Goal: Task Accomplishment & Management: Complete application form

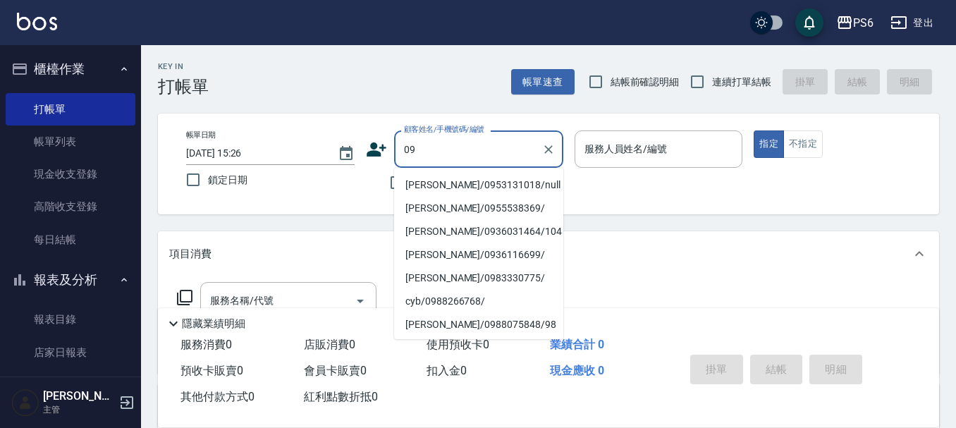
type input "0"
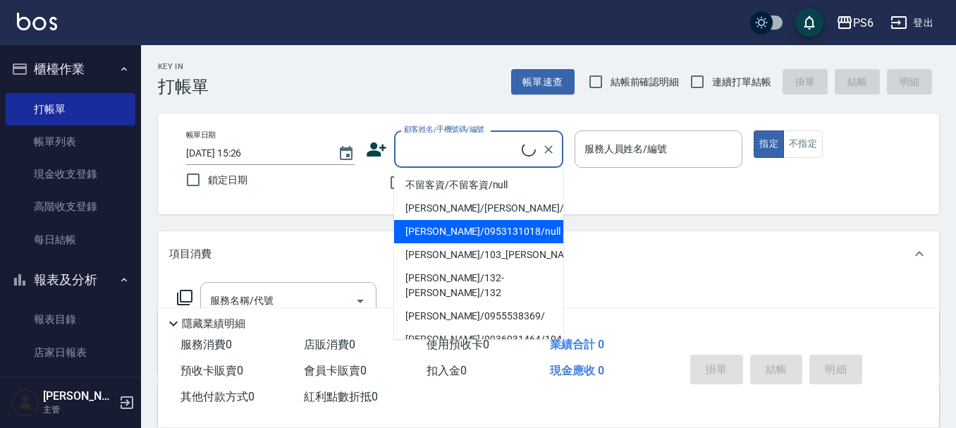
click at [419, 56] on div "Key In 打帳單 帳單速查 結帳前確認明細 連續打單結帳 掛單 結帳 明細" at bounding box center [540, 70] width 798 height 51
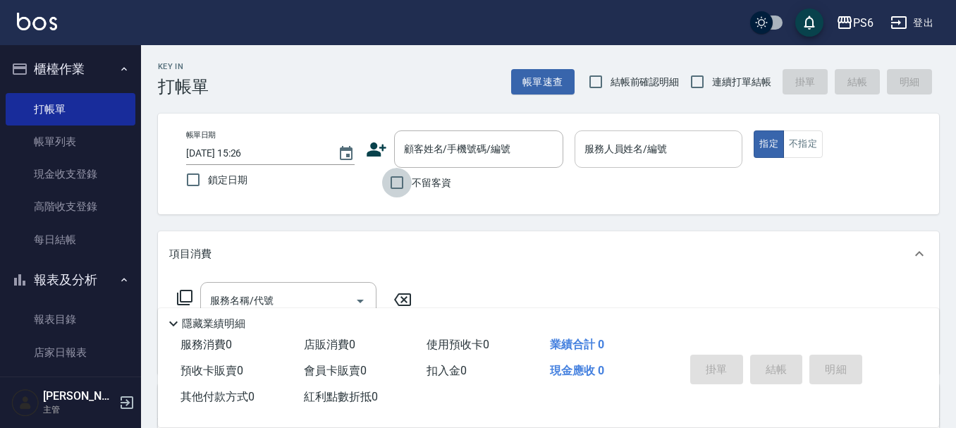
drag, startPoint x: 393, startPoint y: 183, endPoint x: 586, endPoint y: 158, distance: 194.1
click at [396, 183] on input "不留客資" at bounding box center [397, 183] width 30 height 30
checkbox input "true"
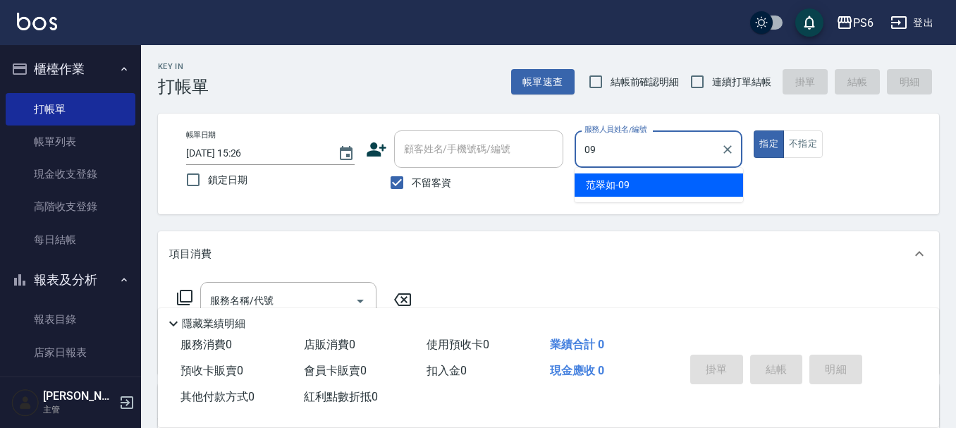
type input "09"
type button "true"
type input "[PERSON_NAME]-09"
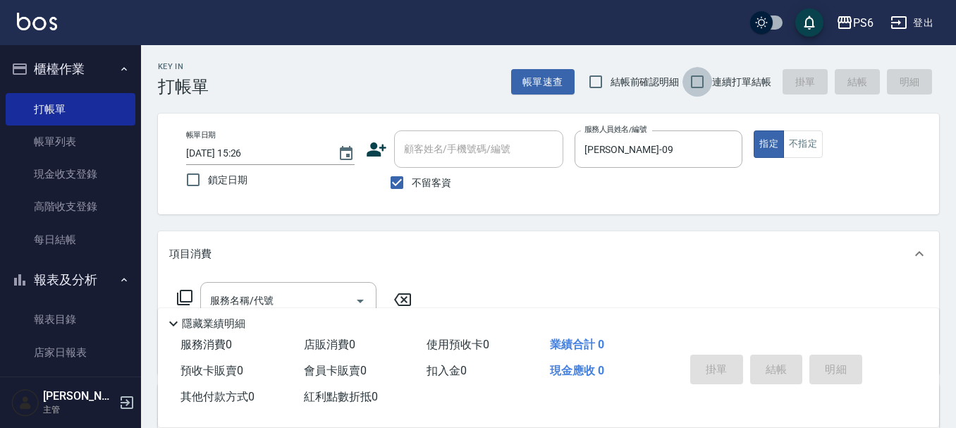
click at [692, 75] on input "連續打單結帳" at bounding box center [697, 82] width 30 height 30
checkbox input "true"
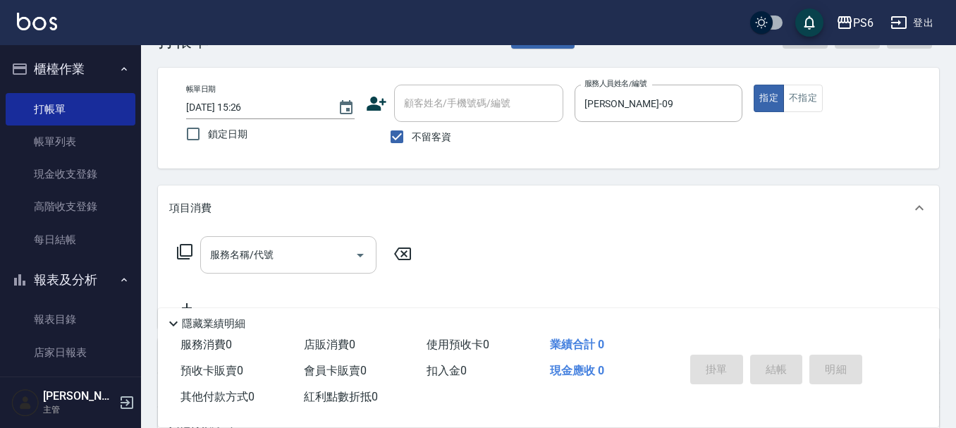
scroll to position [71, 0]
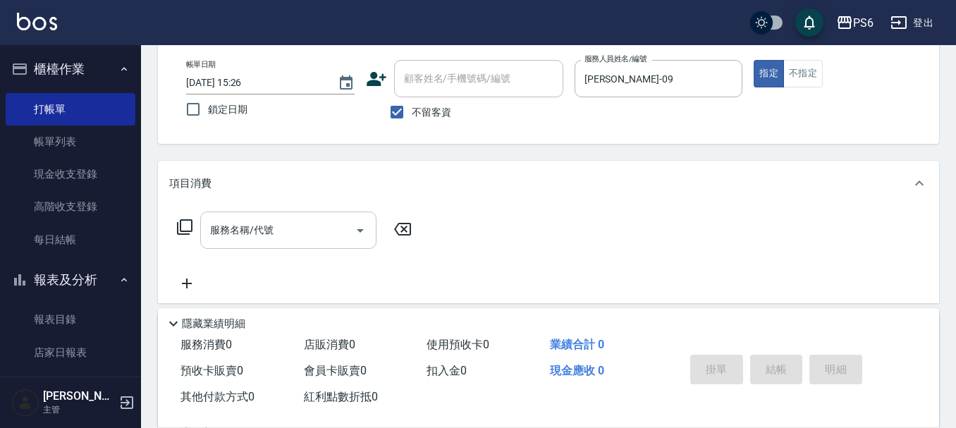
click at [251, 224] on div "服務名稱/代號 服務名稱/代號" at bounding box center [288, 230] width 176 height 37
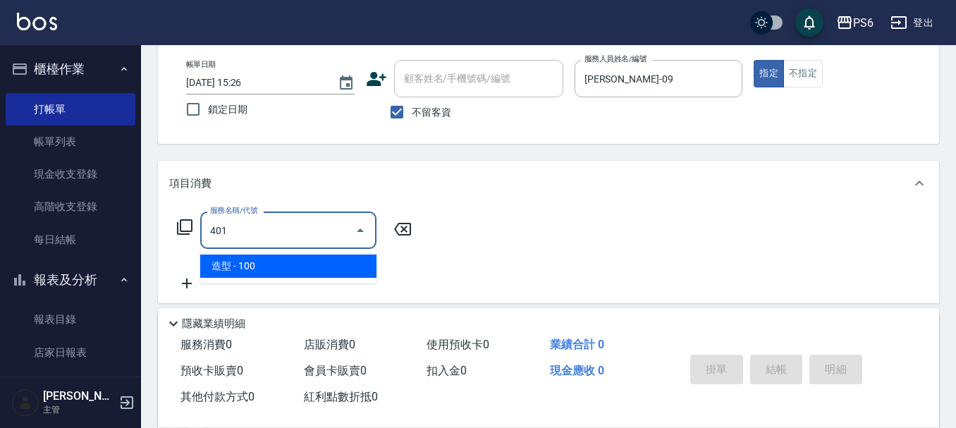
type input "造型(401)"
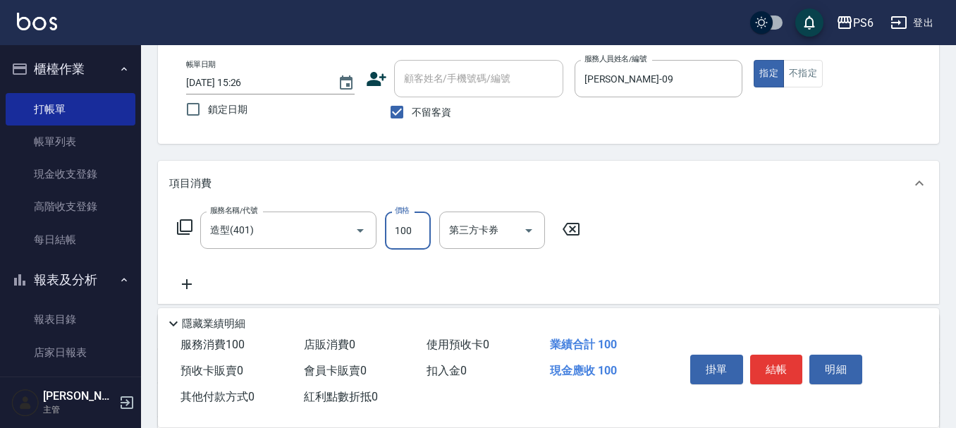
scroll to position [0, 0]
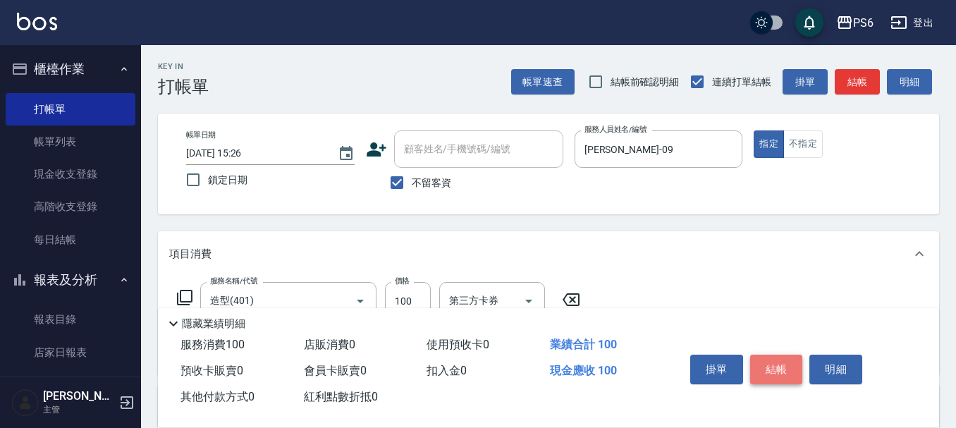
drag, startPoint x: 771, startPoint y: 365, endPoint x: 778, endPoint y: 348, distance: 19.0
click at [771, 360] on button "結帳" at bounding box center [776, 370] width 53 height 30
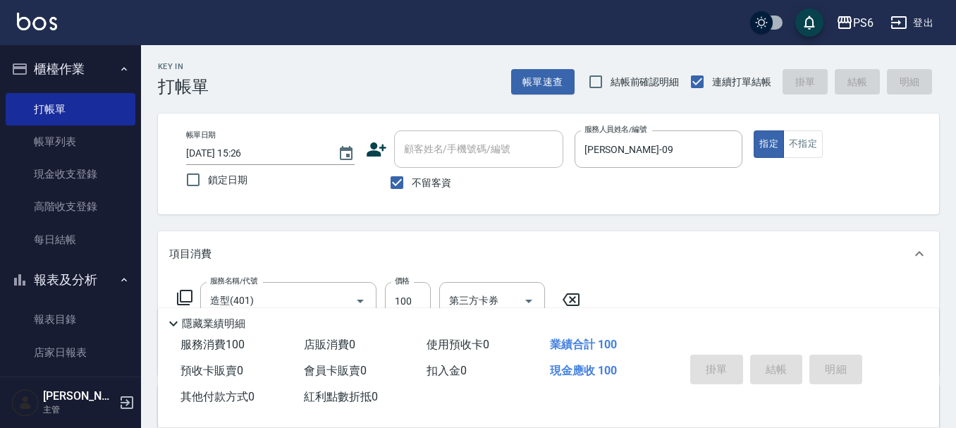
type input "[DATE] 18:49"
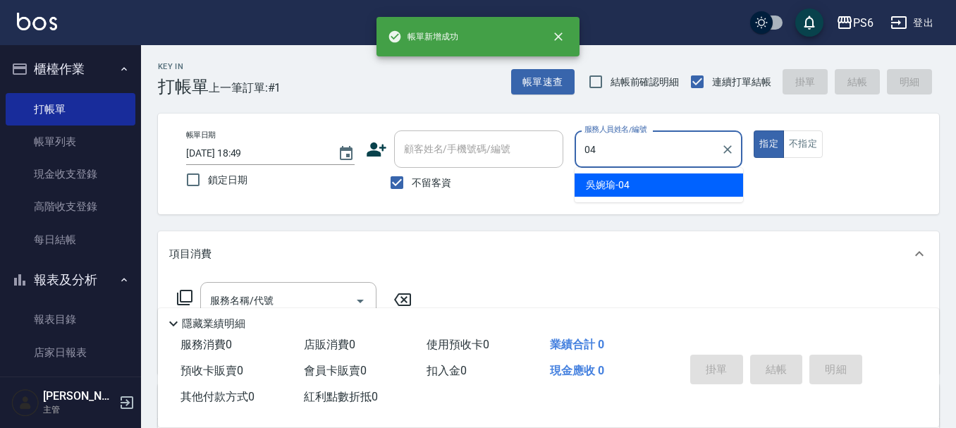
type input "吳婉瑜-04"
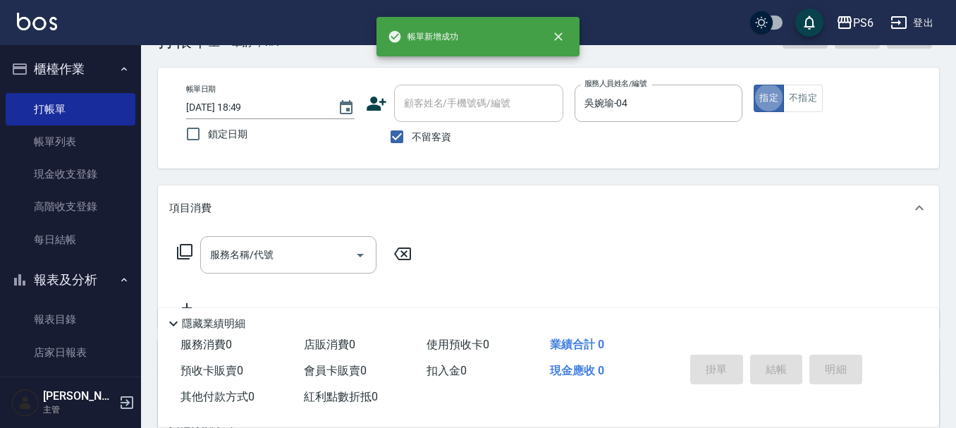
scroll to position [71, 0]
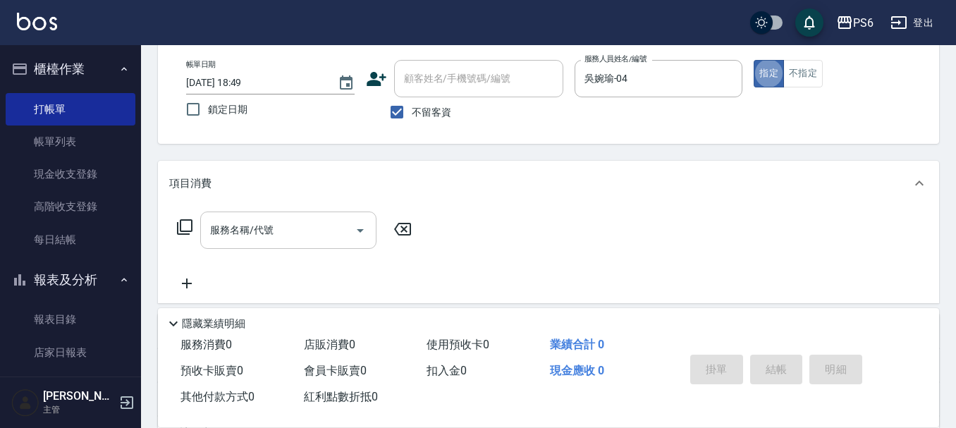
click at [295, 242] on div "服務名稱/代號" at bounding box center [288, 230] width 176 height 37
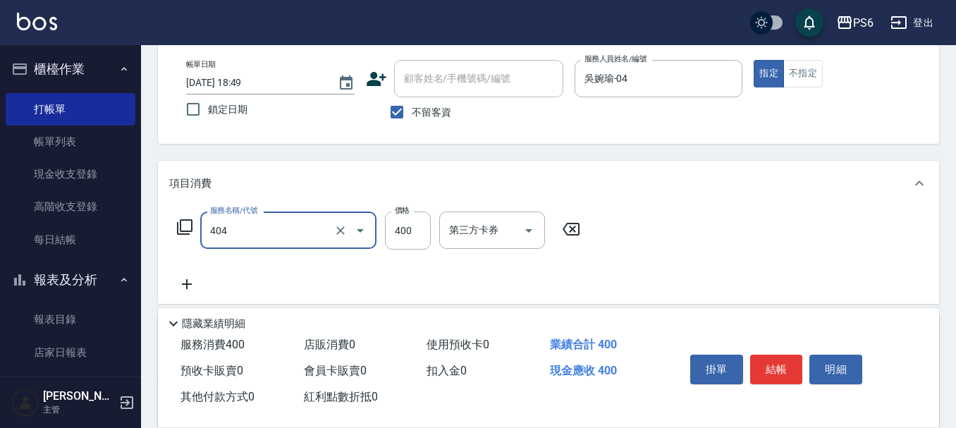
type input "B級剪髮(404)"
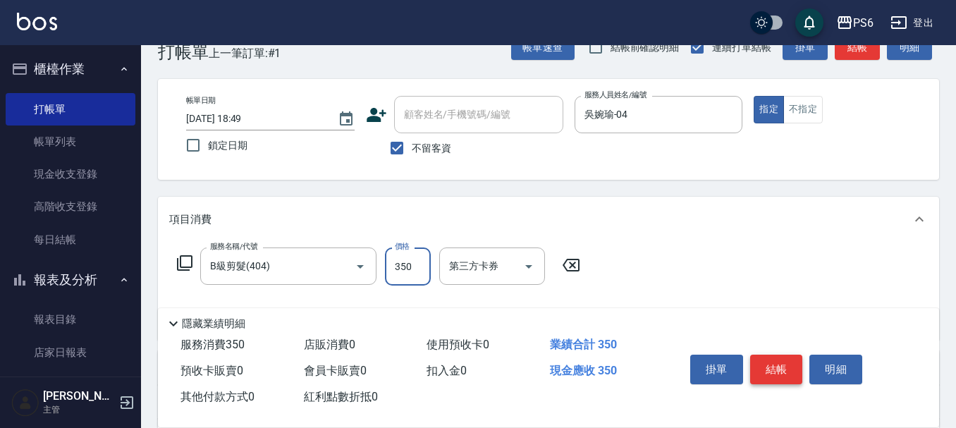
scroll to position [0, 0]
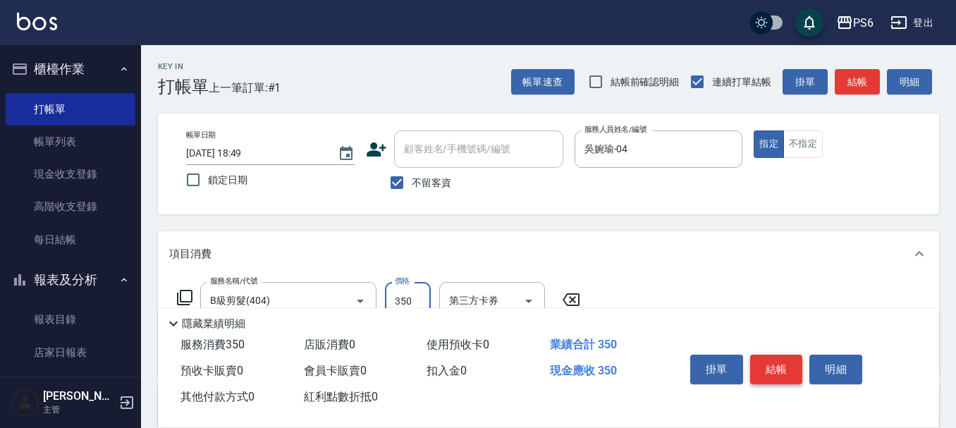
type input "350"
click at [773, 369] on button "結帳" at bounding box center [776, 370] width 53 height 30
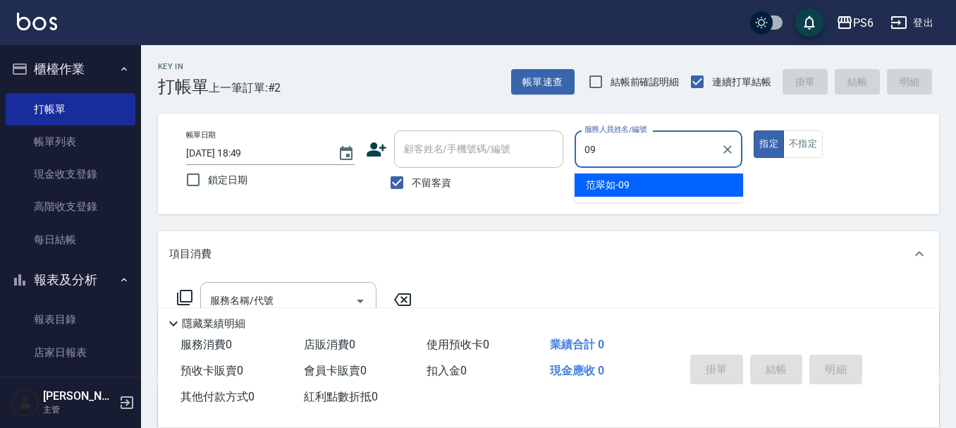
type input "[PERSON_NAME]-09"
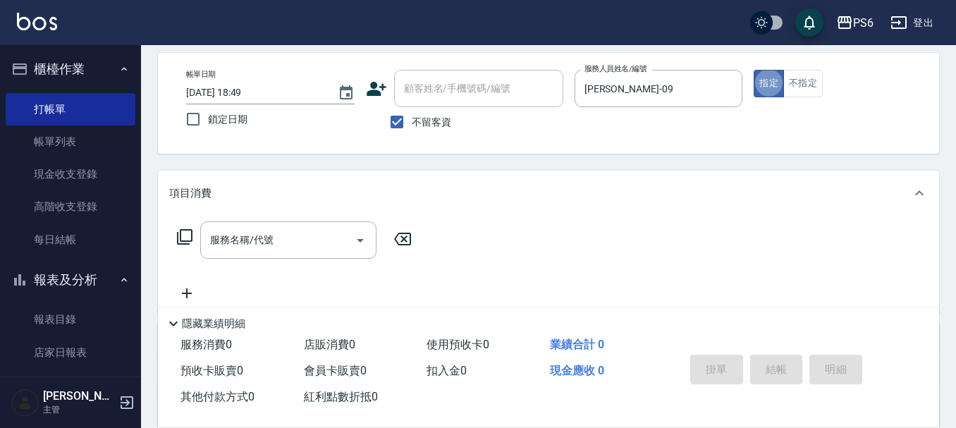
scroll to position [141, 0]
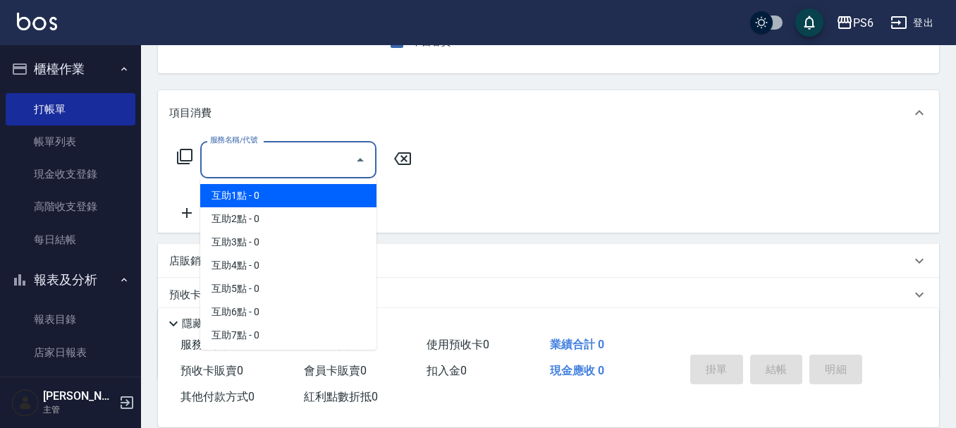
click at [253, 169] on input "服務名稱/代號" at bounding box center [278, 159] width 142 height 25
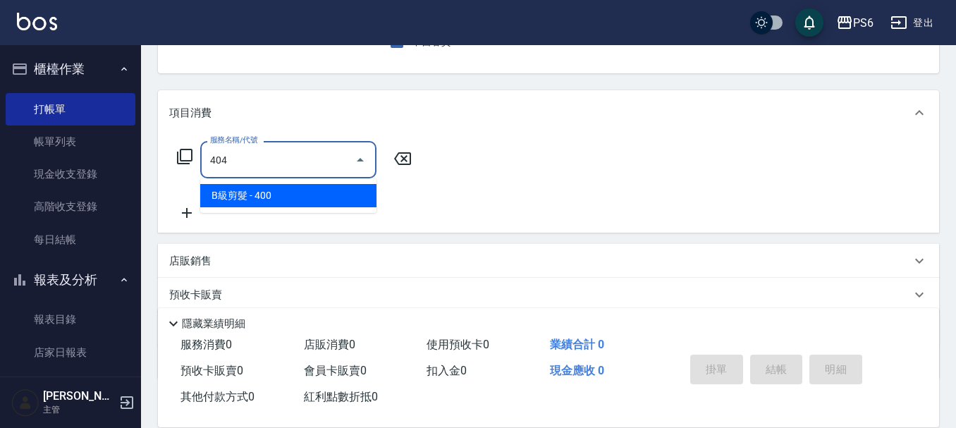
type input "B級剪髮(404)"
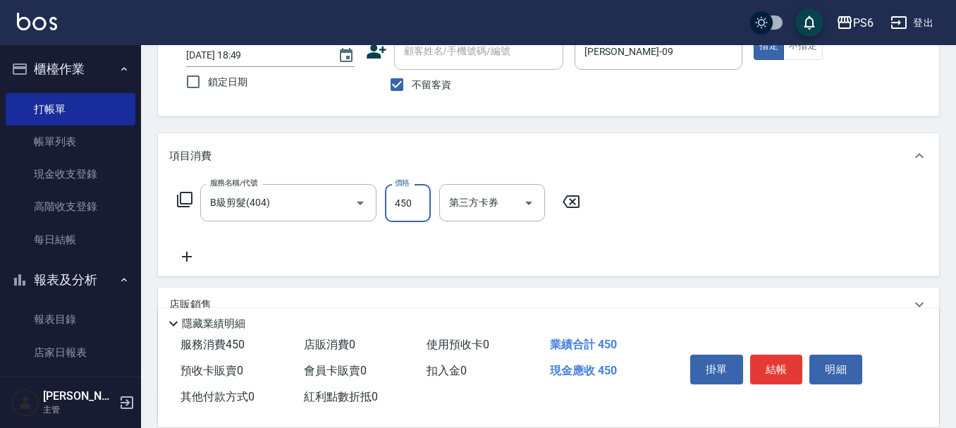
scroll to position [0, 0]
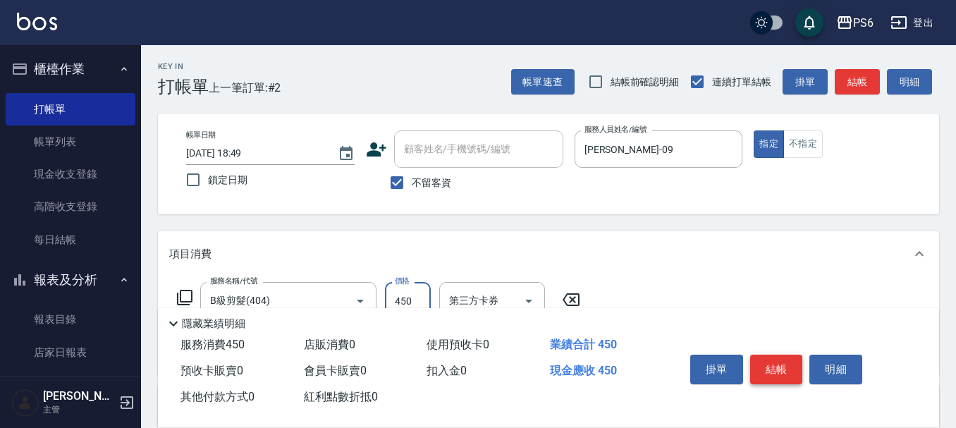
type input "450"
click at [783, 373] on button "結帳" at bounding box center [776, 370] width 53 height 30
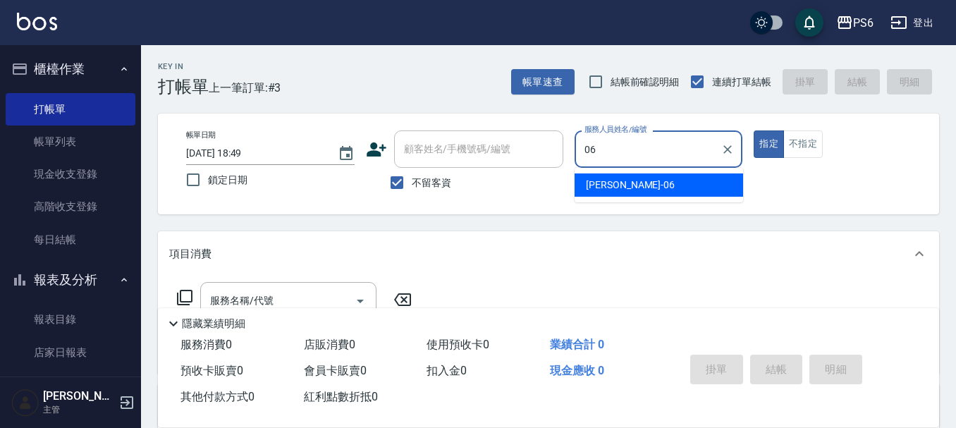
type input "[PERSON_NAME]-06"
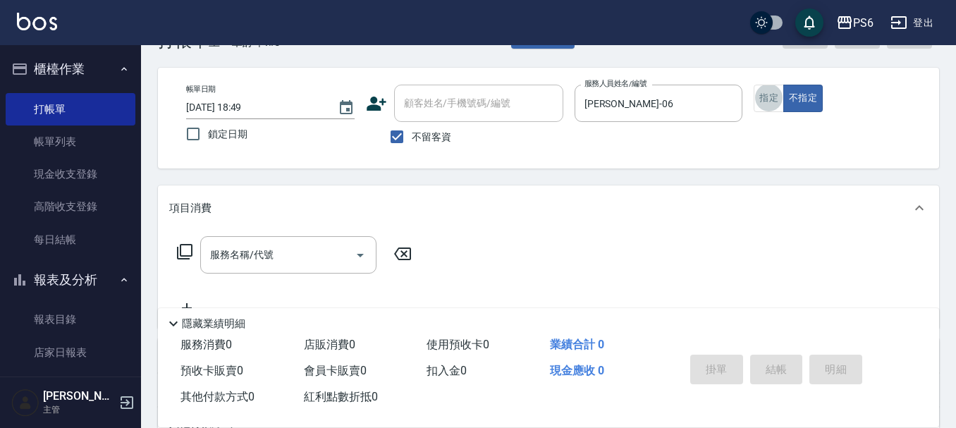
scroll to position [71, 0]
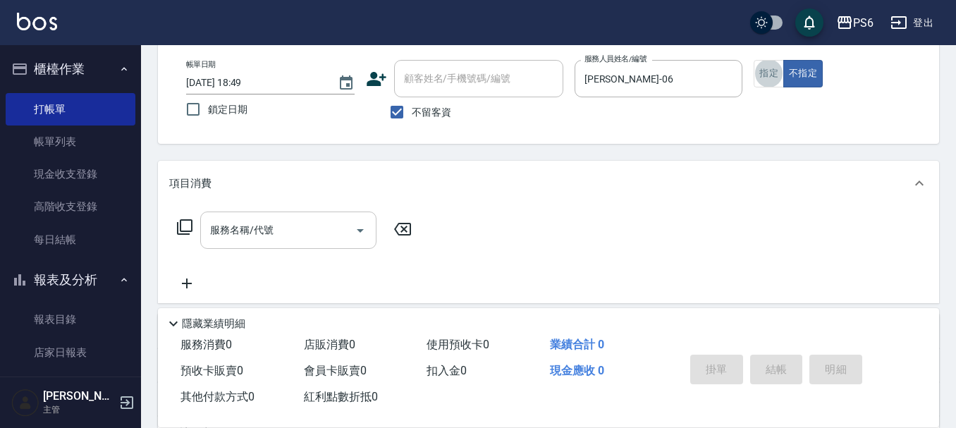
drag, startPoint x: 283, startPoint y: 219, endPoint x: 292, endPoint y: 220, distance: 8.5
click at [292, 220] on input "服務名稱/代號" at bounding box center [278, 230] width 142 height 25
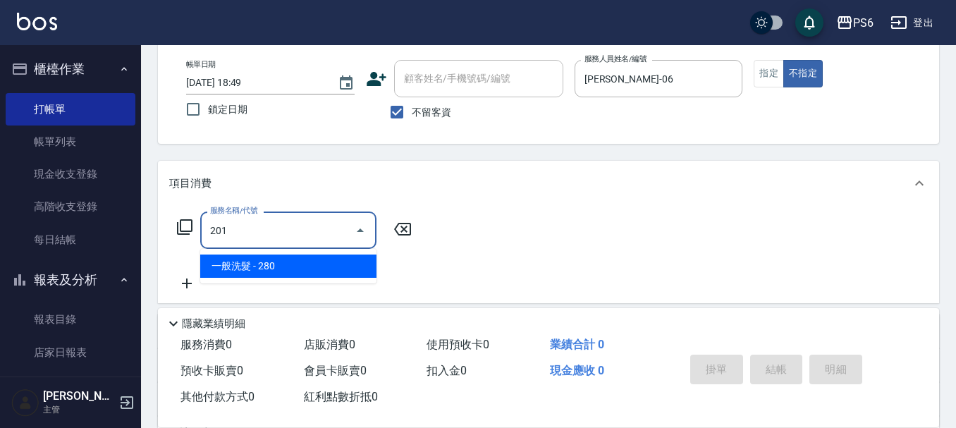
type input "一般洗髮(201)"
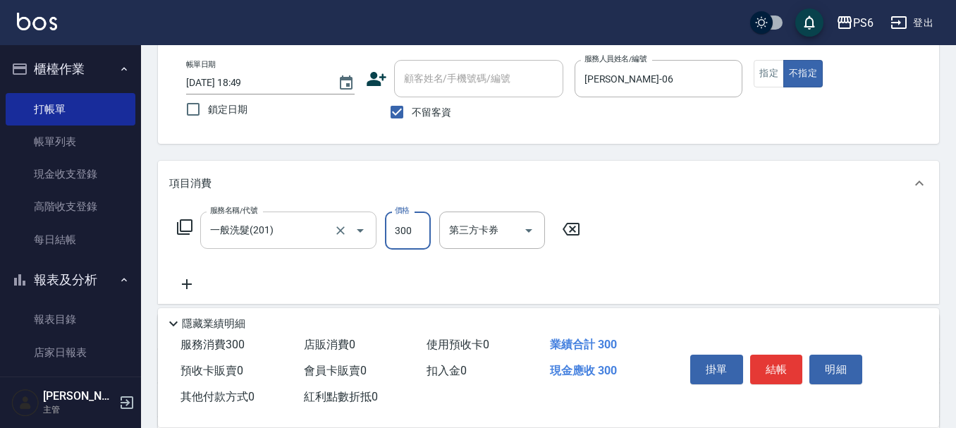
type input "300"
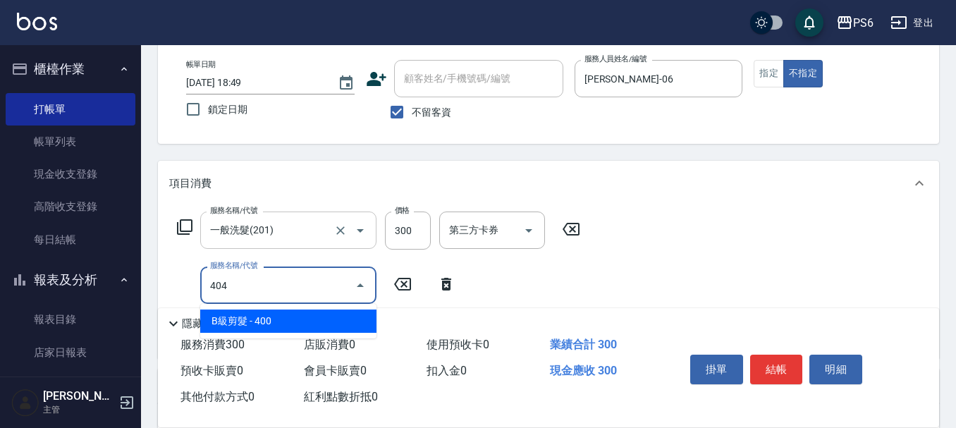
type input "B級剪髮(404)"
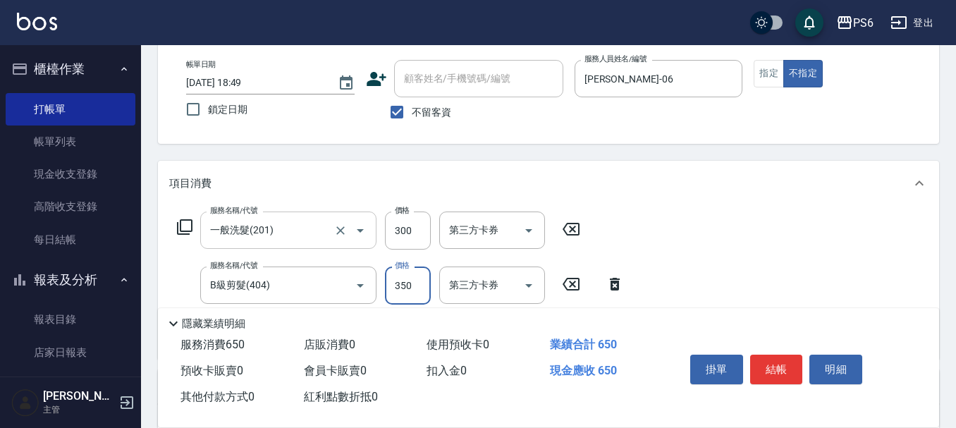
type input "350"
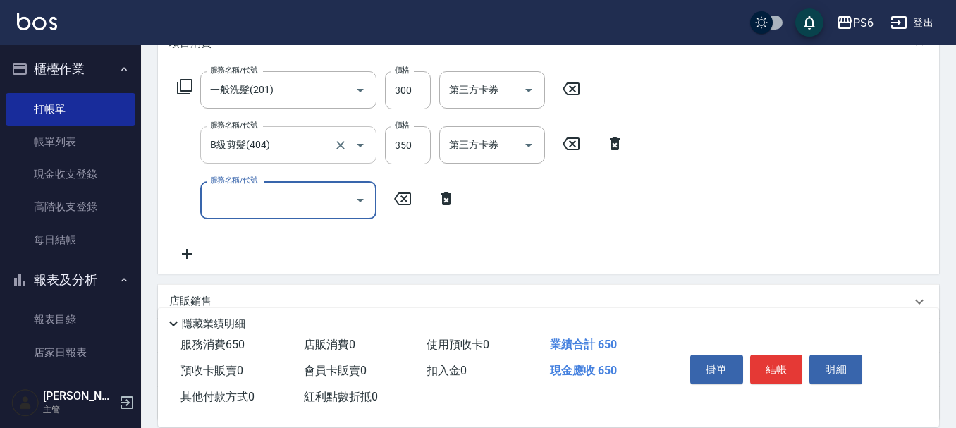
scroll to position [212, 0]
type input "局部染髮(501)"
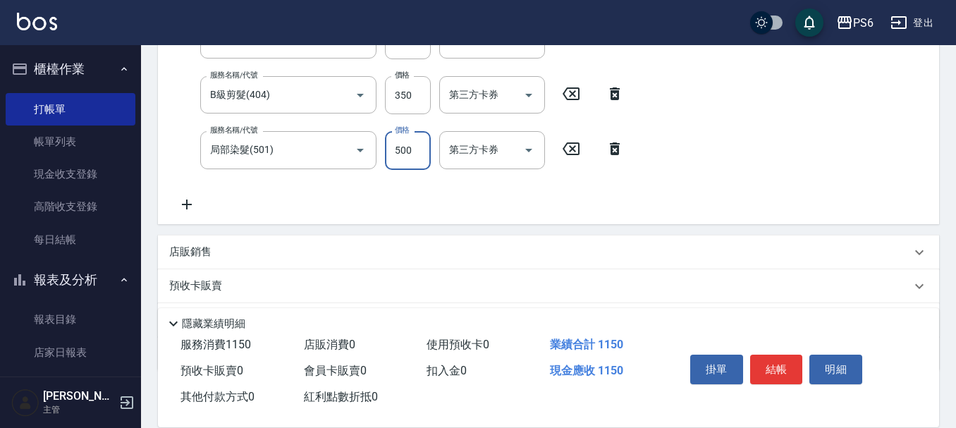
scroll to position [282, 0]
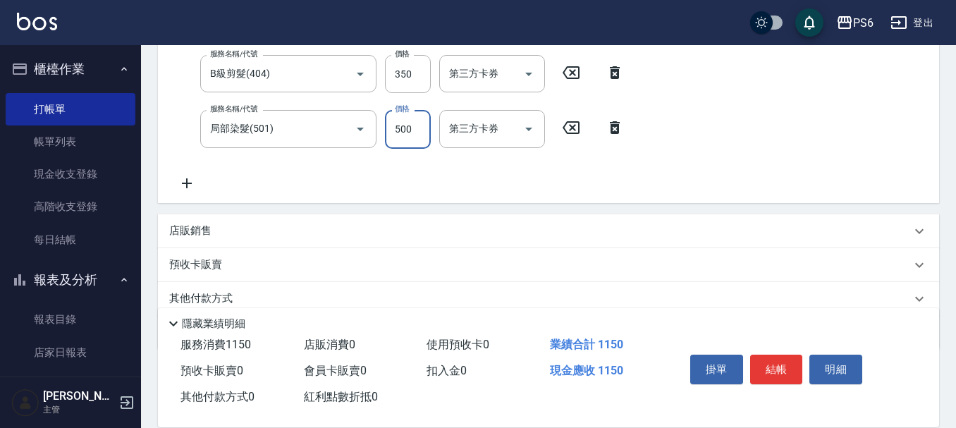
type input "500"
click at [193, 183] on icon at bounding box center [186, 183] width 35 height 17
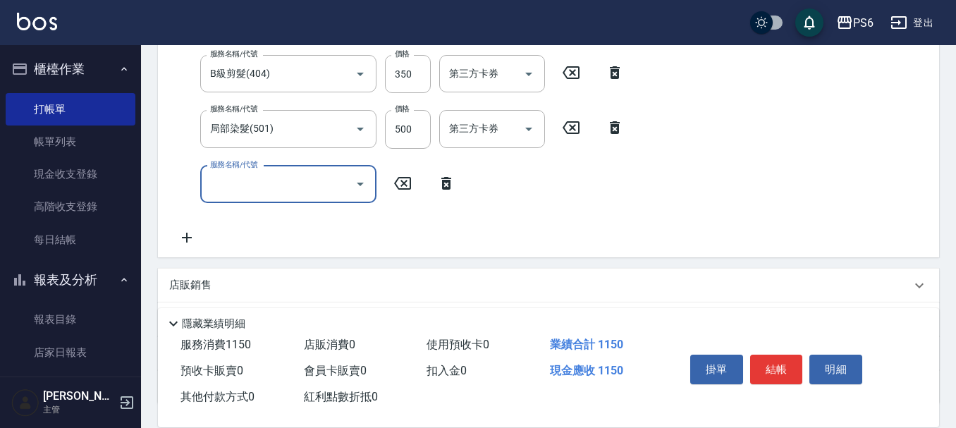
drag, startPoint x: 266, startPoint y: 185, endPoint x: 262, endPoint y: 201, distance: 16.1
click at [268, 180] on input "服務名稱/代號" at bounding box center [278, 184] width 142 height 25
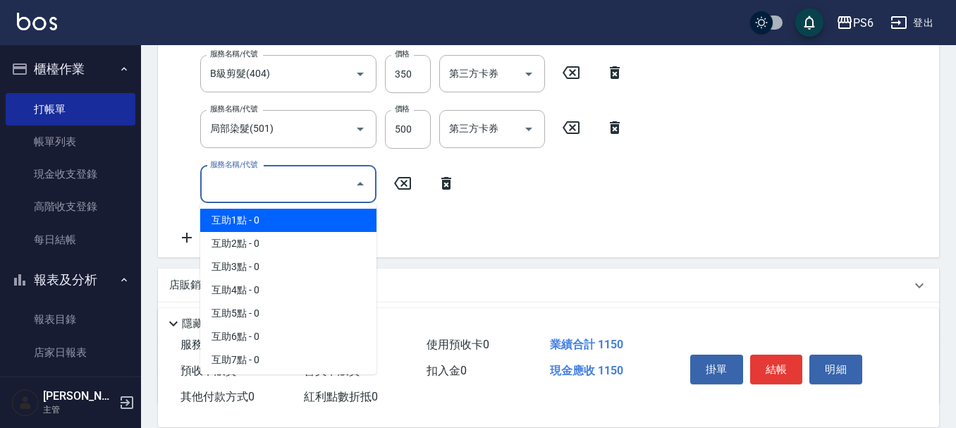
drag, startPoint x: 249, startPoint y: 216, endPoint x: 465, endPoint y: 213, distance: 215.8
click at [252, 216] on span "互助1點 - 0" at bounding box center [288, 220] width 176 height 23
type input "互助1點(1)"
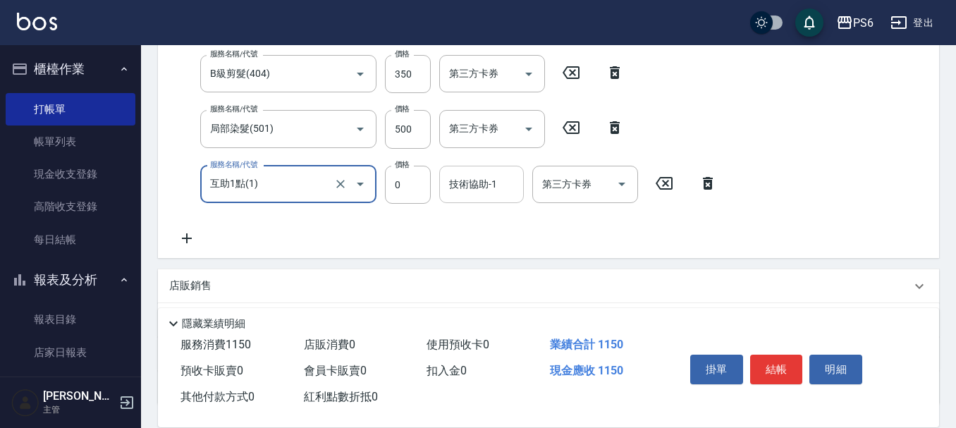
click at [479, 197] on div "技術協助-1" at bounding box center [481, 184] width 85 height 37
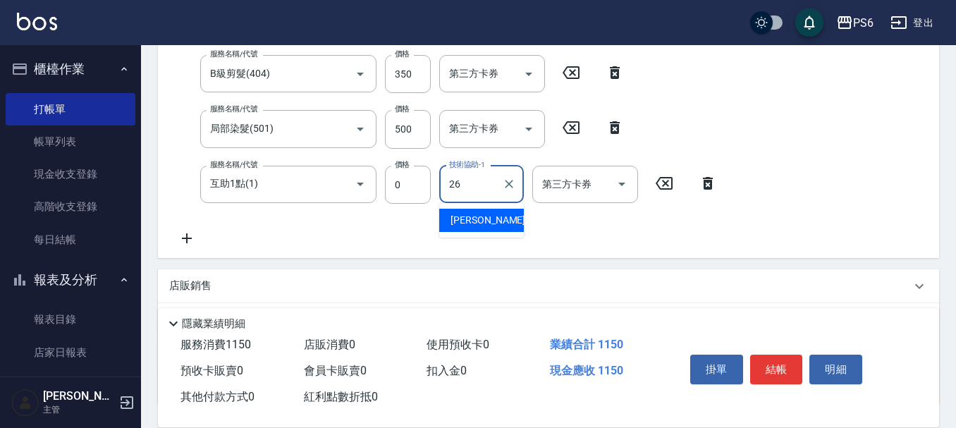
type input "[PERSON_NAME]-26"
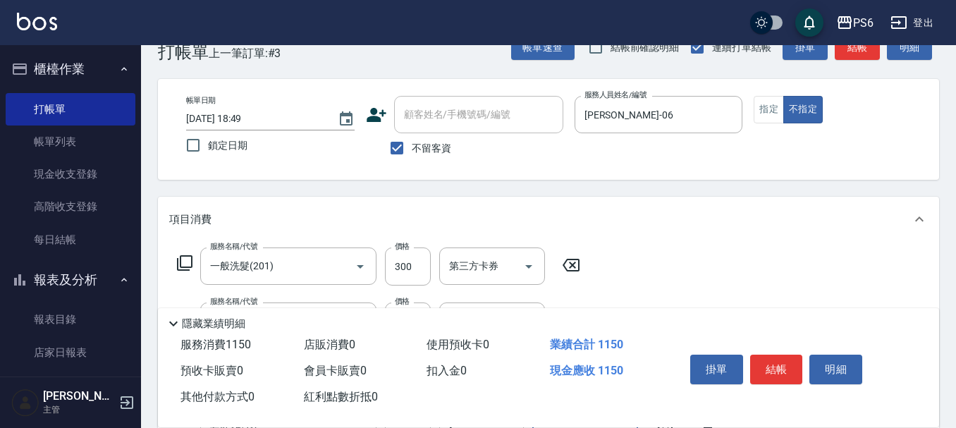
scroll to position [0, 0]
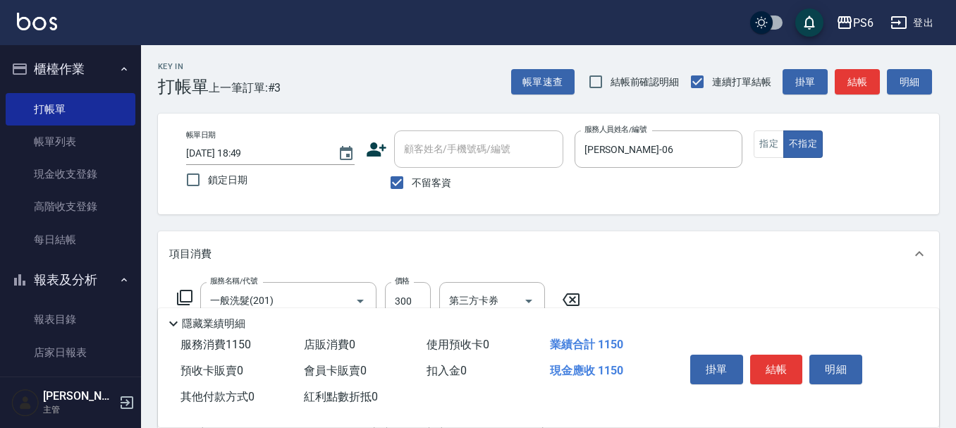
click at [769, 355] on button "結帳" at bounding box center [776, 370] width 53 height 30
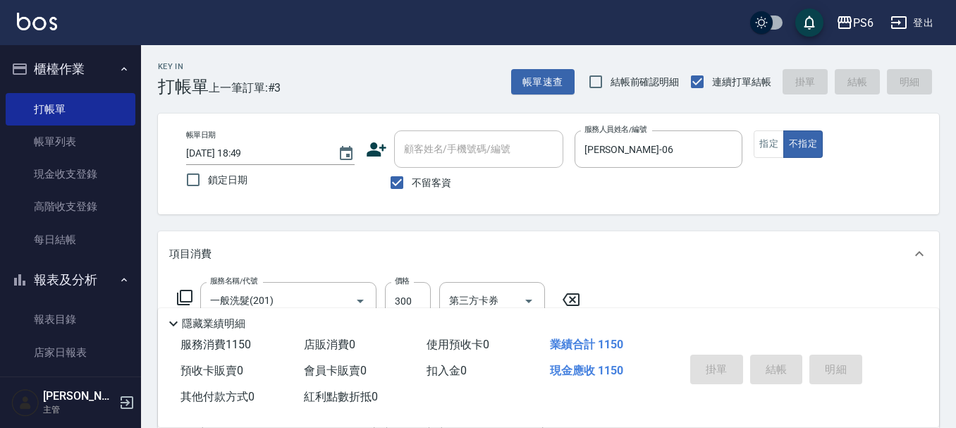
type input "[DATE] 18:50"
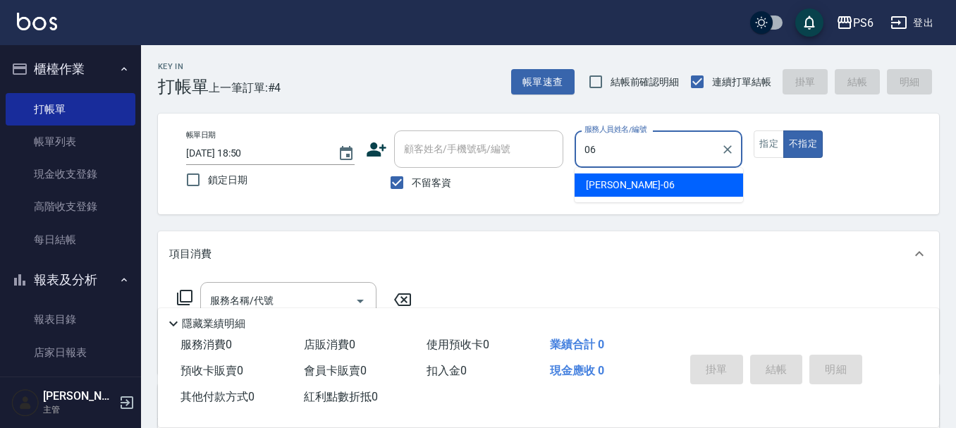
type input "[PERSON_NAME]-06"
type button "false"
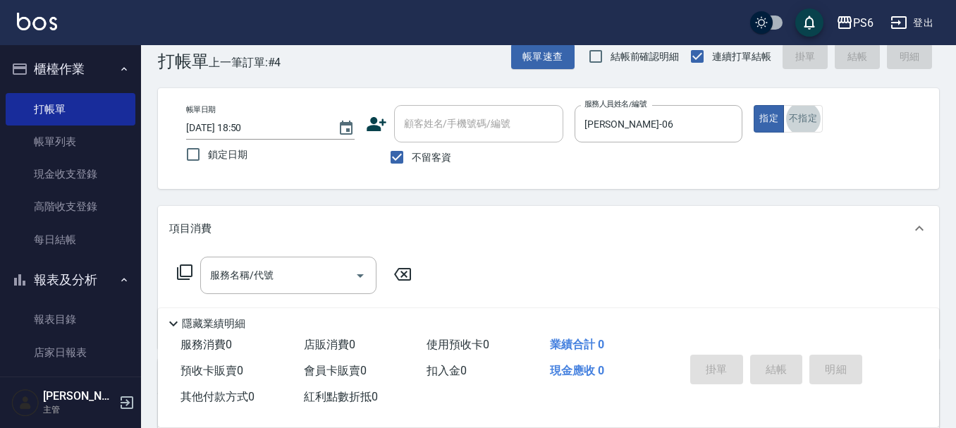
scroll to position [71, 0]
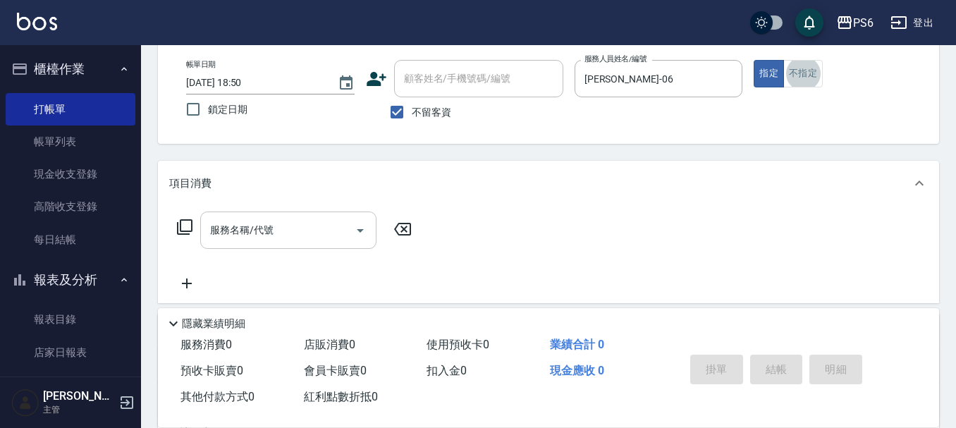
click at [286, 219] on input "服務名稱/代號" at bounding box center [278, 230] width 142 height 25
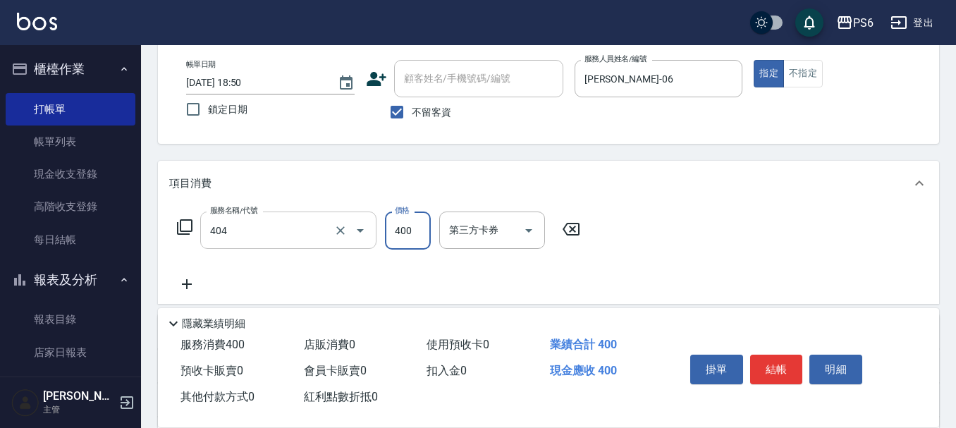
type input "B級剪髮(404)"
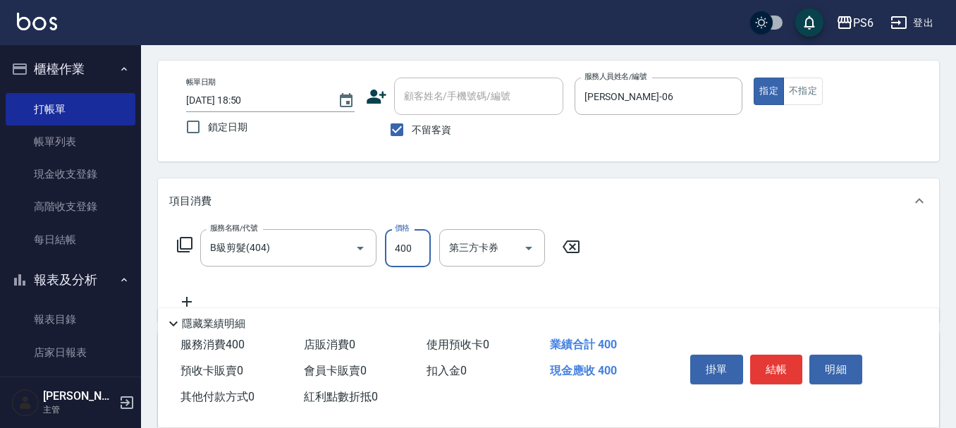
scroll to position [0, 0]
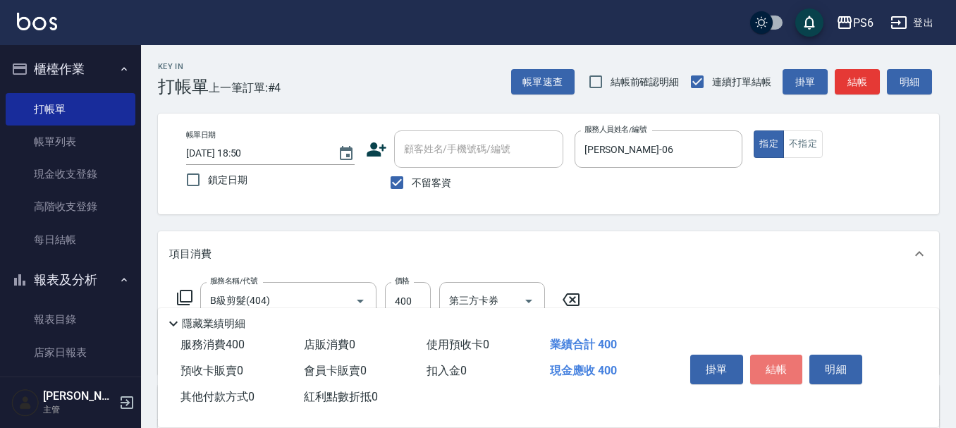
click at [789, 369] on button "結帳" at bounding box center [776, 370] width 53 height 30
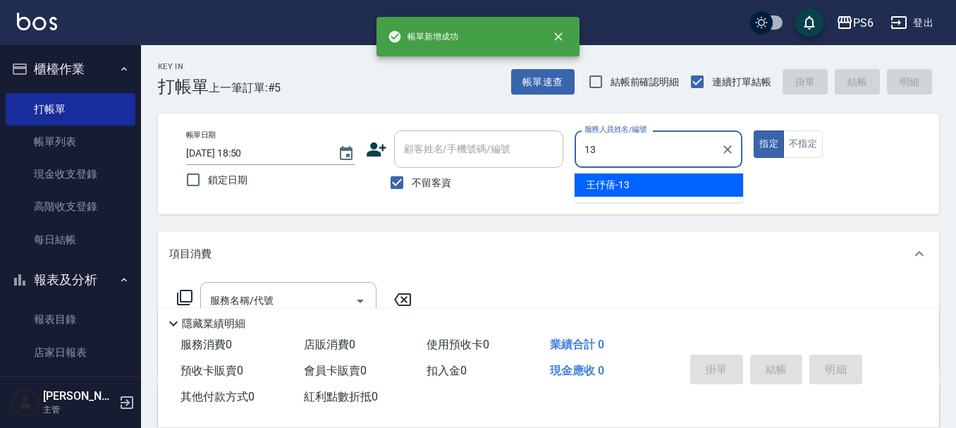
type input "[PERSON_NAME]-13"
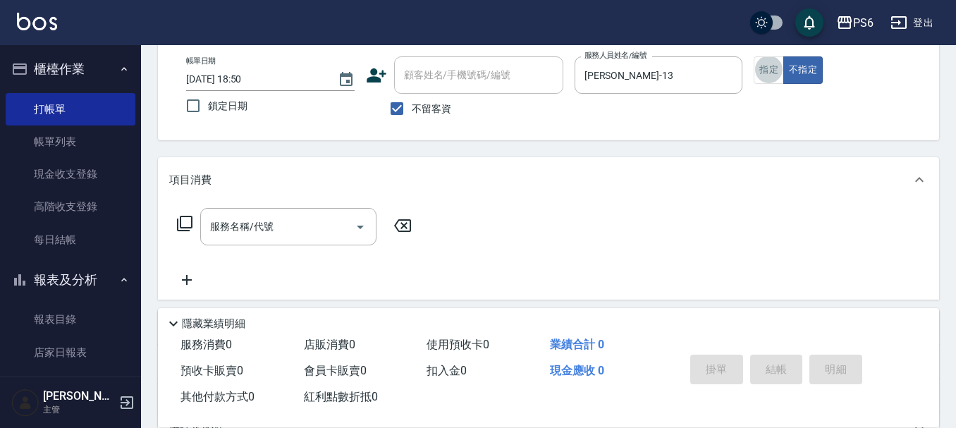
scroll to position [99, 0]
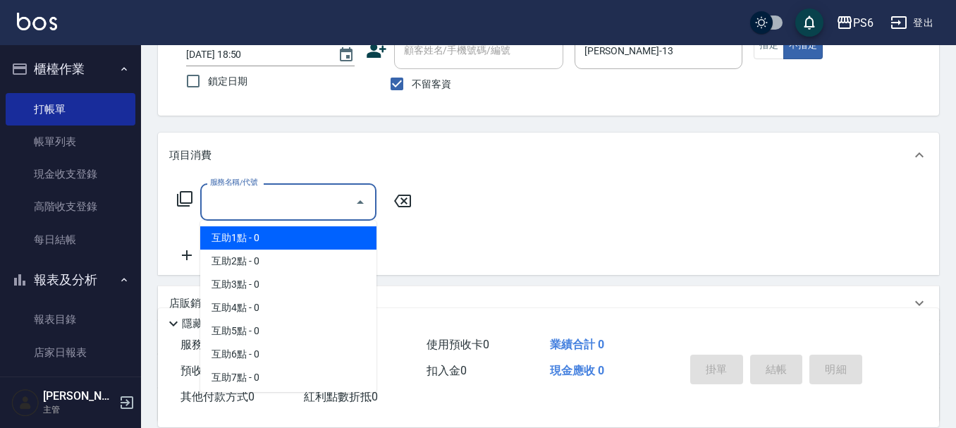
click at [320, 208] on input "服務名稱/代號" at bounding box center [278, 202] width 142 height 25
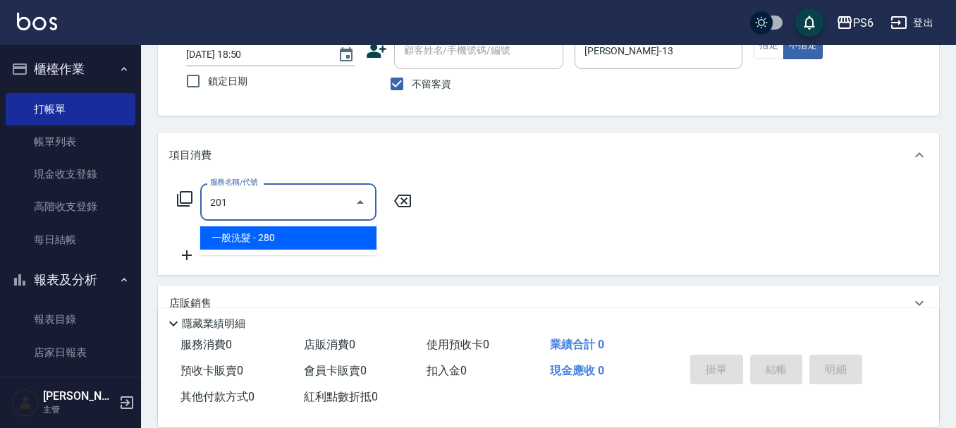
type input "一般洗髮(201)"
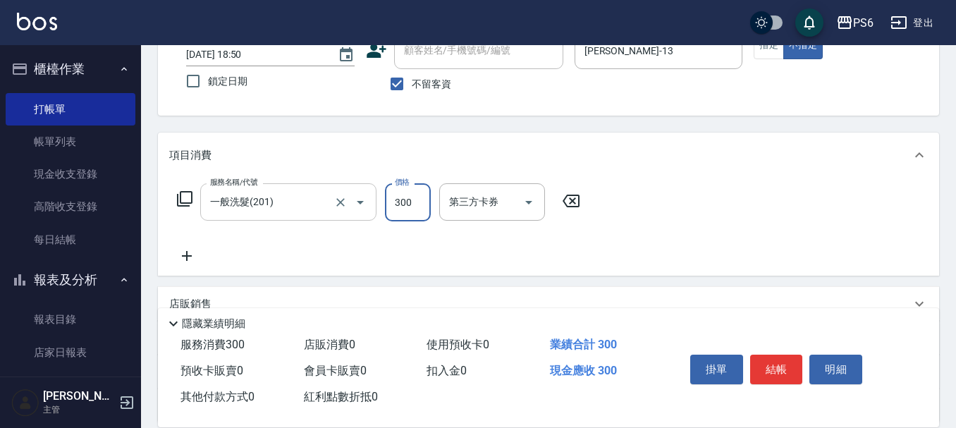
type input "300"
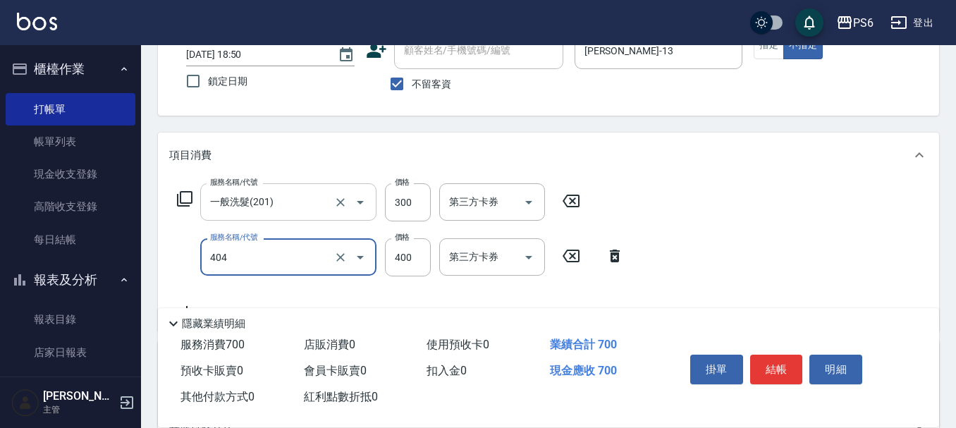
type input "B級剪髮(404)"
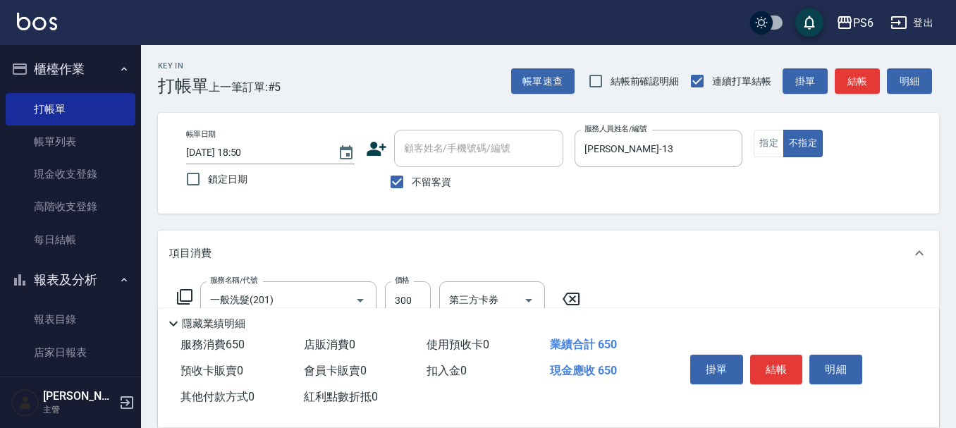
scroll to position [0, 0]
type input "350"
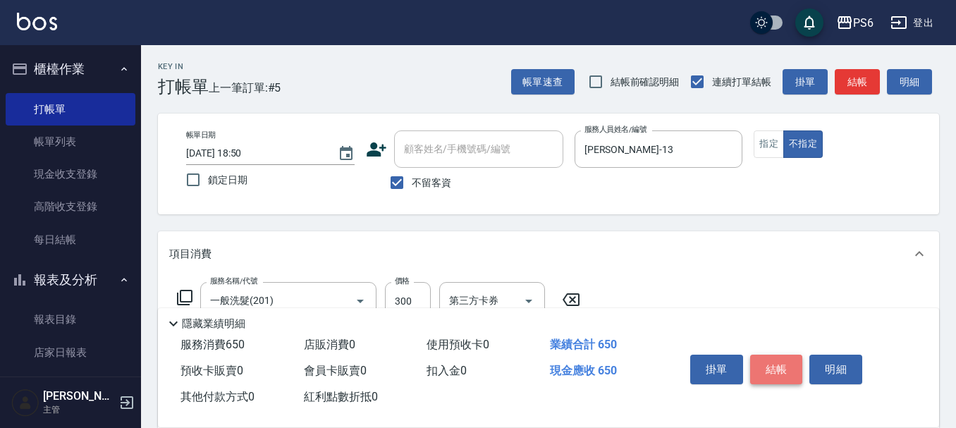
click at [767, 375] on button "結帳" at bounding box center [776, 370] width 53 height 30
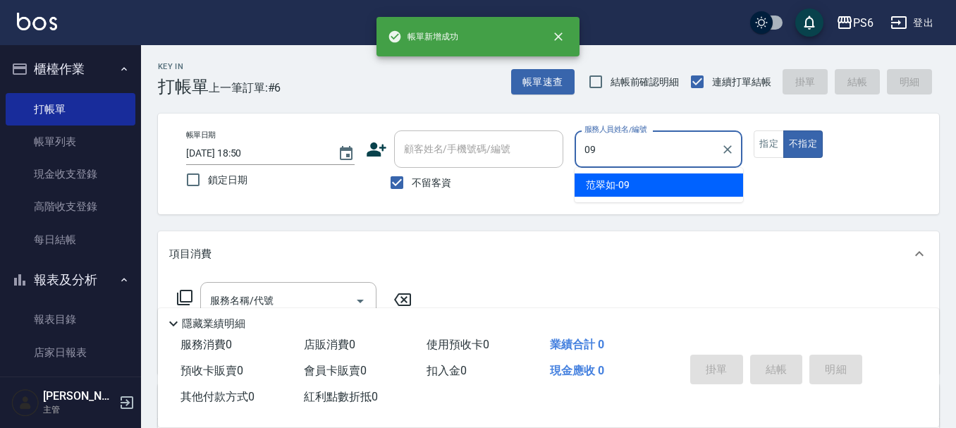
type input "[PERSON_NAME]-09"
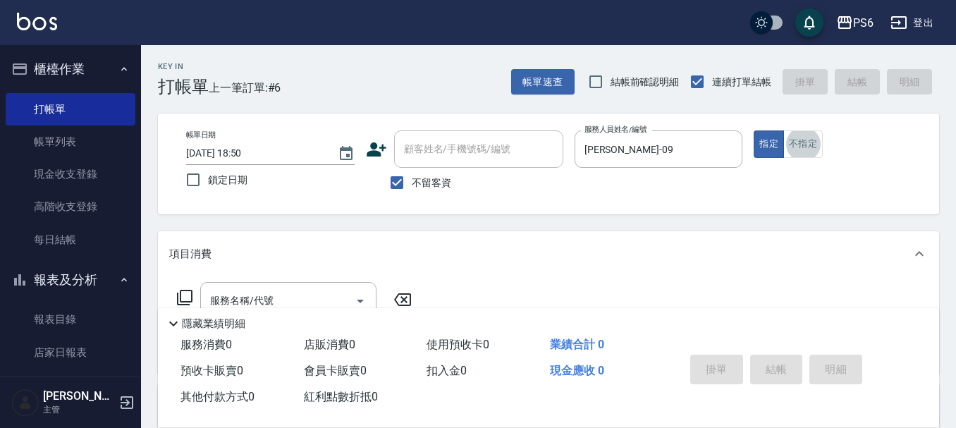
scroll to position [71, 0]
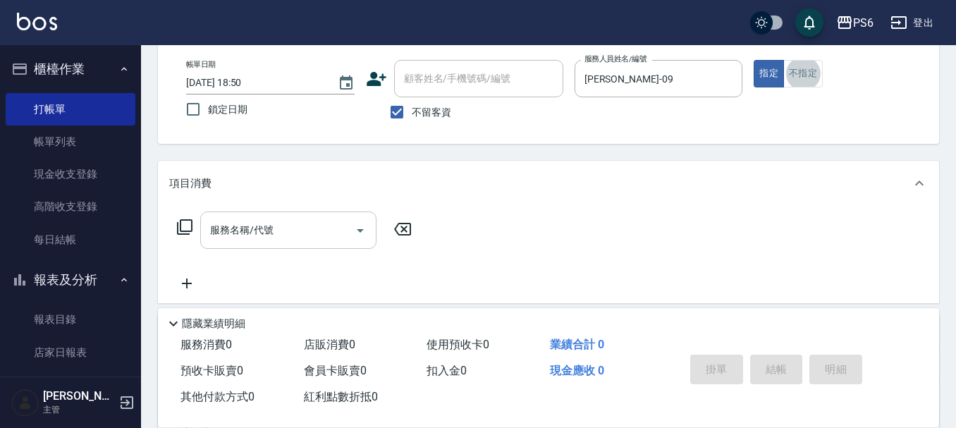
click at [274, 238] on input "服務名稱/代號" at bounding box center [278, 230] width 142 height 25
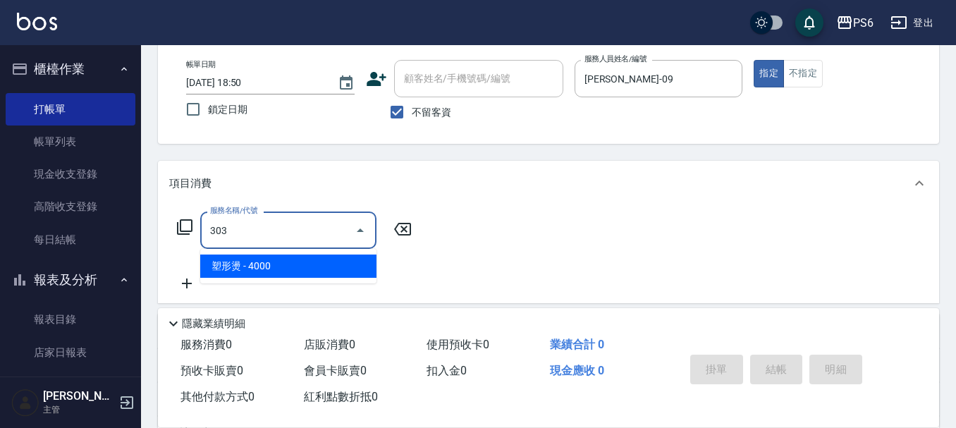
type input "塑形燙(303)"
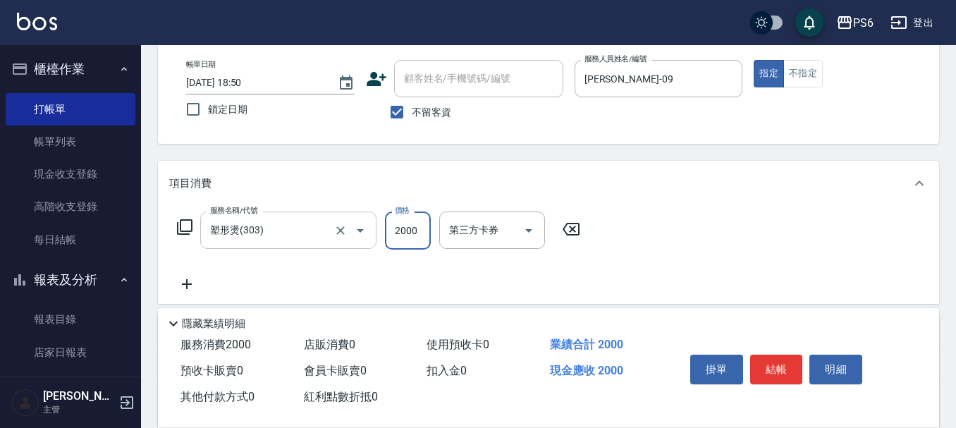
type input "2000"
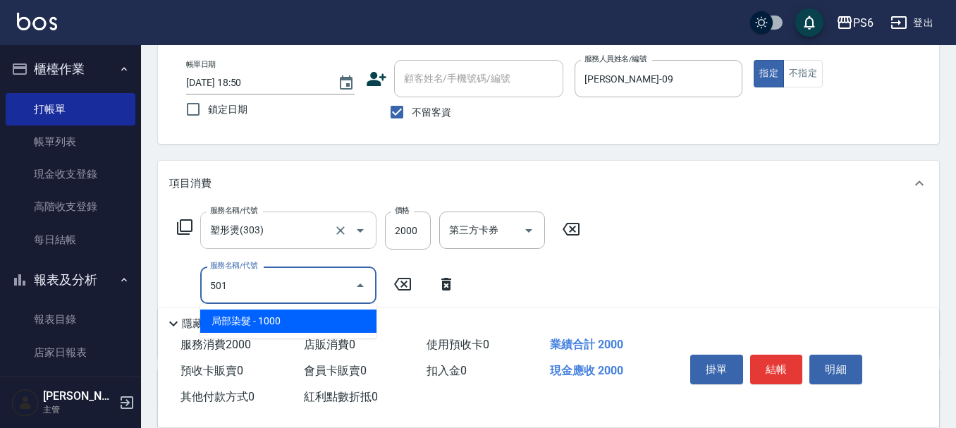
type input "局部染髮(501)"
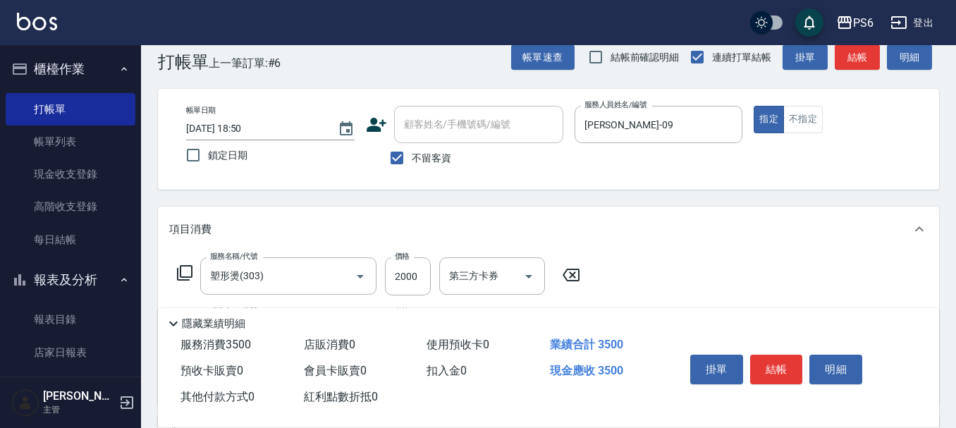
scroll to position [0, 0]
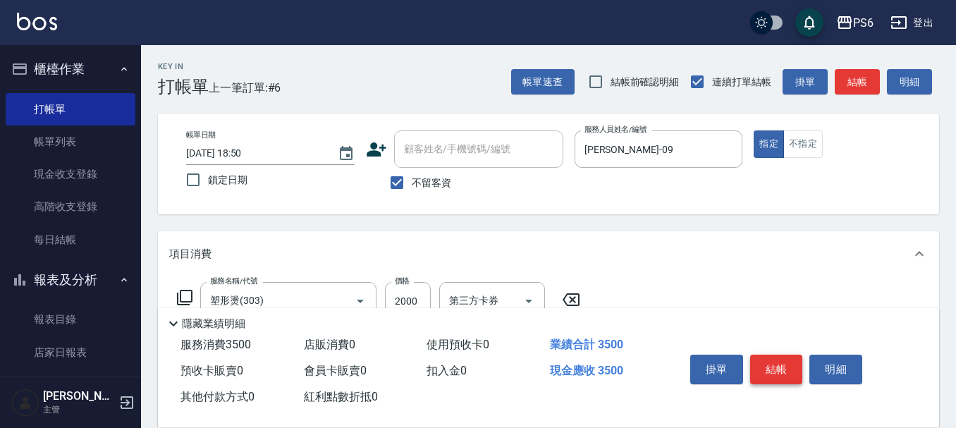
type input "1500"
click at [778, 356] on button "結帳" at bounding box center [776, 370] width 53 height 30
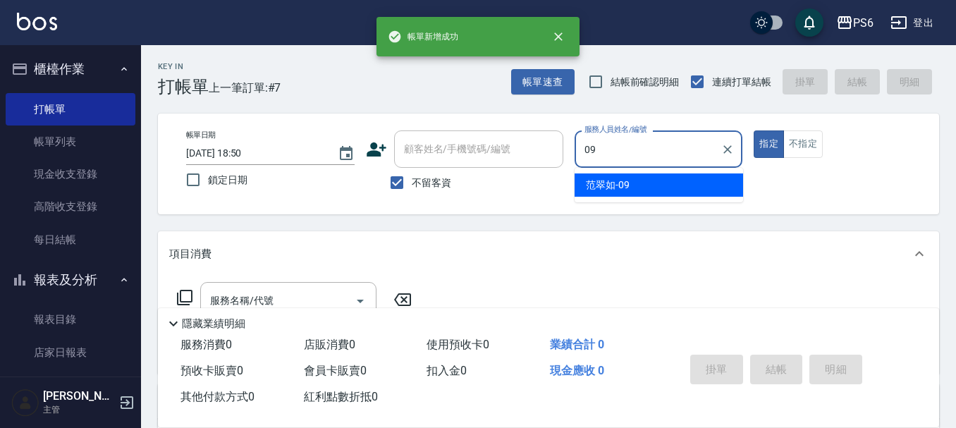
type input "[PERSON_NAME]-09"
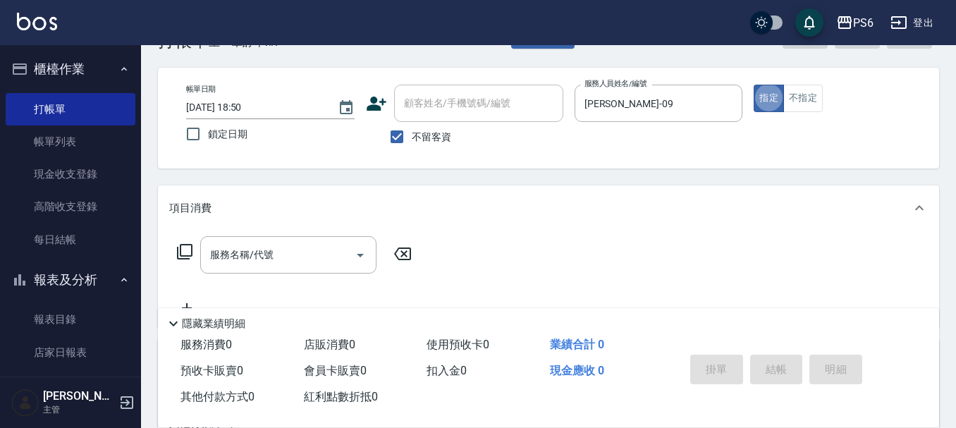
scroll to position [71, 0]
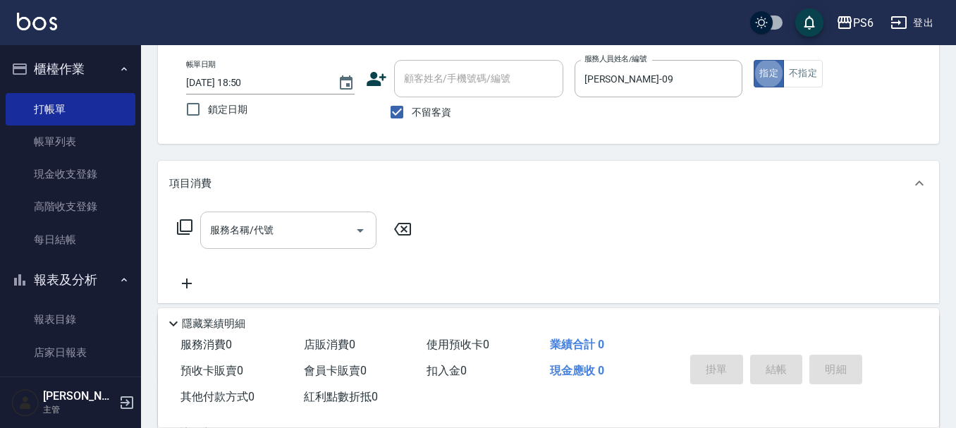
click at [313, 212] on div "服務名稱/代號" at bounding box center [288, 230] width 176 height 37
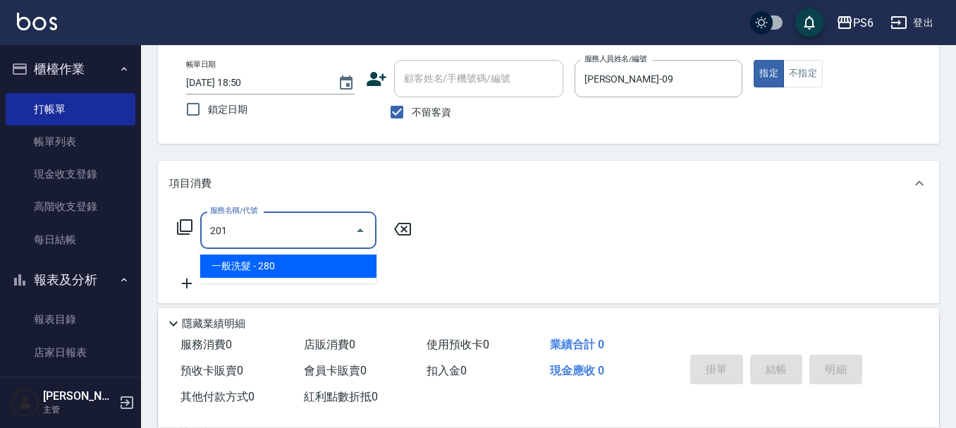
type input "一般洗髮(201)"
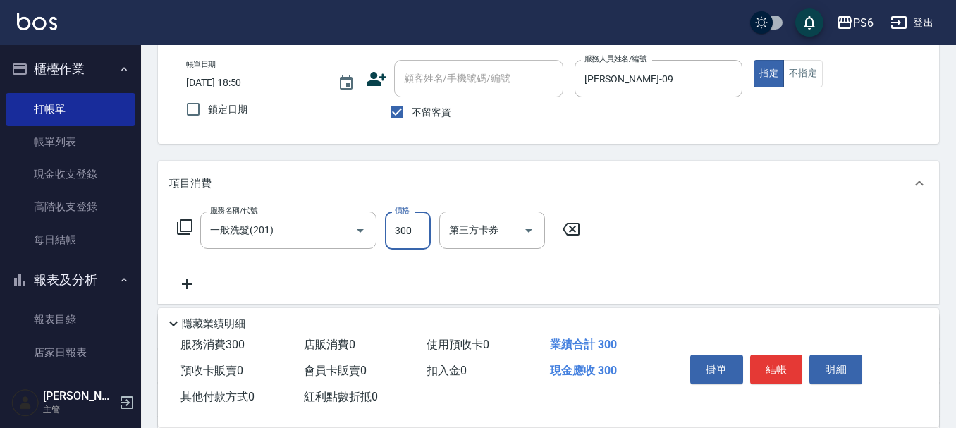
scroll to position [0, 0]
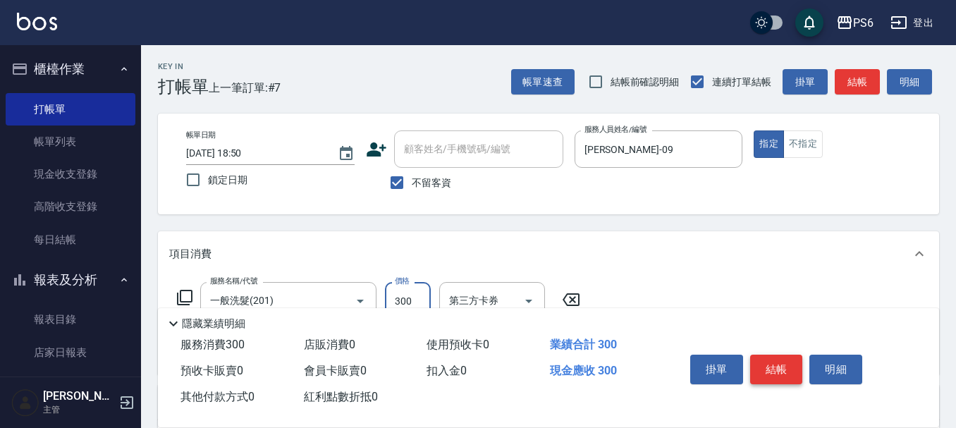
type input "300"
drag, startPoint x: 776, startPoint y: 356, endPoint x: 665, endPoint y: 126, distance: 255.4
click at [776, 355] on button "結帳" at bounding box center [776, 370] width 53 height 30
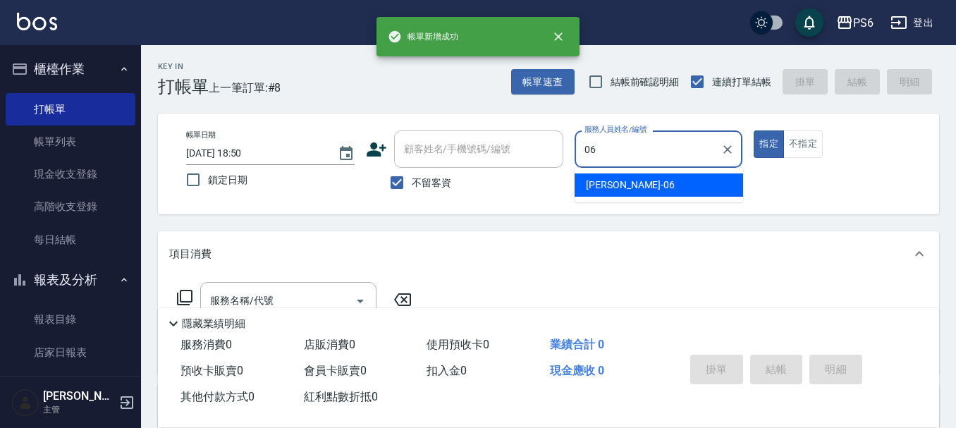
type input "[PERSON_NAME]-06"
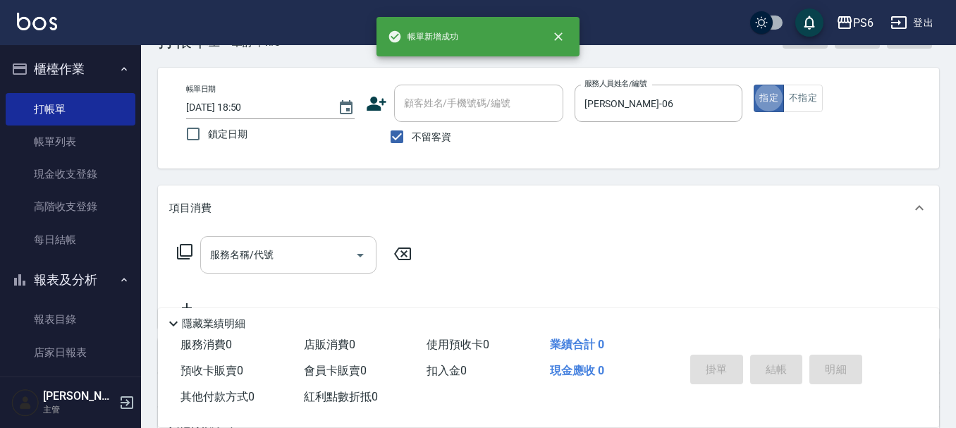
scroll to position [71, 0]
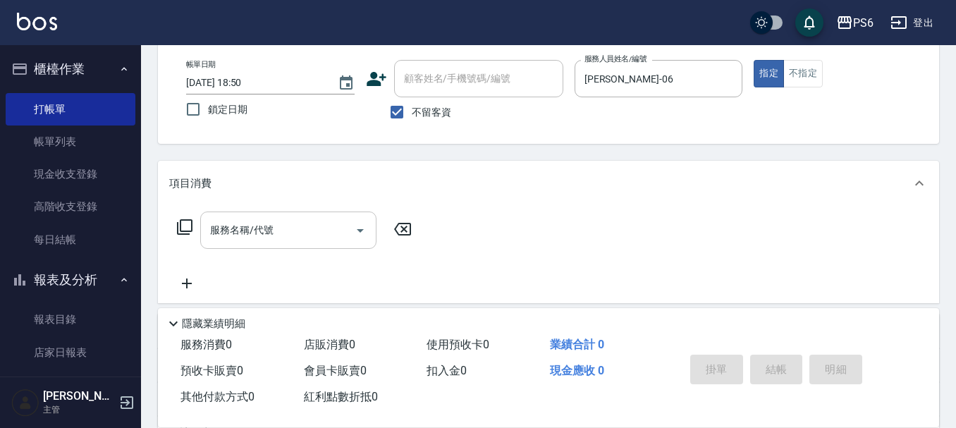
click at [277, 212] on div "項目消費 服務名稱/代號 服務名稱/代號" at bounding box center [548, 232] width 781 height 142
click at [288, 235] on input "服務名稱/代號" at bounding box center [278, 230] width 142 height 25
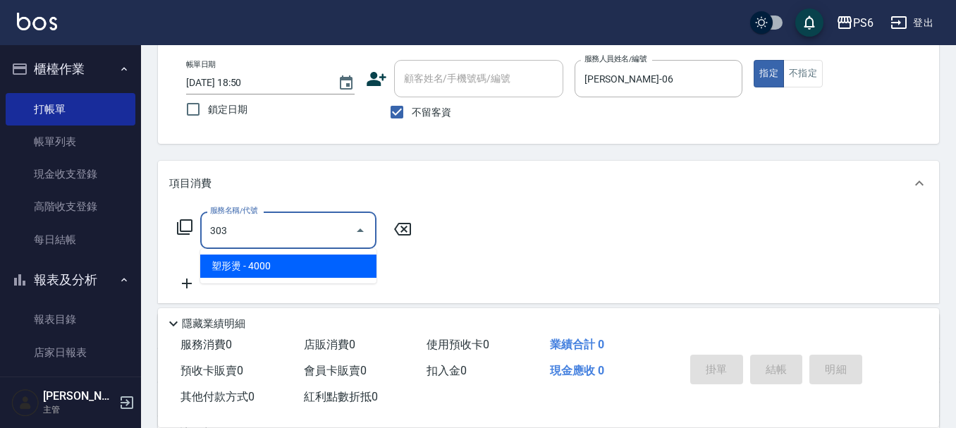
type input "塑形燙(303)"
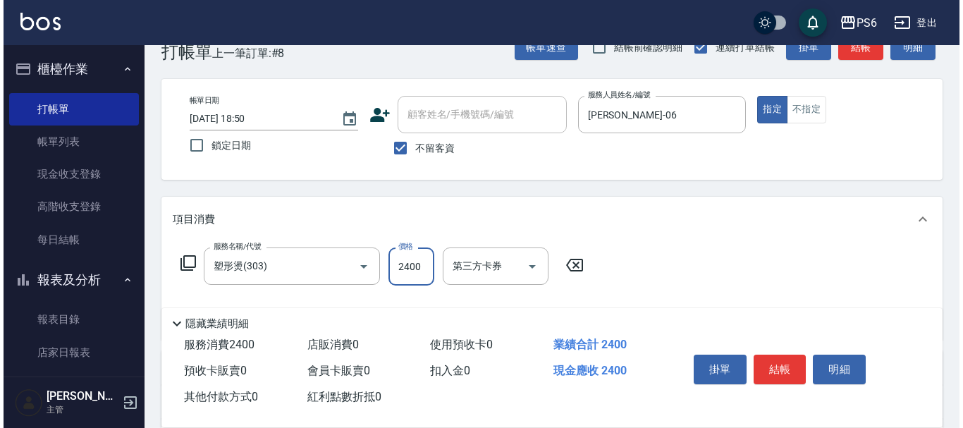
scroll to position [0, 0]
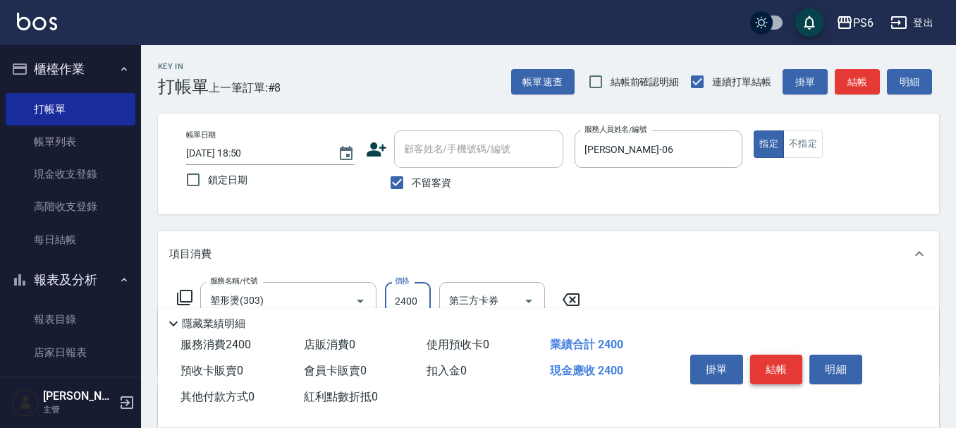
type input "2400"
click at [759, 357] on button "結帳" at bounding box center [776, 370] width 53 height 30
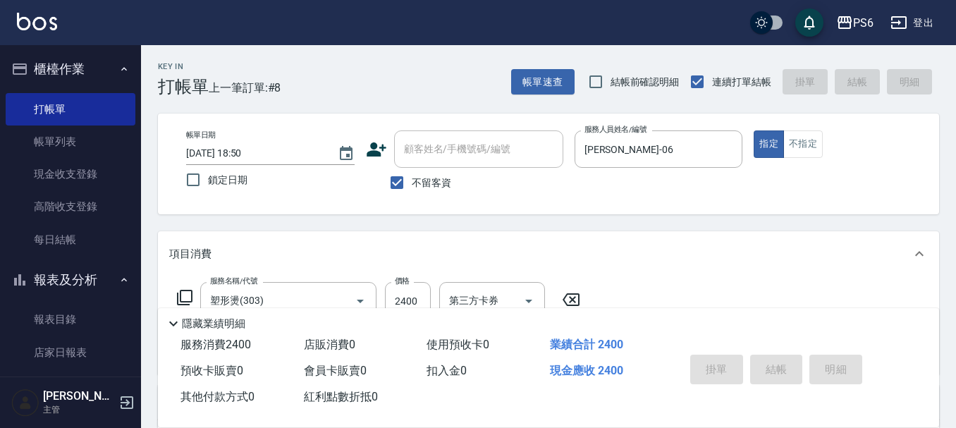
type input "[DATE] 18:51"
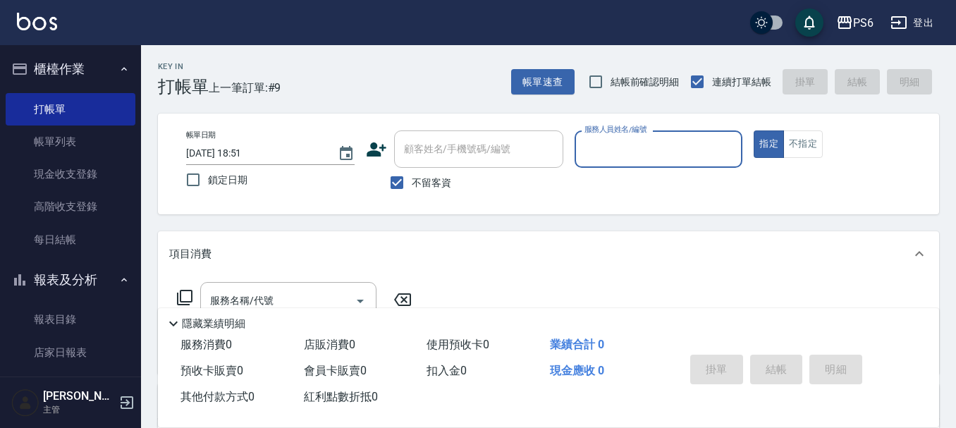
click at [383, 139] on icon at bounding box center [376, 149] width 21 height 21
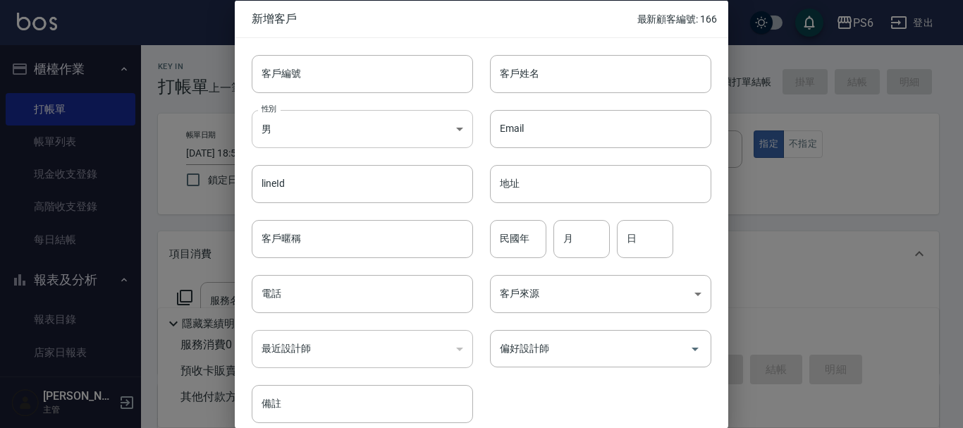
click at [419, 125] on body "PS6 登出 櫃檯作業 打帳單 帳單列表 現金收支登錄 高階收支登錄 每日結帳 報表及分析 報表目錄 店家日報表 互助日報表 互助排行榜 互助點數明細 設計師…" at bounding box center [481, 328] width 963 height 656
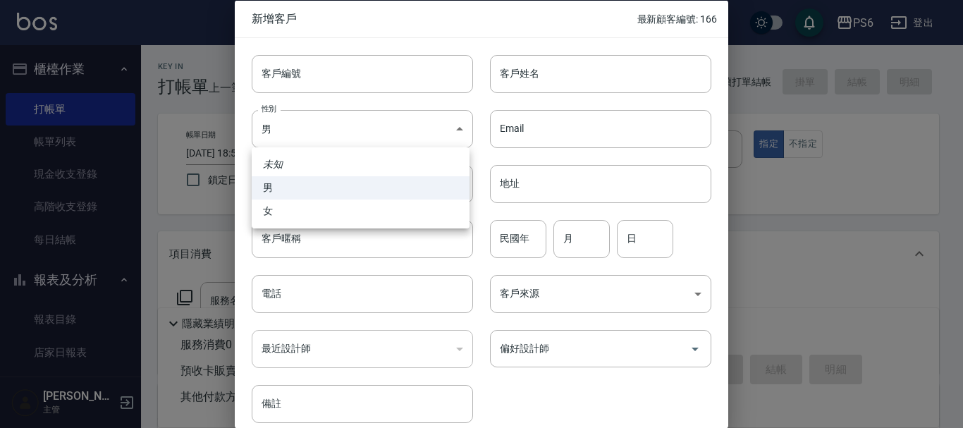
click at [343, 209] on li "女" at bounding box center [361, 211] width 218 height 23
type input "[DEMOGRAPHIC_DATA]"
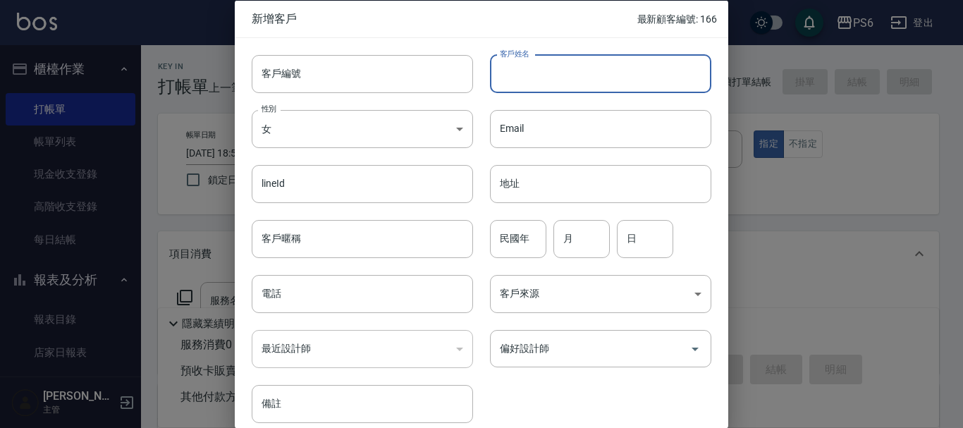
click at [548, 72] on input "客戶姓名" at bounding box center [600, 73] width 221 height 38
type input "b"
type input "堧"
click at [543, 75] on input "立立" at bounding box center [600, 73] width 221 height 38
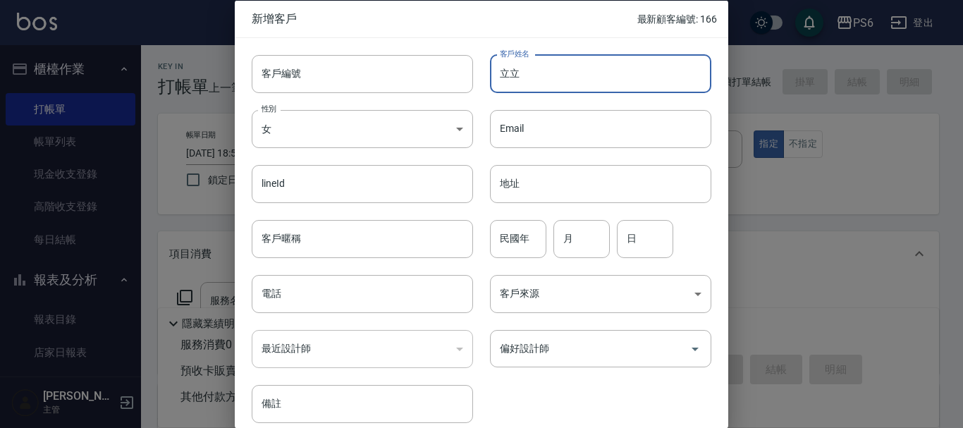
type input "立"
click at [635, 80] on input "元元" at bounding box center [600, 73] width 221 height 38
type input "元"
click at [544, 71] on input "麗" at bounding box center [600, 73] width 221 height 38
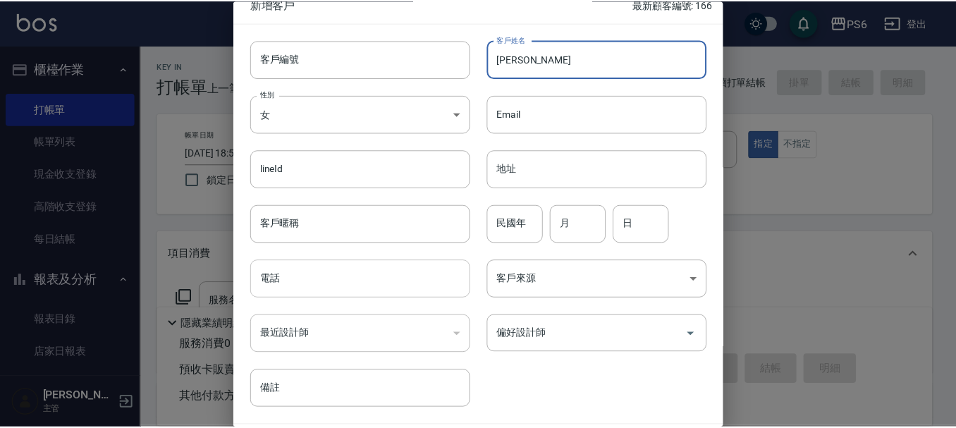
scroll to position [61, 0]
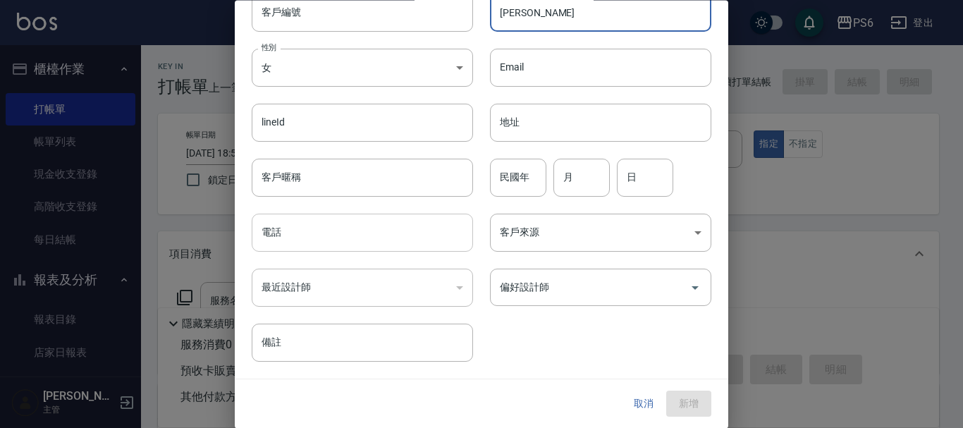
type input "[PERSON_NAME]"
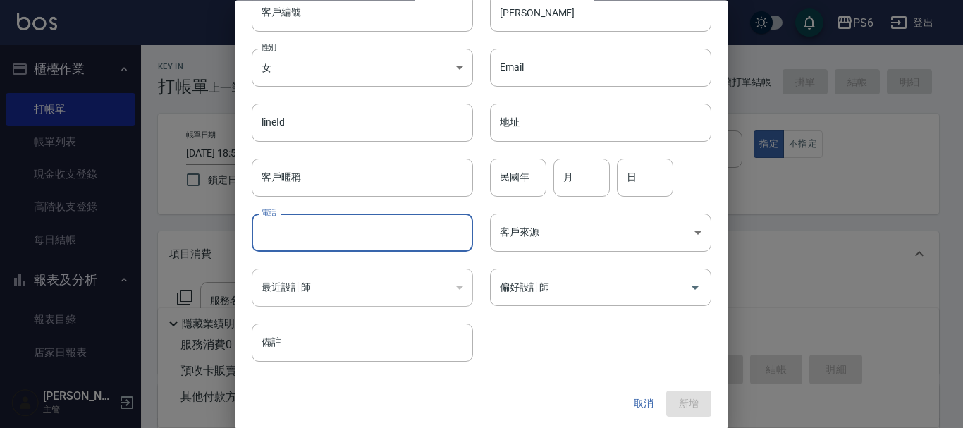
click at [303, 222] on input "電話" at bounding box center [362, 233] width 221 height 38
type input "0970669880"
click at [679, 401] on button "新增" at bounding box center [688, 404] width 45 height 26
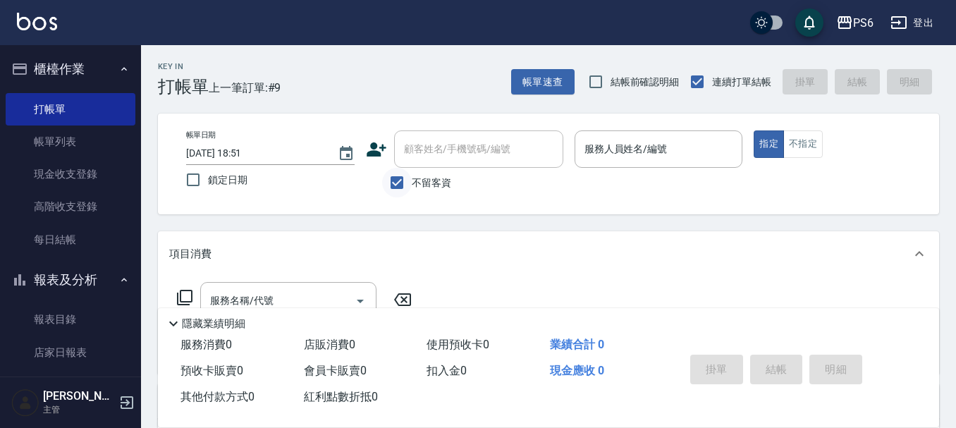
click at [390, 180] on input "不留客資" at bounding box center [397, 183] width 30 height 30
checkbox input "false"
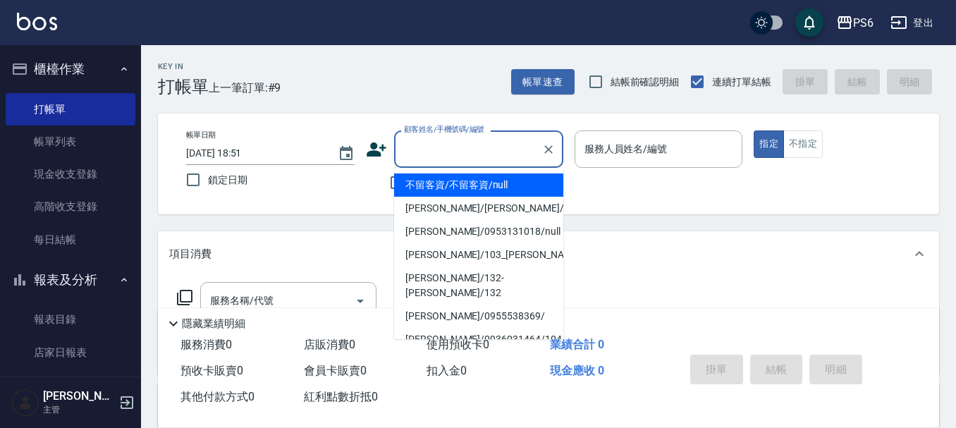
click at [421, 143] on input "顧客姓名/手機號碼/編號" at bounding box center [467, 149] width 135 height 25
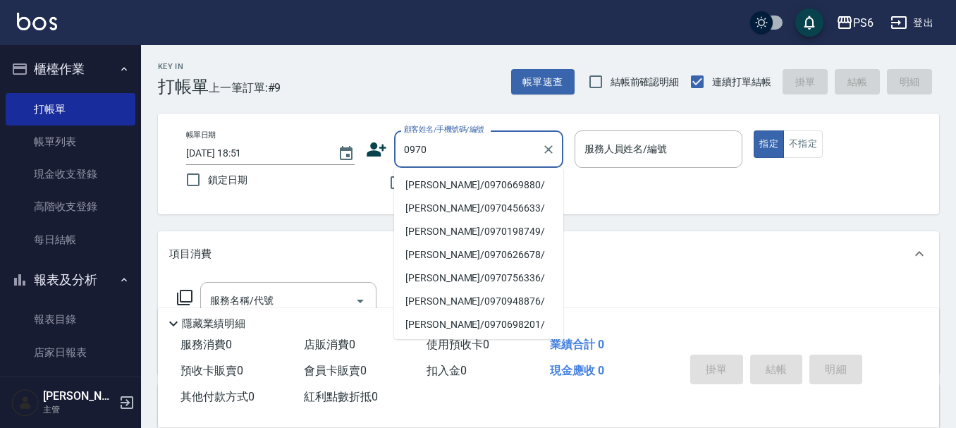
click at [498, 185] on li "[PERSON_NAME]/0970669880/" at bounding box center [478, 184] width 169 height 23
type input "[PERSON_NAME]/0970669880/"
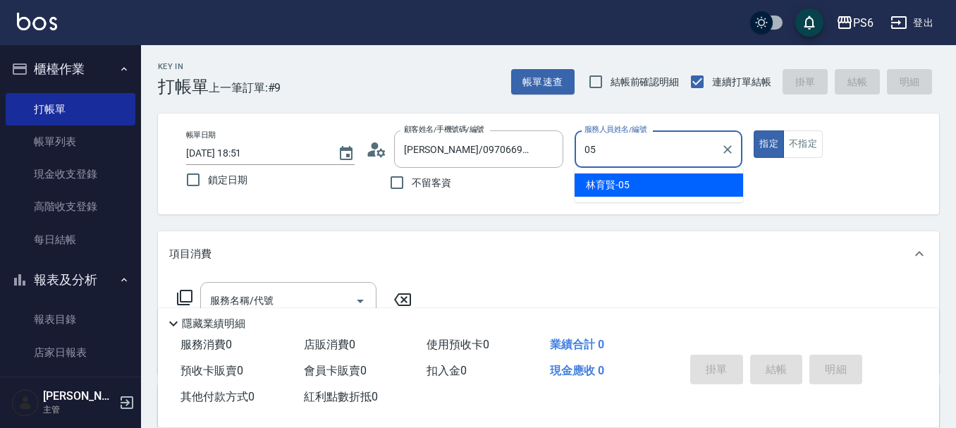
type input "[PERSON_NAME]-05"
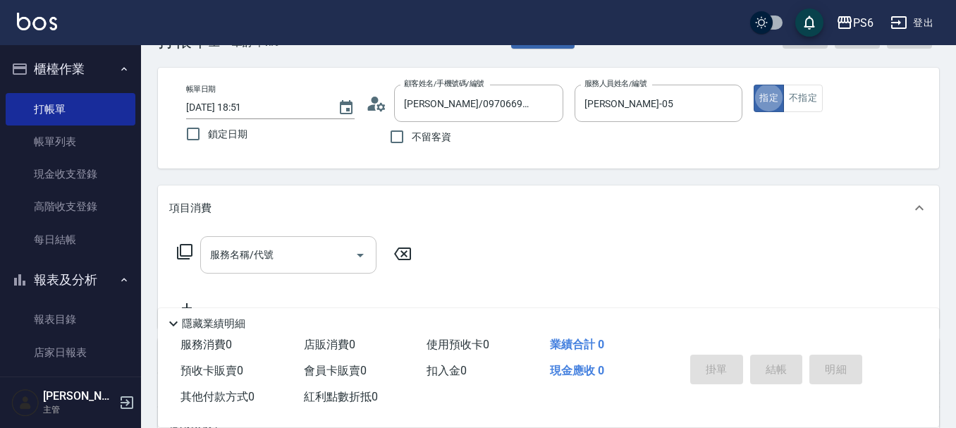
scroll to position [71, 0]
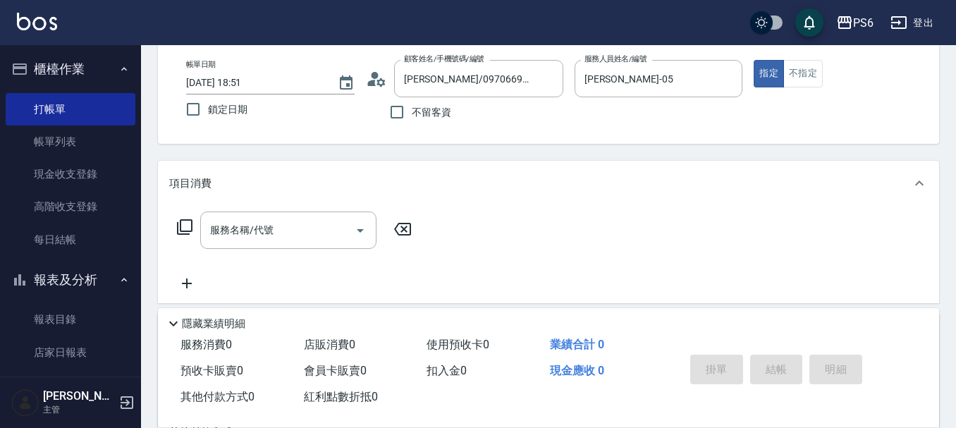
click at [180, 223] on icon at bounding box center [185, 227] width 16 height 16
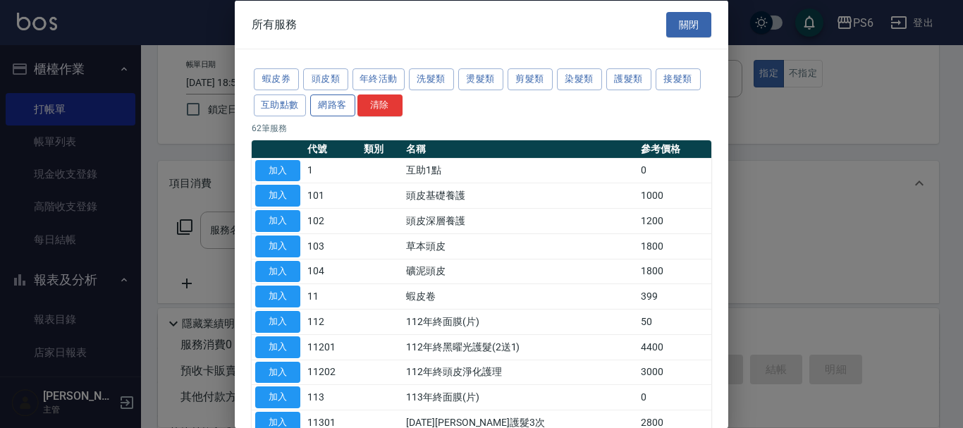
click at [326, 97] on button "網路客" at bounding box center [332, 105] width 45 height 22
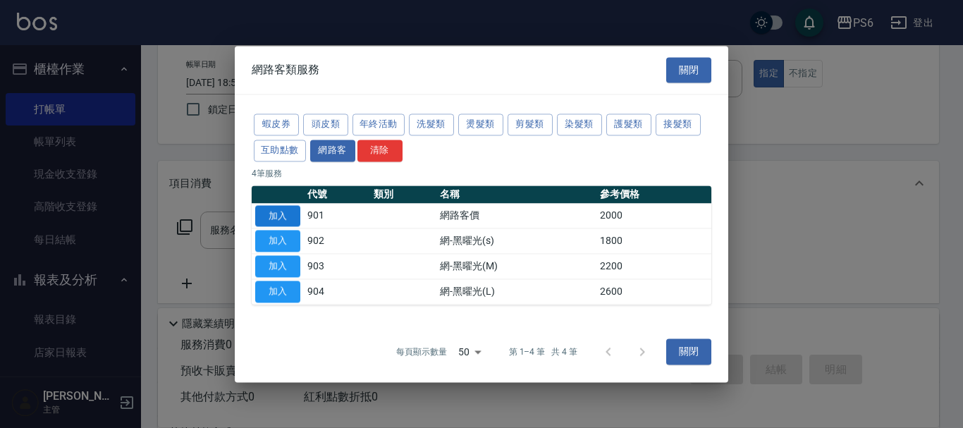
click at [266, 209] on button "加入" at bounding box center [277, 216] width 45 height 22
type input "網路客價(901)"
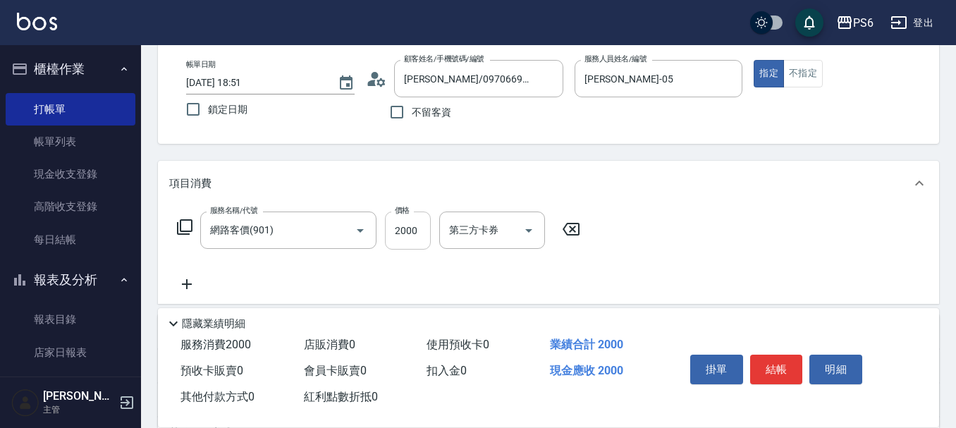
click at [416, 220] on input "2000" at bounding box center [408, 231] width 46 height 38
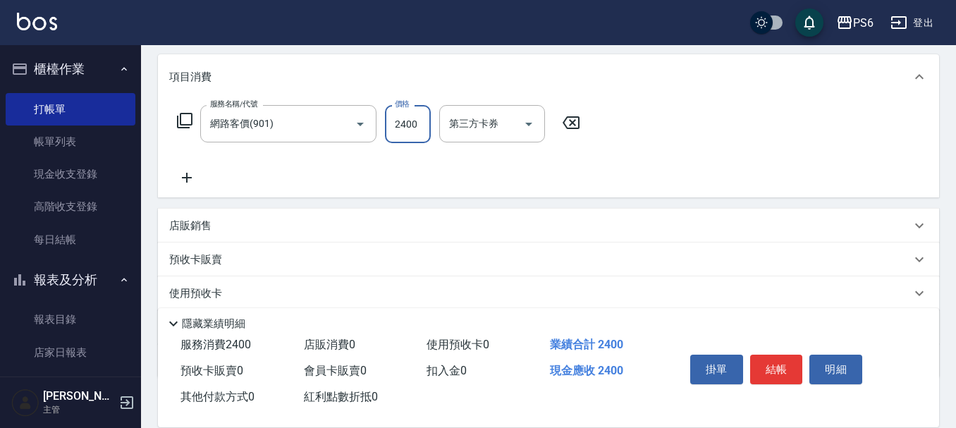
scroll to position [212, 0]
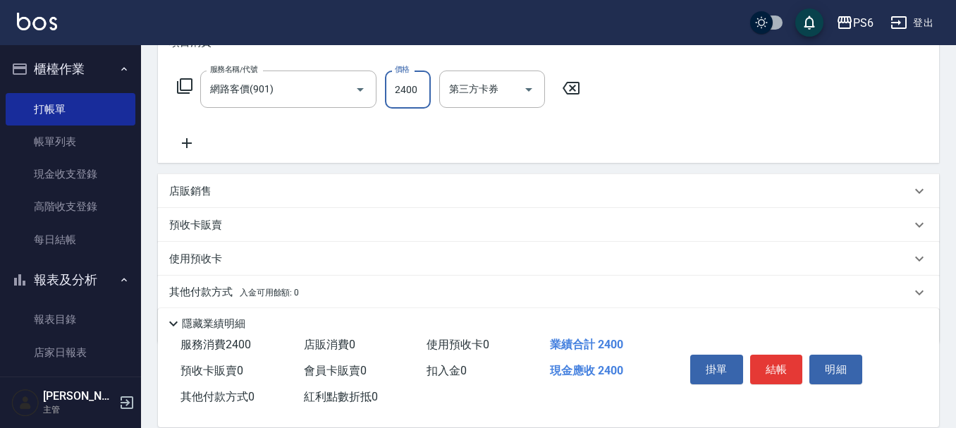
type input "2400"
click at [189, 140] on icon at bounding box center [186, 143] width 35 height 17
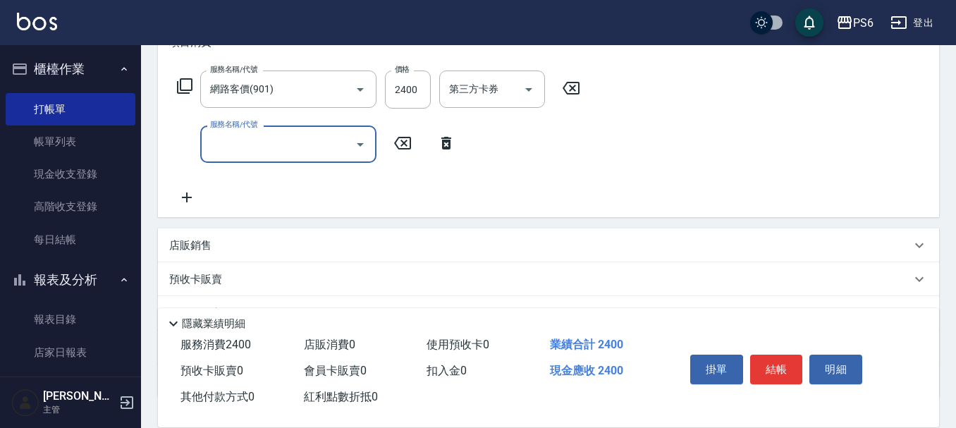
click at [290, 134] on input "服務名稱/代號" at bounding box center [278, 144] width 142 height 25
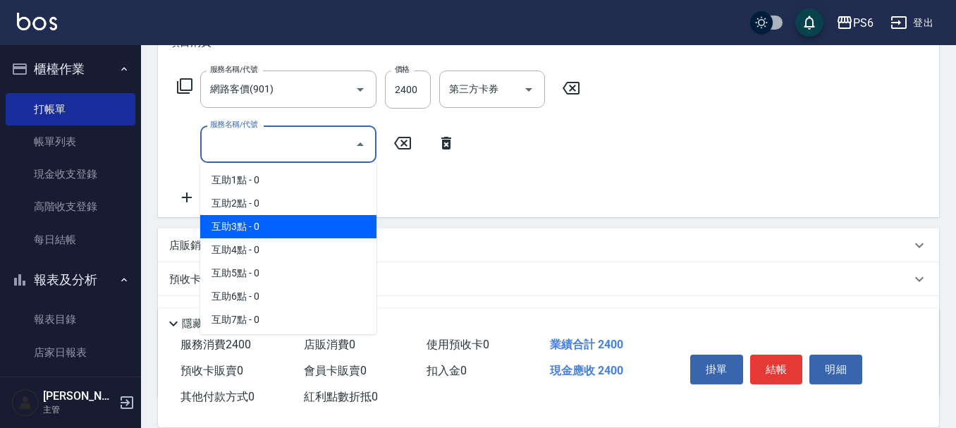
click at [272, 222] on span "互助3點 - 0" at bounding box center [288, 226] width 176 height 23
type input "互助3點(3)"
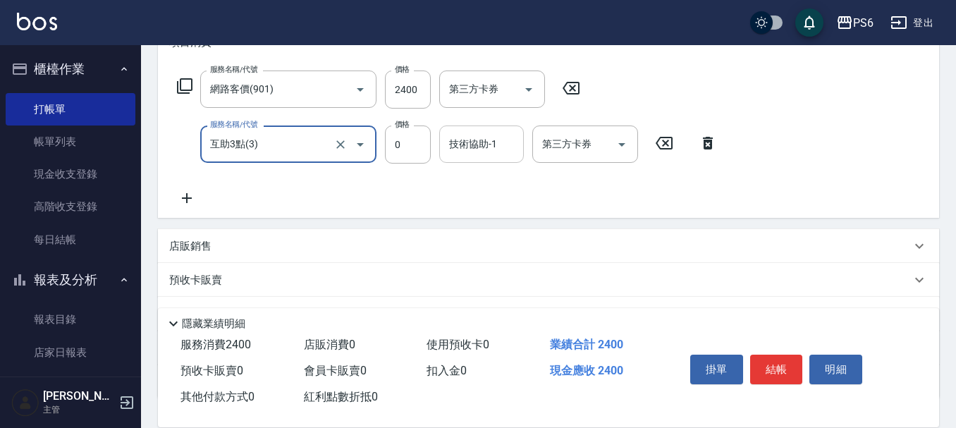
drag, startPoint x: 486, startPoint y: 152, endPoint x: 472, endPoint y: 149, distance: 14.4
click at [483, 151] on input "技術協助-1" at bounding box center [482, 144] width 72 height 25
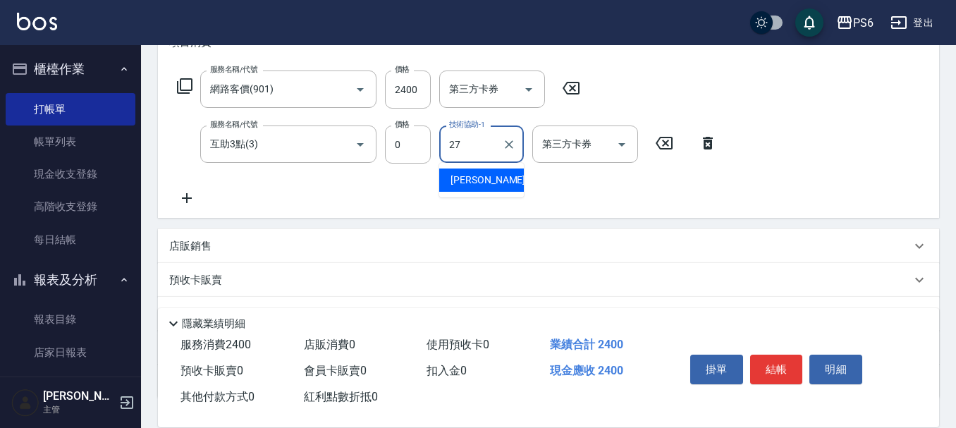
type input "[PERSON_NAME]-27"
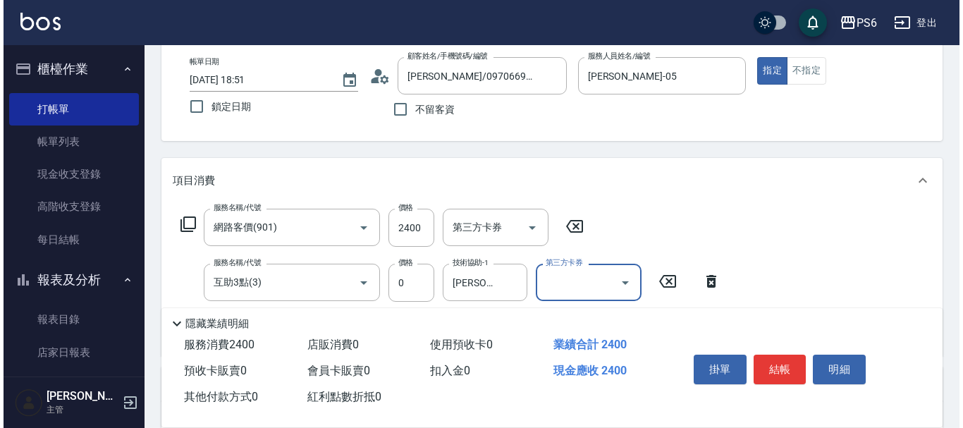
scroll to position [71, 0]
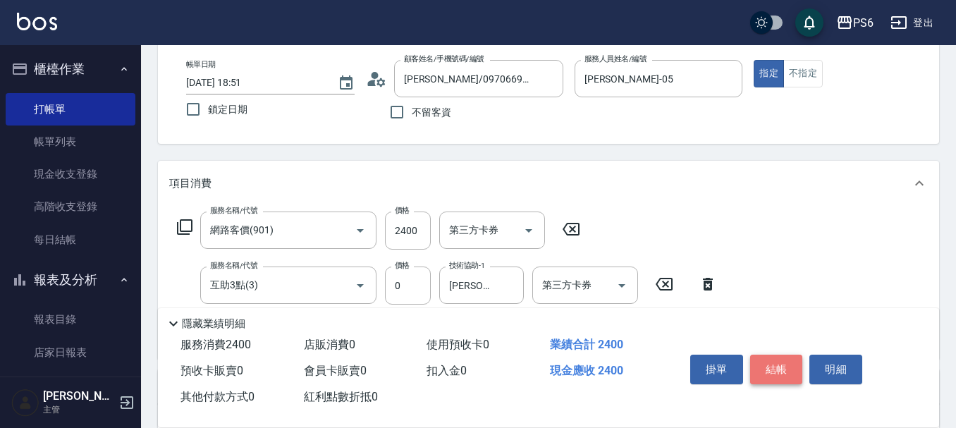
click at [778, 363] on button "結帳" at bounding box center [776, 370] width 53 height 30
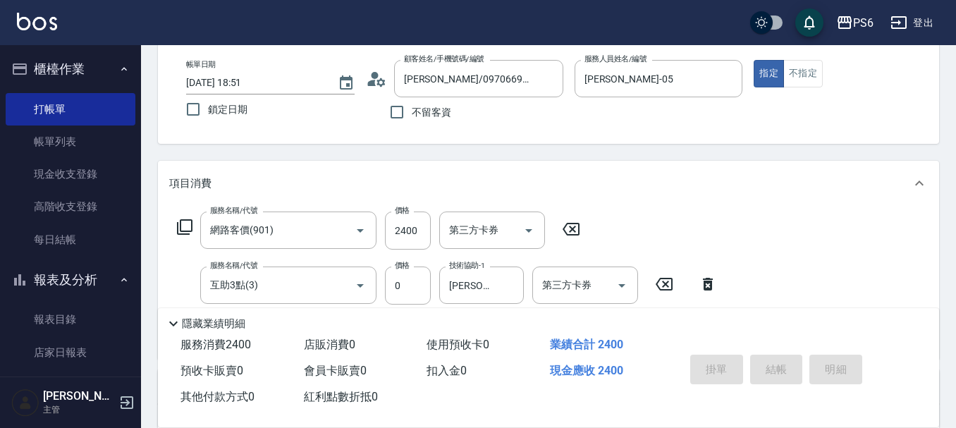
type input "[DATE] 18:53"
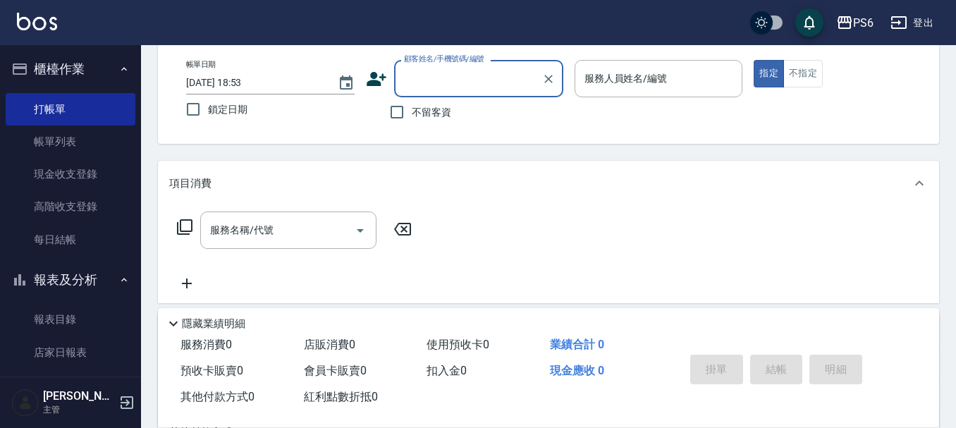
click at [373, 79] on icon at bounding box center [376, 78] width 21 height 21
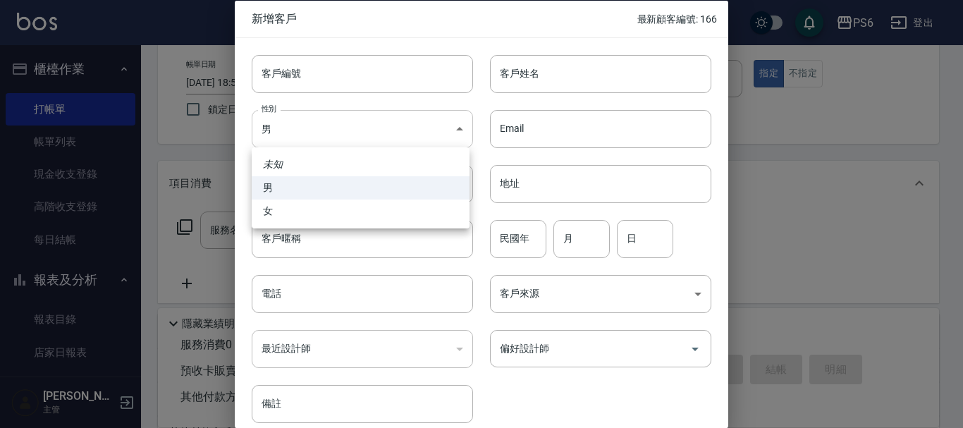
click at [318, 140] on body "PS6 登出 櫃檯作業 打帳單 帳單列表 現金收支登錄 高階收支登錄 每日結帳 報表及分析 報表目錄 店家日報表 互助日報表 互助排行榜 互助點數明細 設計師…" at bounding box center [481, 274] width 963 height 690
click at [284, 212] on li "女" at bounding box center [361, 211] width 218 height 23
type input "[DEMOGRAPHIC_DATA]"
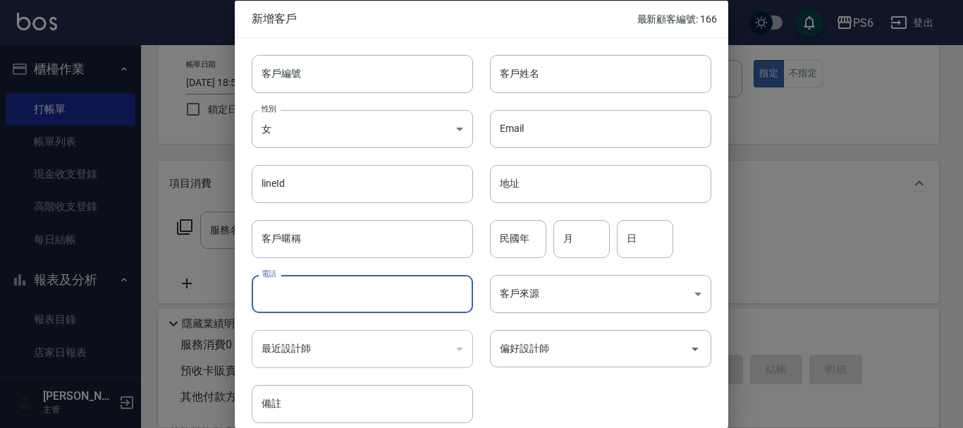
click at [305, 293] on input "電話" at bounding box center [362, 294] width 221 height 38
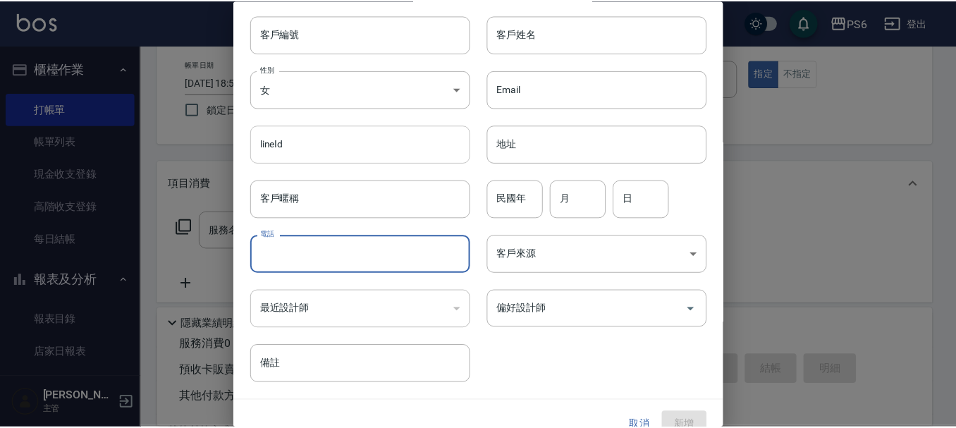
scroll to position [61, 0]
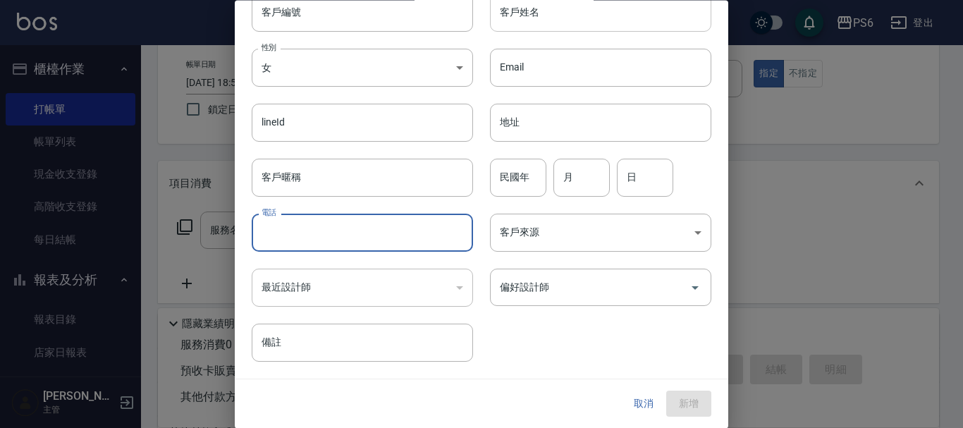
click at [510, 30] on input "客戶姓名" at bounding box center [600, 13] width 221 height 38
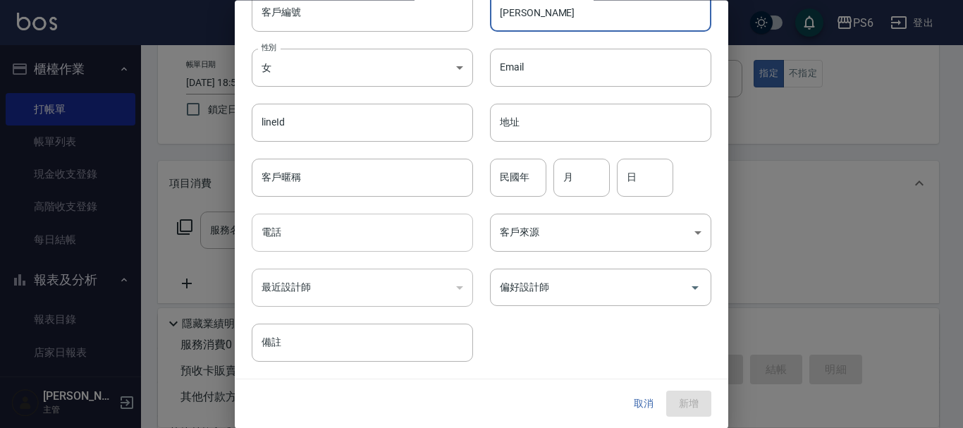
type input "[PERSON_NAME]"
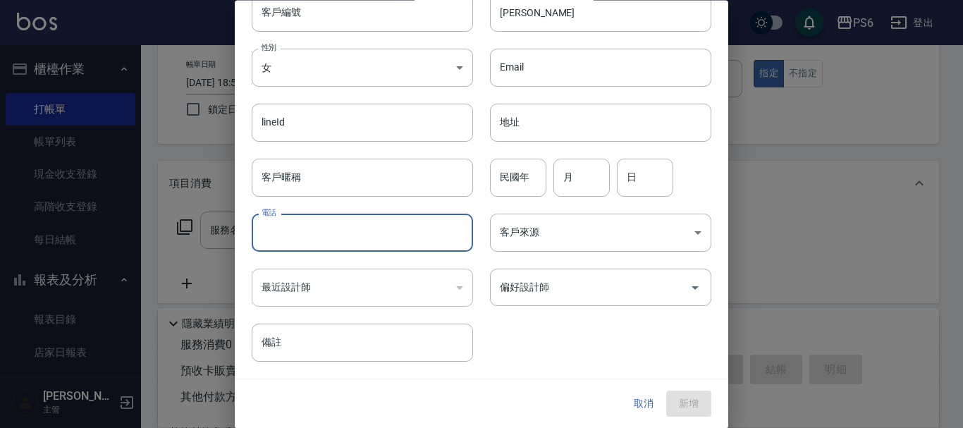
drag, startPoint x: 319, startPoint y: 246, endPoint x: 318, endPoint y: 238, distance: 8.5
click at [319, 244] on input "電話" at bounding box center [362, 233] width 221 height 38
type input "0920230754"
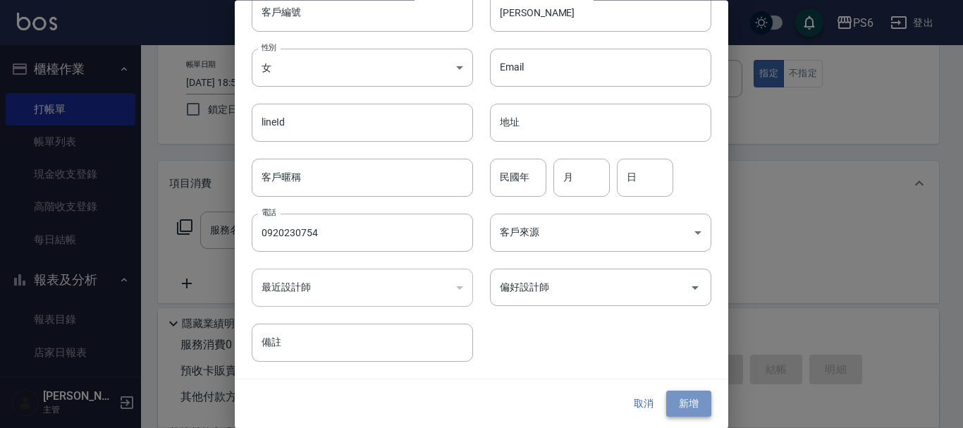
click at [672, 407] on button "新增" at bounding box center [688, 404] width 45 height 26
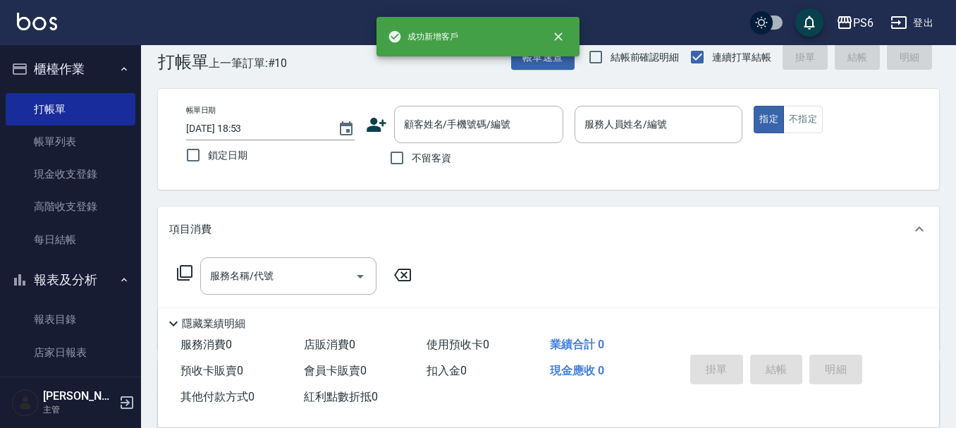
scroll to position [0, 0]
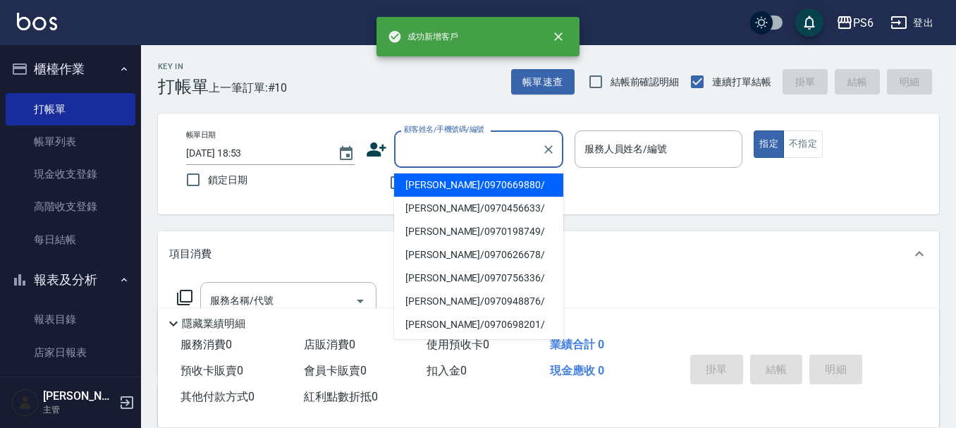
click at [440, 146] on input "顧客姓名/手機號碼/編號" at bounding box center [467, 149] width 135 height 25
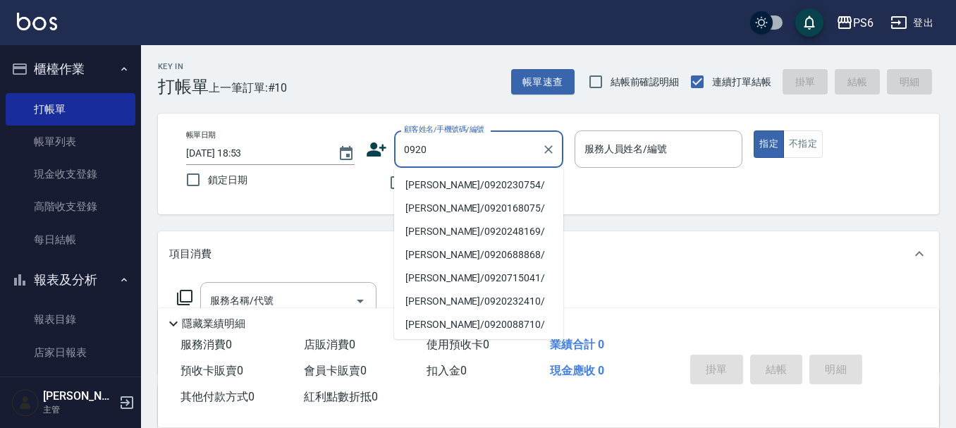
click at [450, 180] on li "[PERSON_NAME]/0920230754/" at bounding box center [478, 184] width 169 height 23
type input "[PERSON_NAME]/0920230754/"
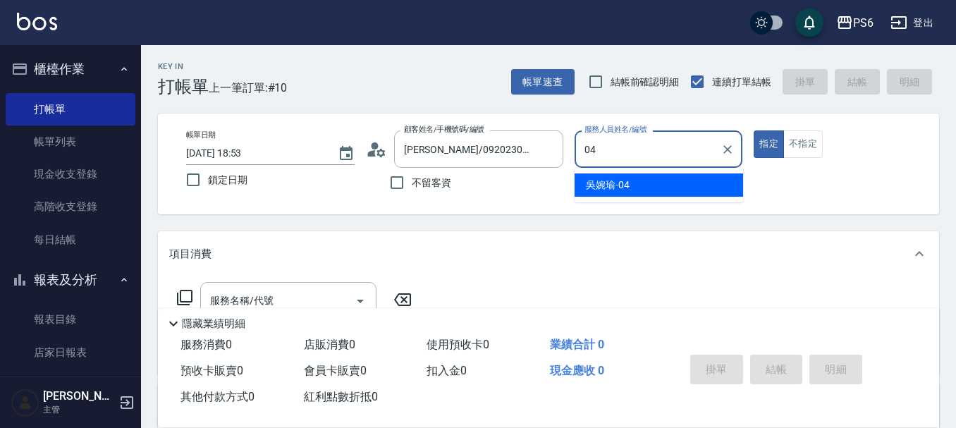
type input "吳婉瑜-04"
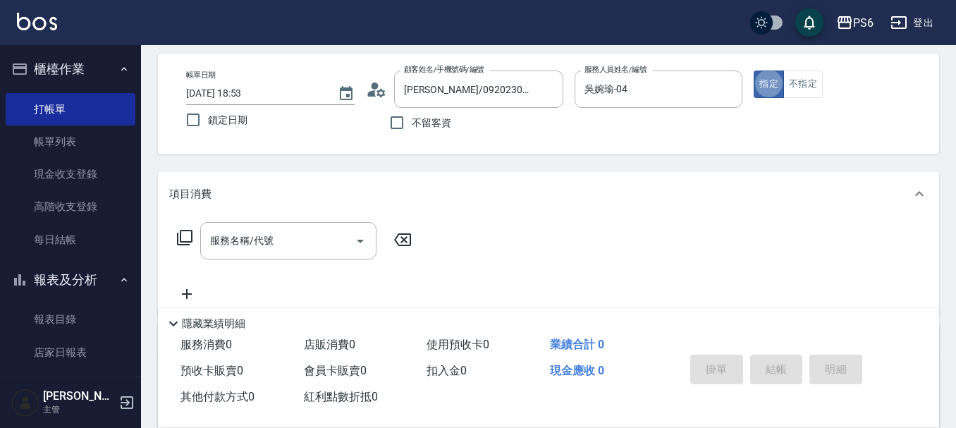
scroll to position [141, 0]
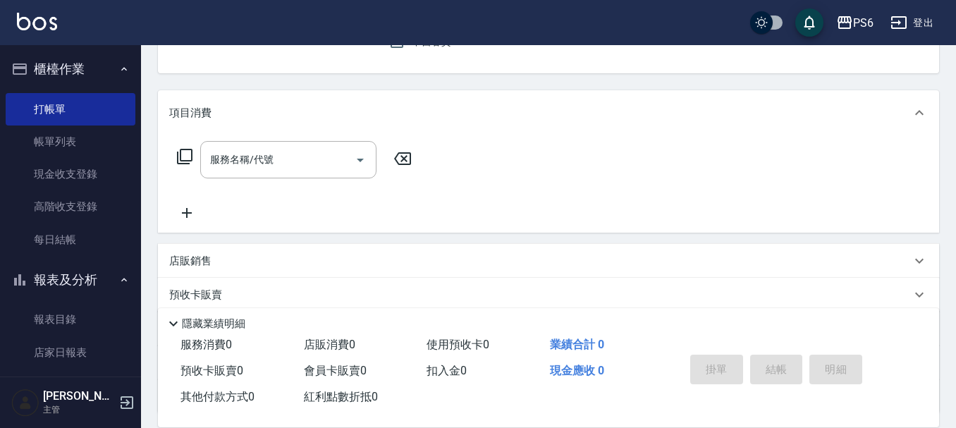
click at [181, 150] on icon at bounding box center [185, 157] width 16 height 16
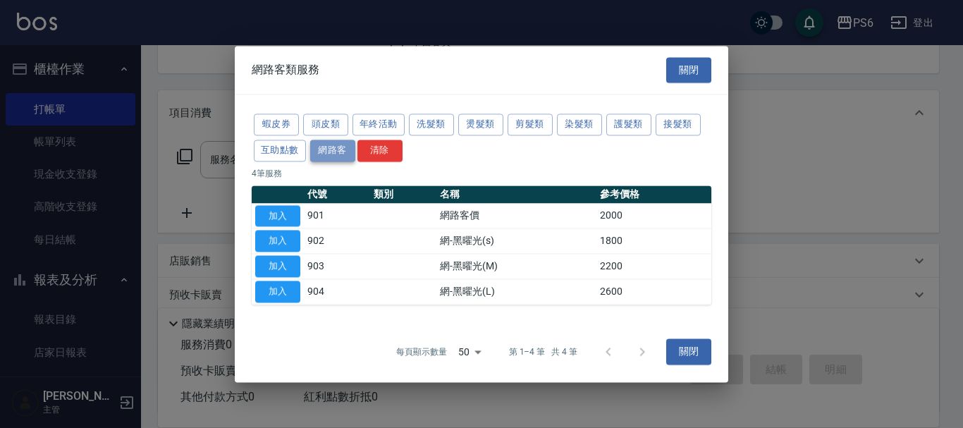
click at [336, 153] on button "網路客" at bounding box center [332, 151] width 45 height 22
click at [278, 215] on button "加入" at bounding box center [277, 216] width 45 height 22
type input "網路客價(901)"
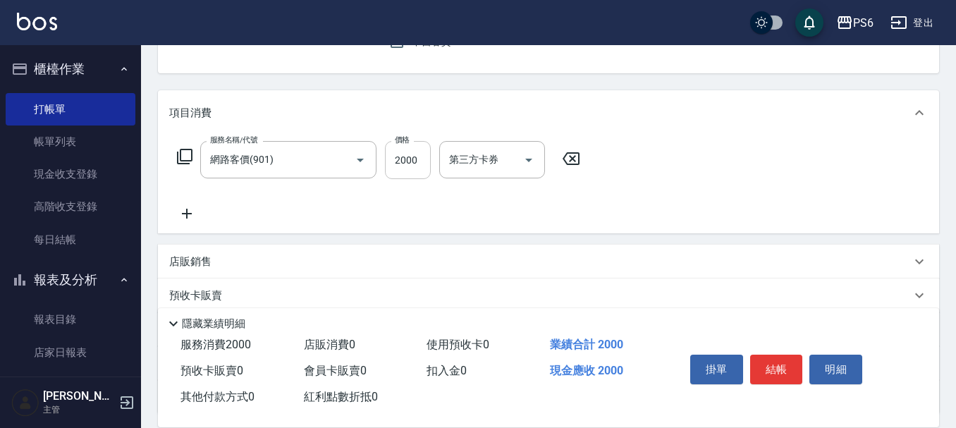
click at [399, 171] on input "2000" at bounding box center [408, 160] width 46 height 38
type input "3699"
click at [191, 210] on icon at bounding box center [186, 213] width 35 height 17
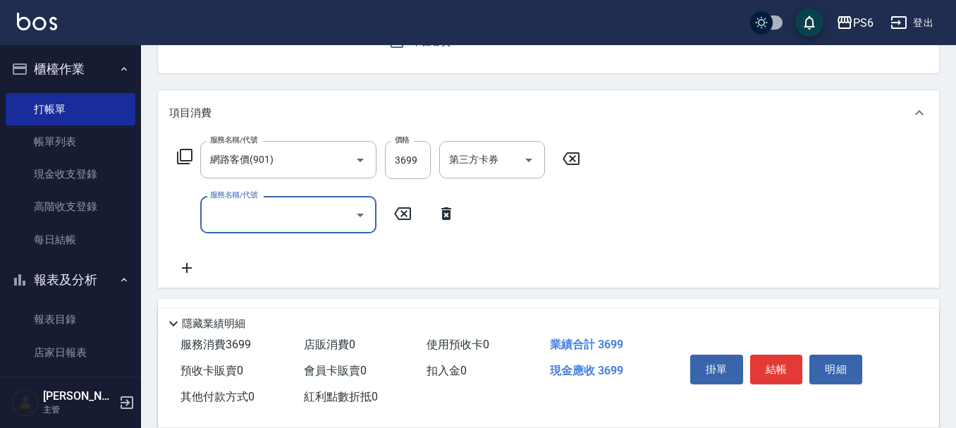
click at [273, 216] on input "服務名稱/代號" at bounding box center [278, 214] width 142 height 25
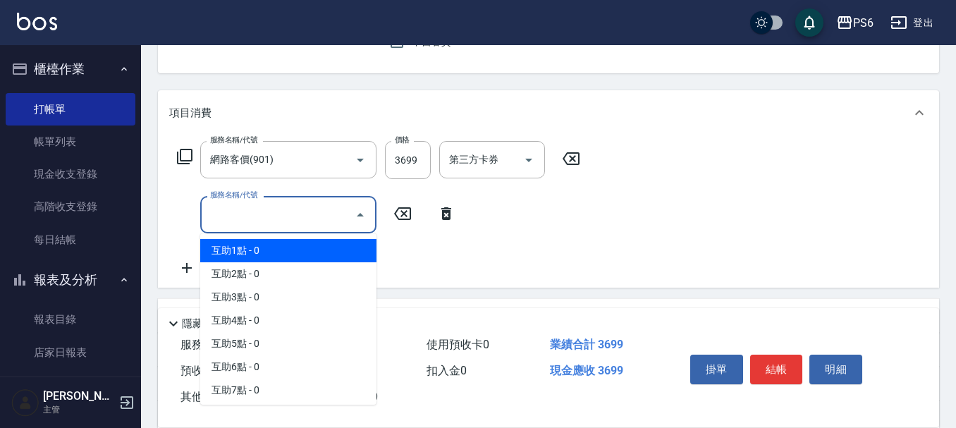
drag, startPoint x: 279, startPoint y: 252, endPoint x: 434, endPoint y: 234, distance: 155.4
click at [280, 252] on span "互助1點 - 0" at bounding box center [288, 250] width 176 height 23
type input "互助1點(1)"
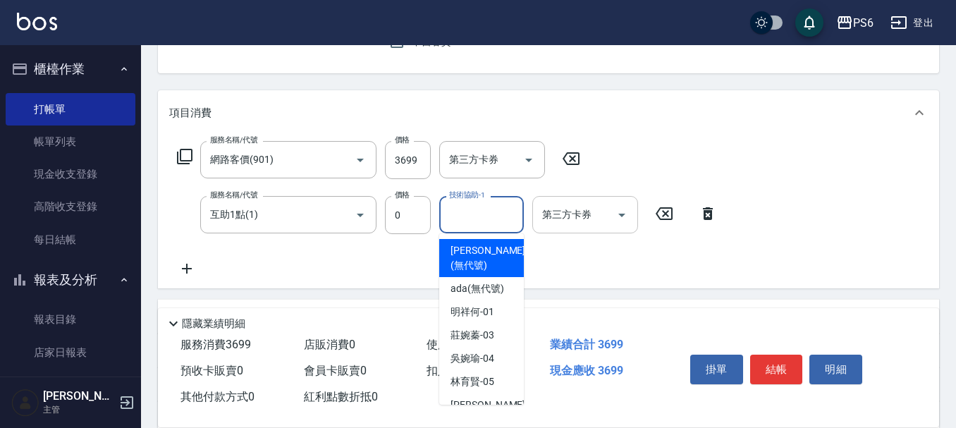
click at [488, 214] on div "技術協助-1 技術協助-1" at bounding box center [481, 214] width 85 height 37
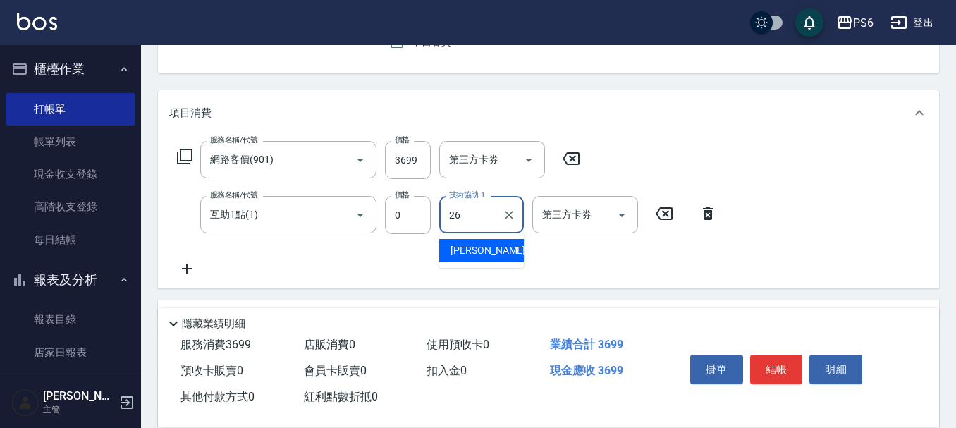
type input "[PERSON_NAME]-26"
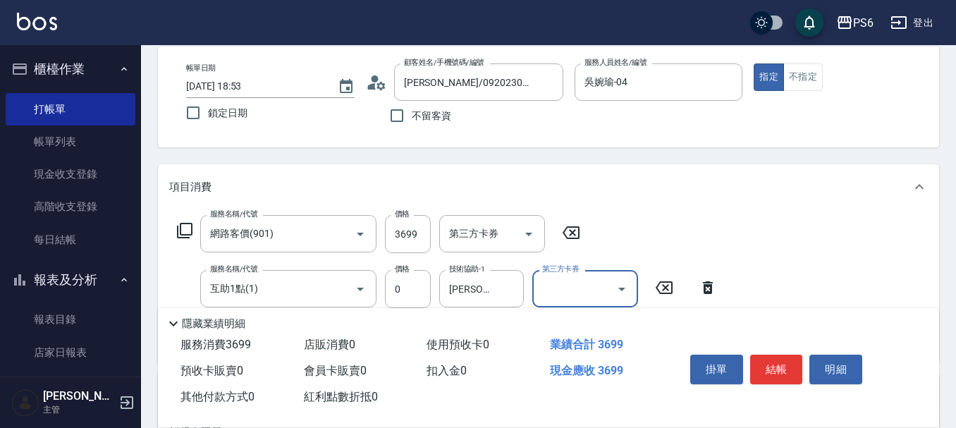
scroll to position [0, 0]
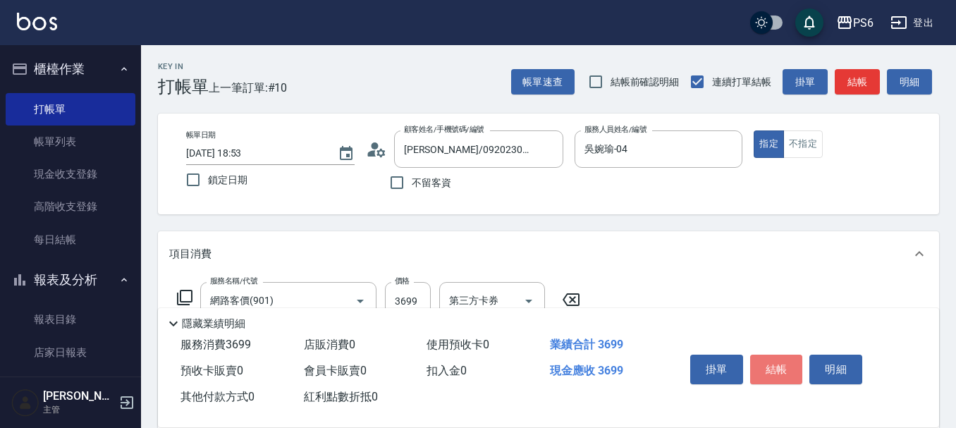
drag, startPoint x: 783, startPoint y: 369, endPoint x: 761, endPoint y: 365, distance: 22.1
click at [782, 367] on button "結帳" at bounding box center [776, 370] width 53 height 30
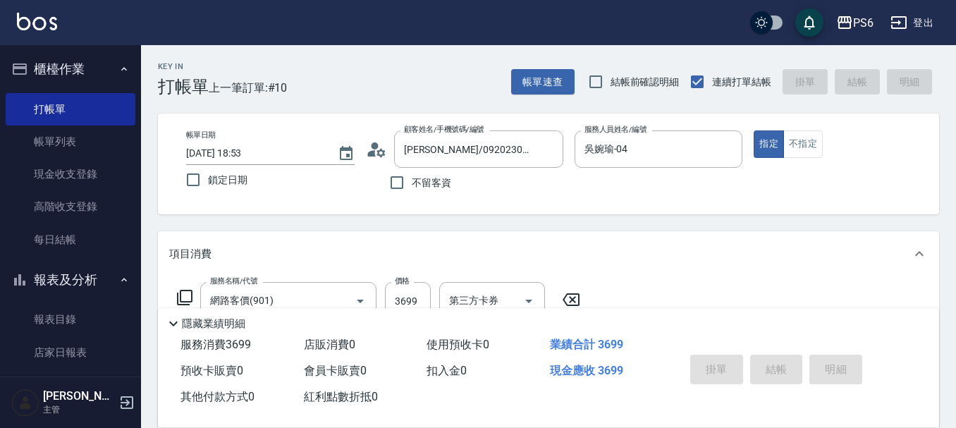
type input "[DATE] 18:54"
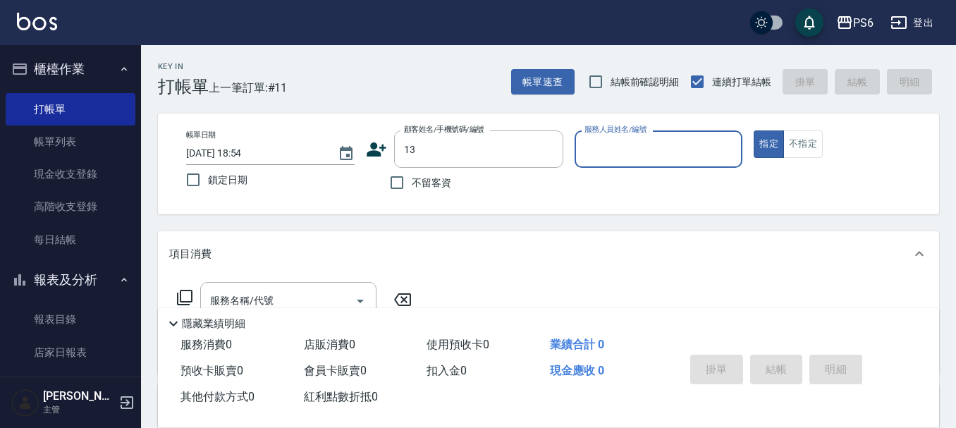
type input "[PERSON_NAME]/13_[PERSON_NAME]/13"
type input "ada(無代號)"
click at [423, 77] on div "Key In 打帳單 上一筆訂單:#11 帳單速查 結帳前確認明細 連續打單結帳 掛單 結帳 明細" at bounding box center [540, 70] width 798 height 51
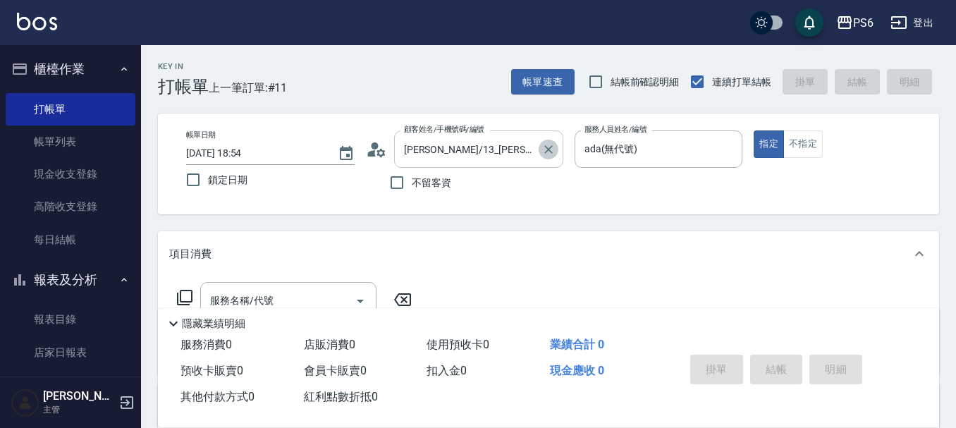
click at [541, 146] on icon "Clear" at bounding box center [548, 149] width 14 height 14
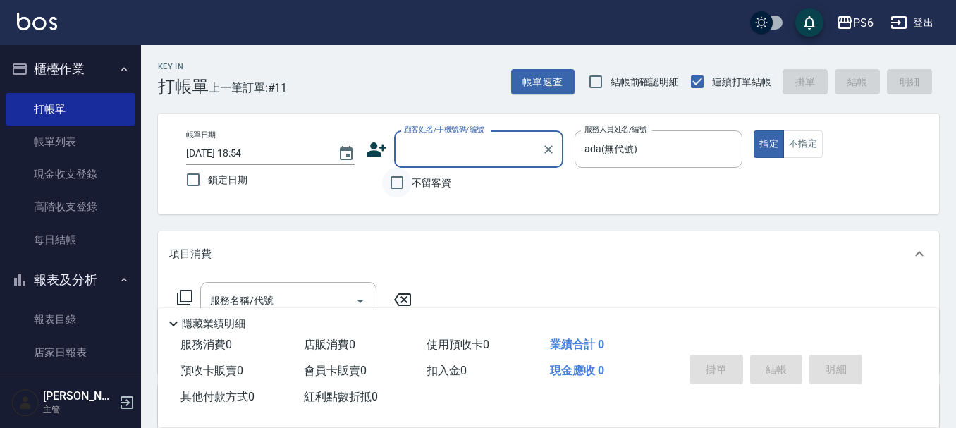
click at [406, 188] on input "不留客資" at bounding box center [397, 183] width 30 height 30
checkbox input "true"
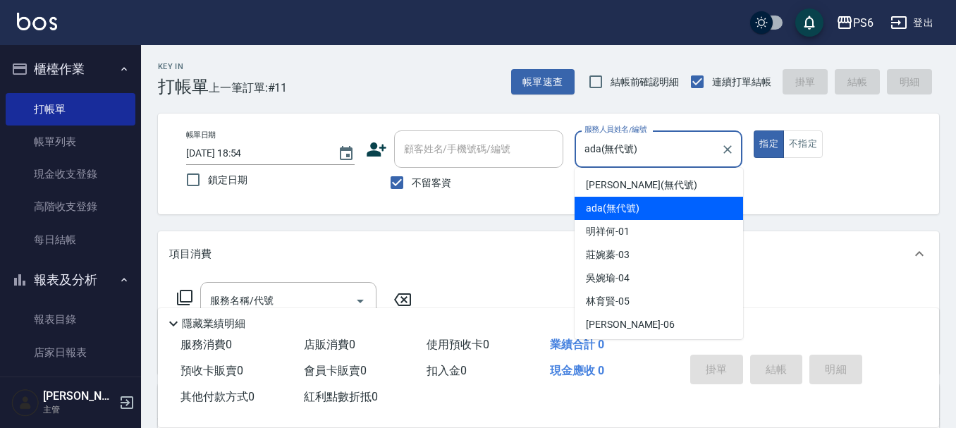
drag, startPoint x: 656, startPoint y: 147, endPoint x: 582, endPoint y: 149, distance: 74.7
click at [582, 149] on input "ada(無代號)" at bounding box center [648, 149] width 135 height 25
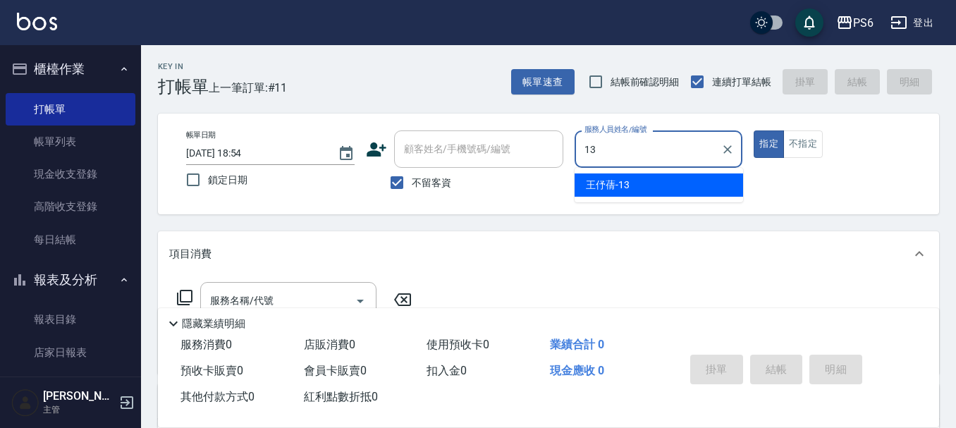
type input "[PERSON_NAME]-13"
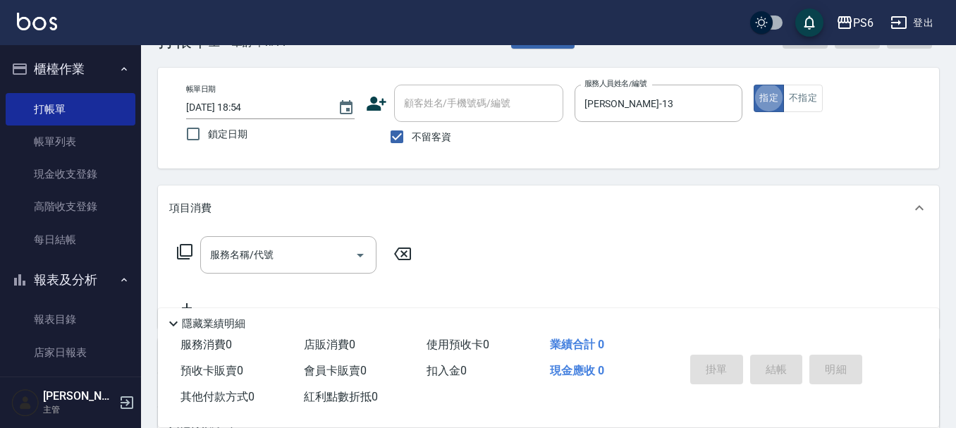
scroll to position [71, 0]
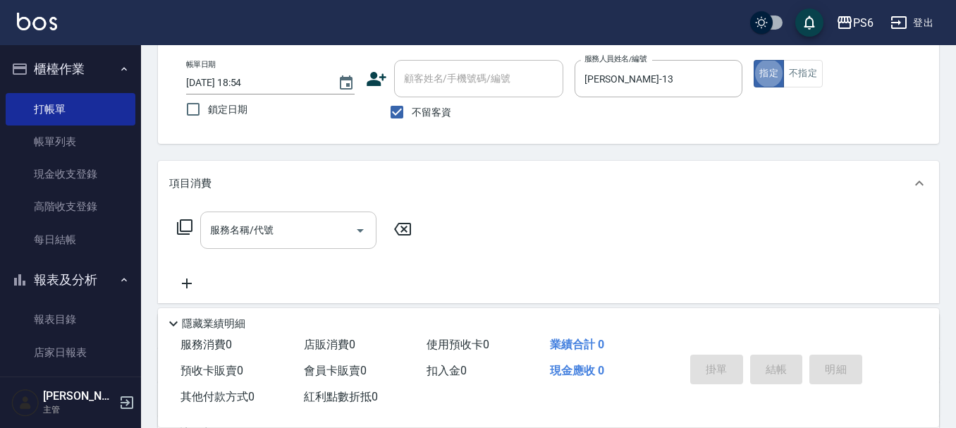
drag, startPoint x: 316, startPoint y: 249, endPoint x: 316, endPoint y: 235, distance: 13.4
click at [316, 248] on div "服務名稱/代號" at bounding box center [288, 230] width 176 height 37
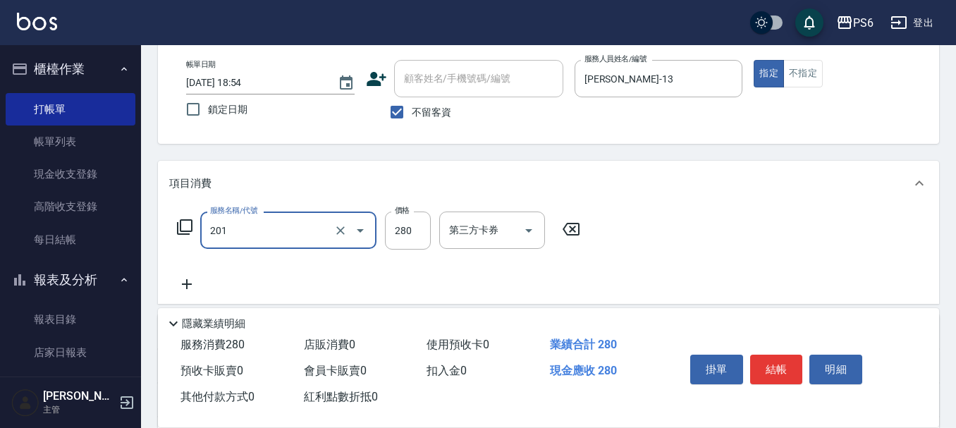
type input "一般洗髮(201)"
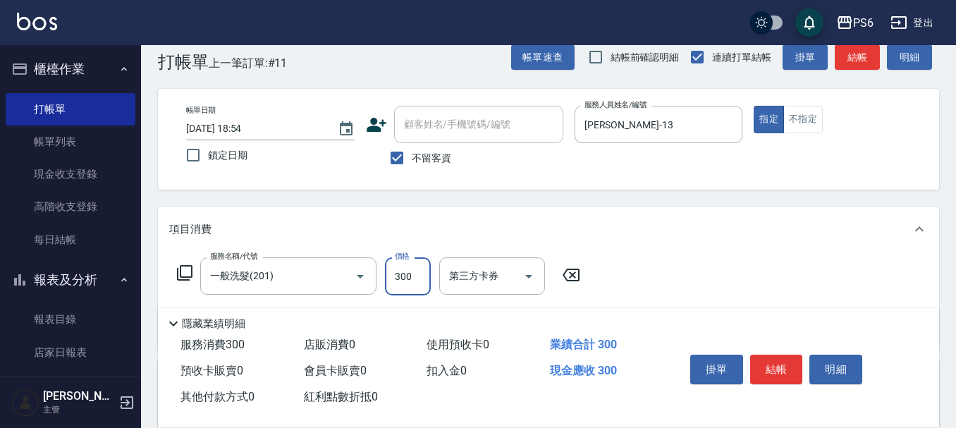
scroll to position [0, 0]
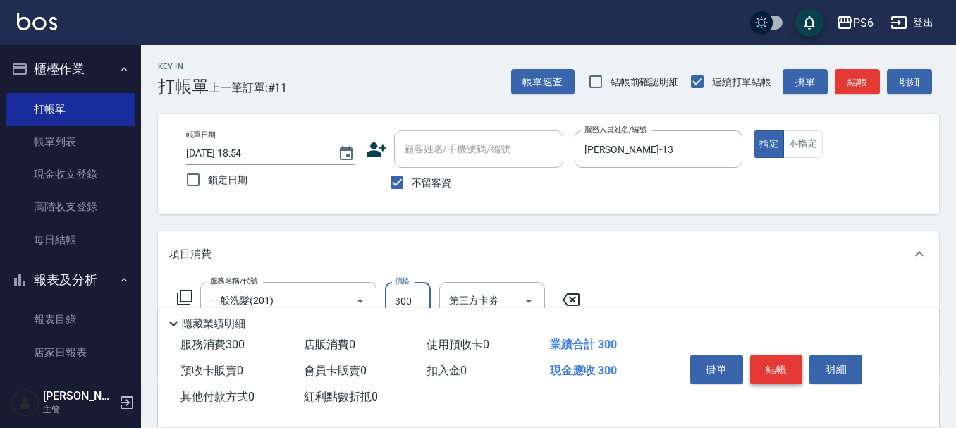
type input "300"
drag, startPoint x: 762, startPoint y: 355, endPoint x: 737, endPoint y: 339, distance: 30.1
click at [763, 355] on button "結帳" at bounding box center [776, 370] width 53 height 30
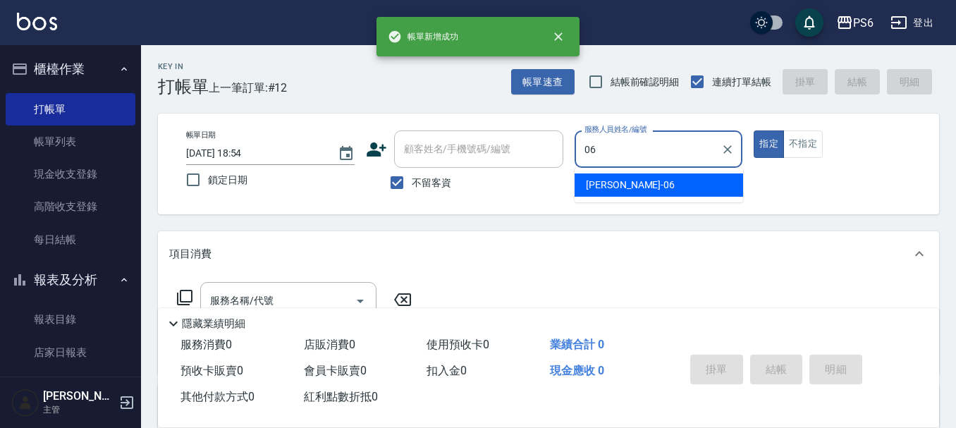
type input "[PERSON_NAME]-06"
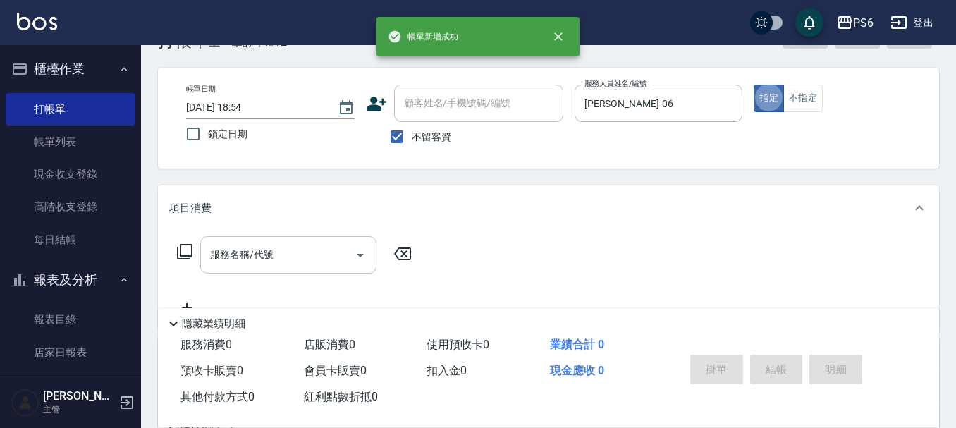
scroll to position [71, 0]
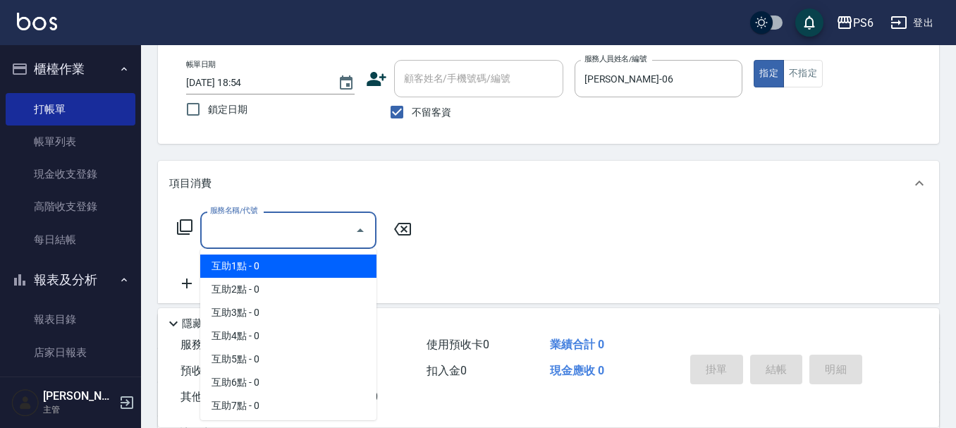
click at [228, 239] on input "服務名稱/代號" at bounding box center [278, 230] width 142 height 25
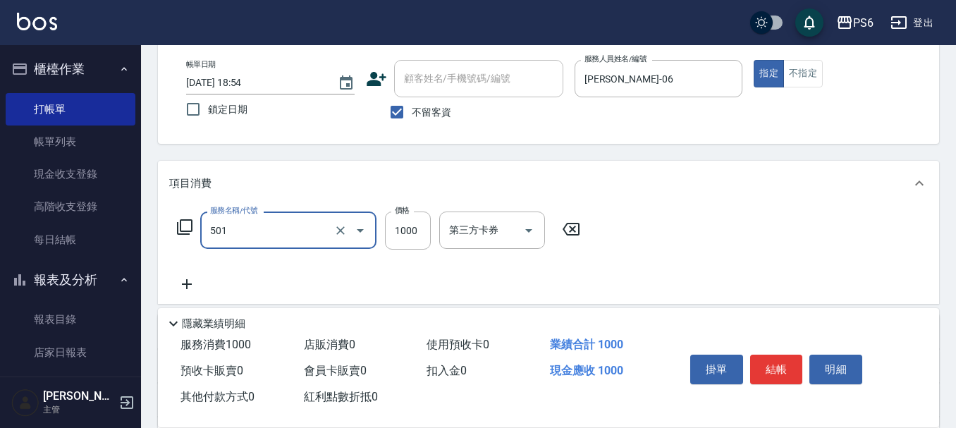
type input "局部染髮(501)"
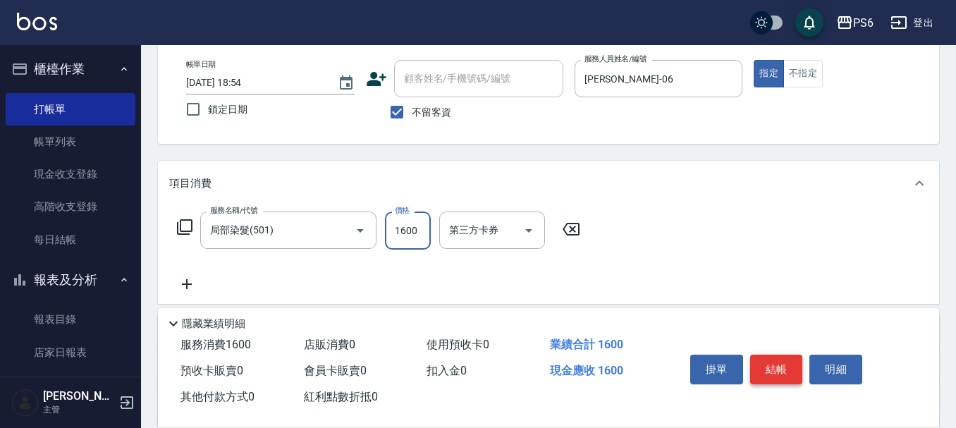
type input "1600"
click at [757, 367] on button "結帳" at bounding box center [776, 370] width 53 height 30
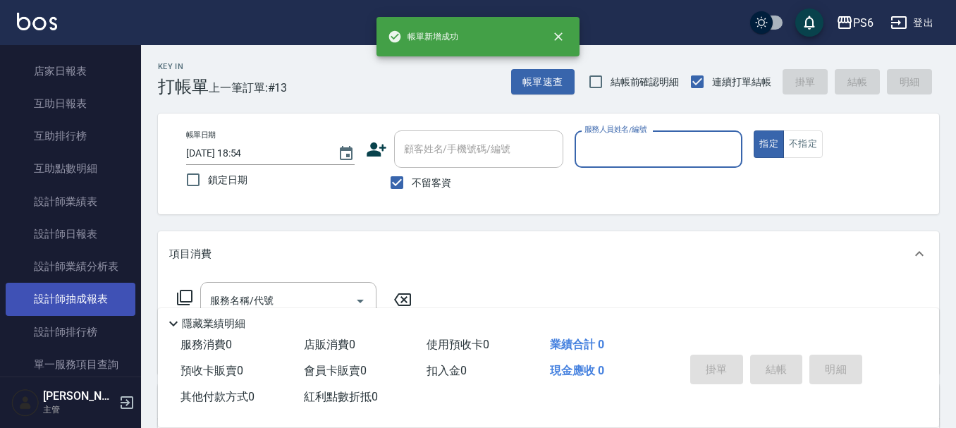
scroll to position [282, 0]
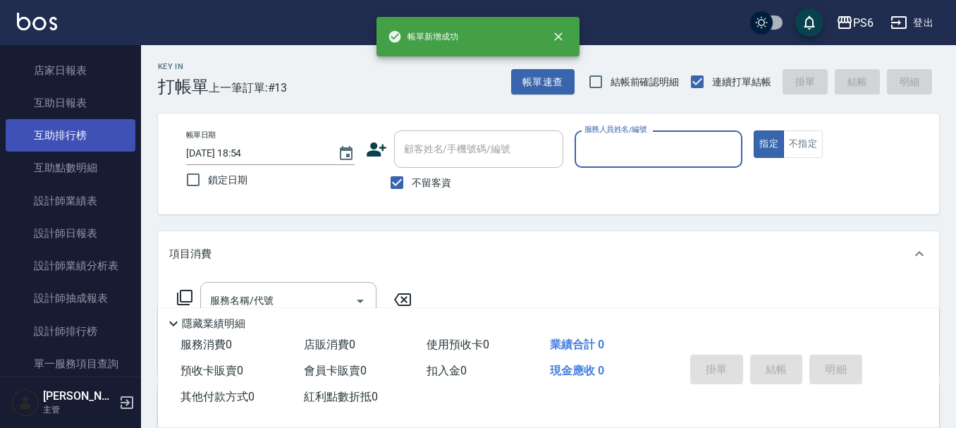
click at [85, 138] on link "互助排行榜" at bounding box center [71, 135] width 130 height 32
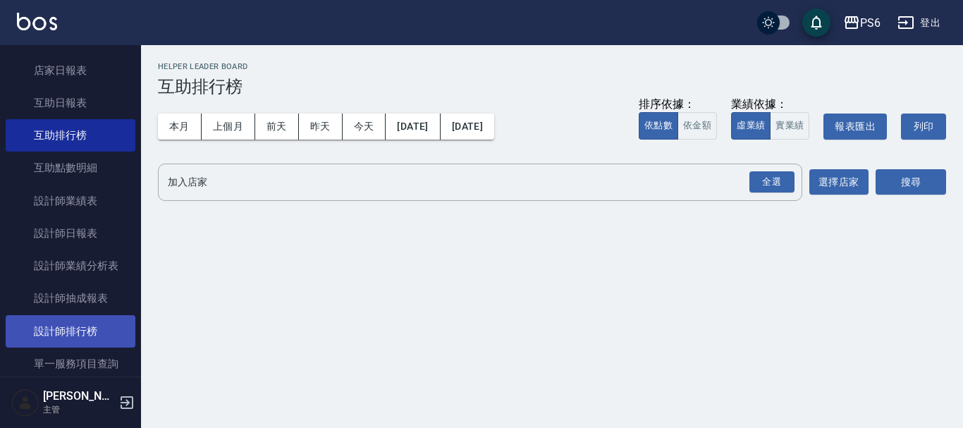
click at [107, 337] on link "設計師排行榜" at bounding box center [71, 331] width 130 height 32
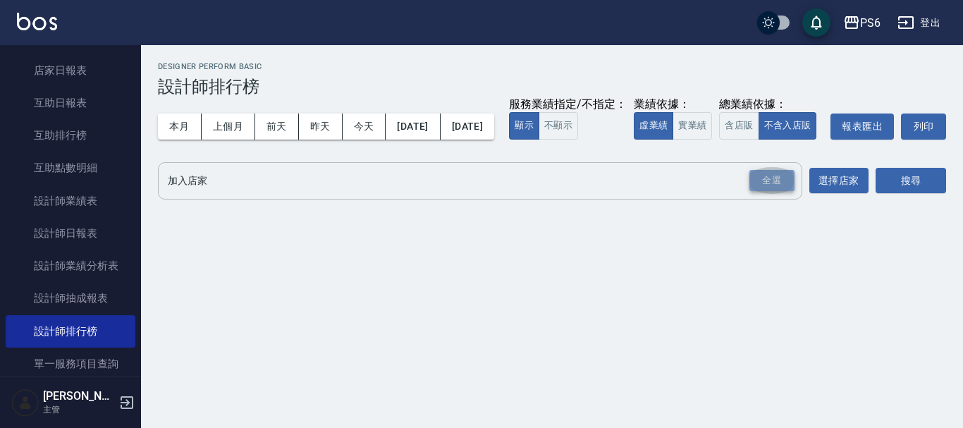
click at [760, 192] on div "全選" at bounding box center [771, 181] width 45 height 22
click at [926, 195] on button "搜尋" at bounding box center [911, 182] width 71 height 26
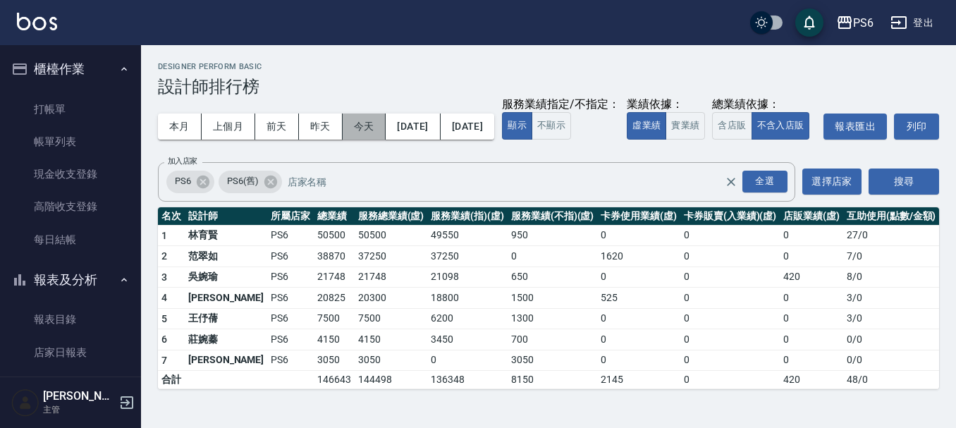
click at [350, 130] on button "今天" at bounding box center [365, 127] width 44 height 26
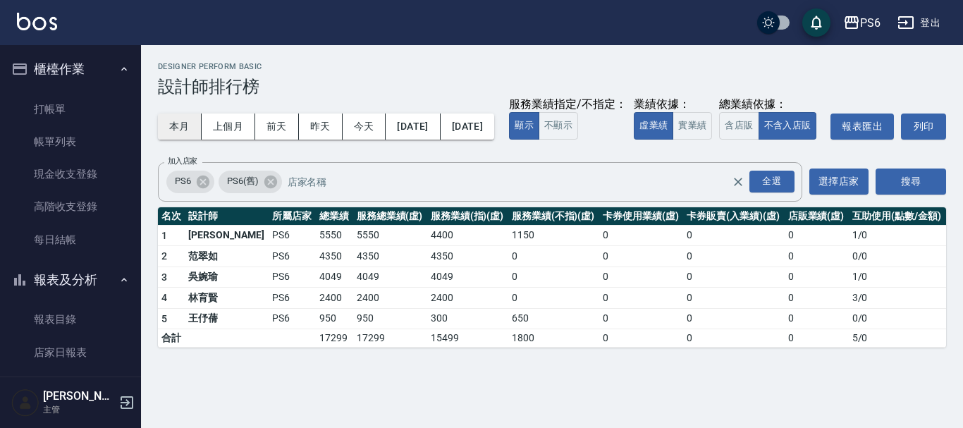
click at [176, 131] on button "本月" at bounding box center [180, 127] width 44 height 26
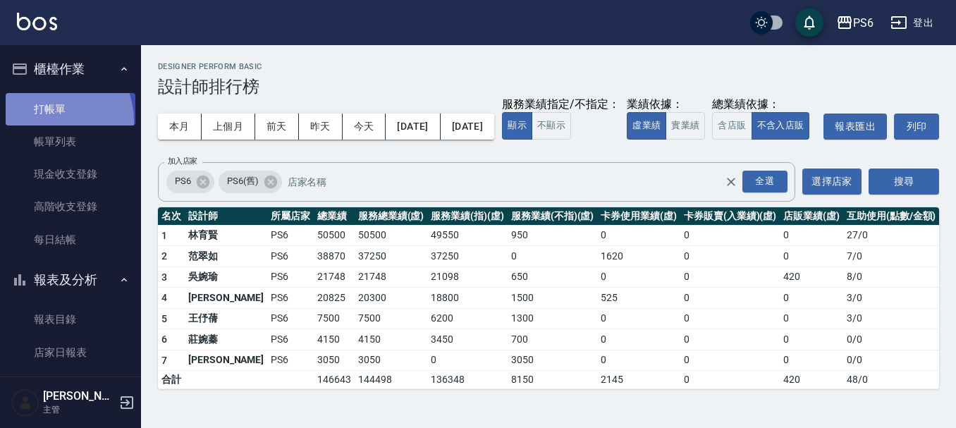
click at [51, 121] on link "打帳單" at bounding box center [71, 109] width 130 height 32
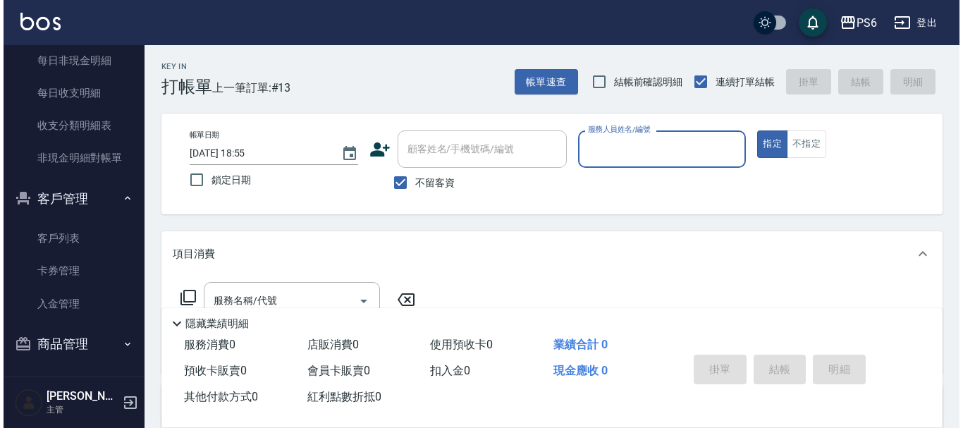
scroll to position [685, 0]
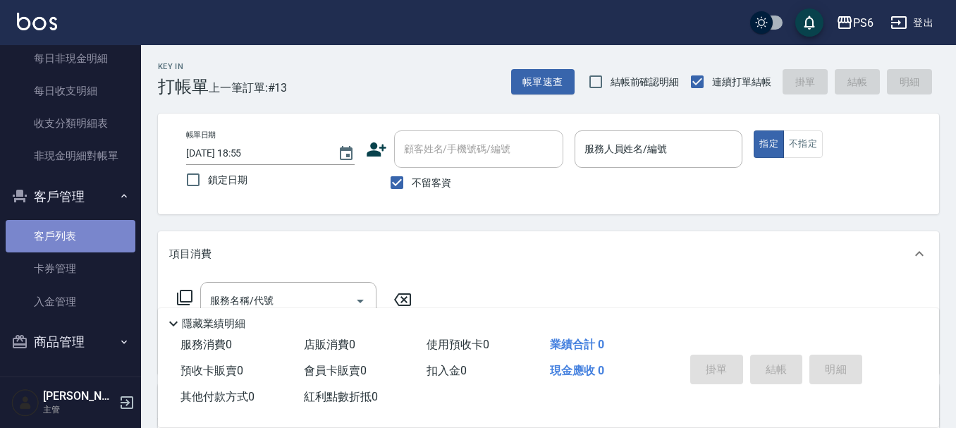
click at [83, 240] on link "客戶列表" at bounding box center [71, 236] width 130 height 32
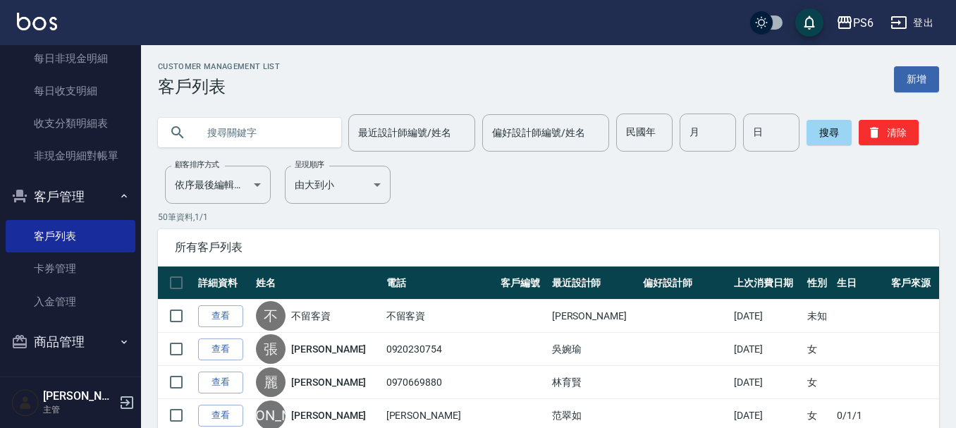
click at [249, 133] on input "text" at bounding box center [263, 133] width 133 height 38
type input "0916630080"
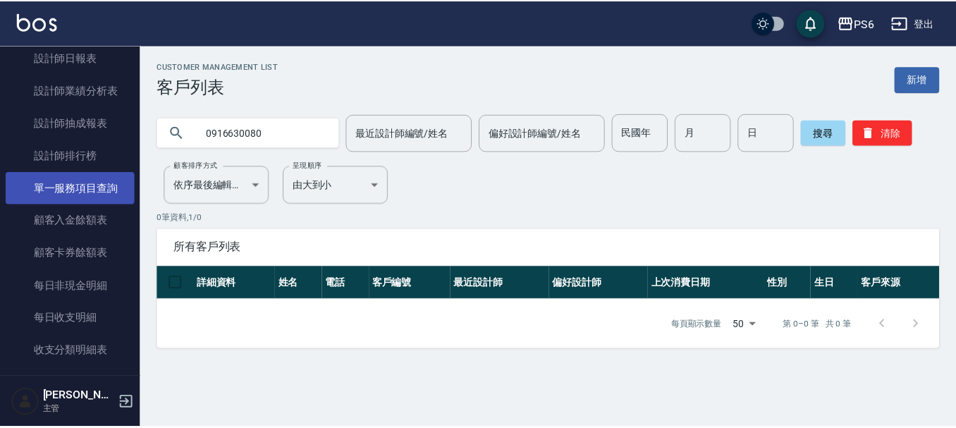
scroll to position [403, 0]
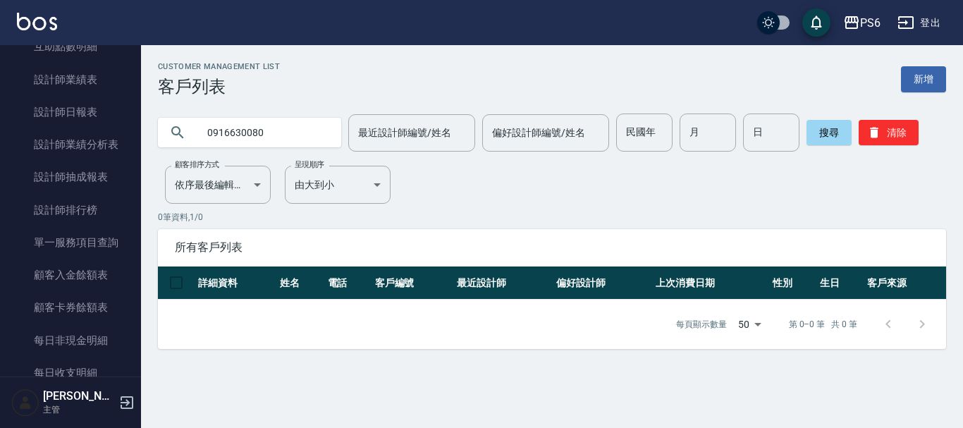
drag, startPoint x: 288, startPoint y: 125, endPoint x: 137, endPoint y: 112, distance: 151.4
click at [137, 112] on div "PS6 登出 櫃檯作業 打帳單 帳單列表 現金收支登錄 高階收支登錄 每日結帳 報表及分析 報表目錄 店家日報表 互助日報表 互助排行榜 互助點數明細 設計師…" at bounding box center [481, 214] width 963 height 428
type input "葉"
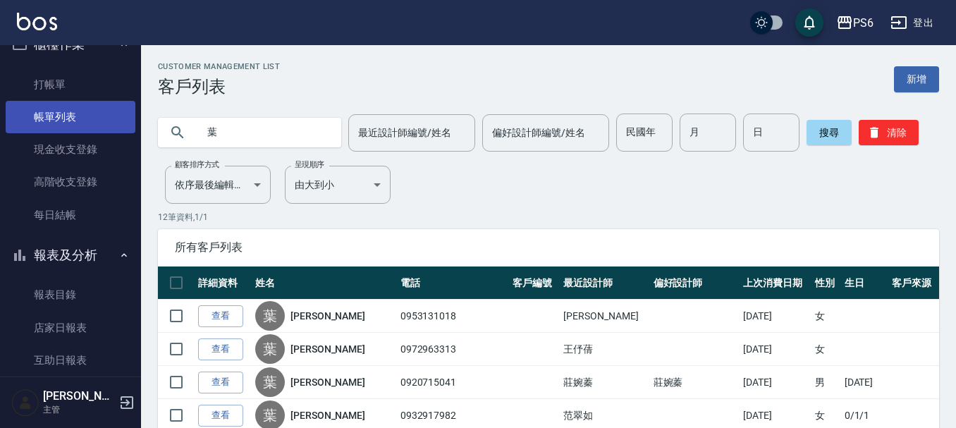
scroll to position [0, 0]
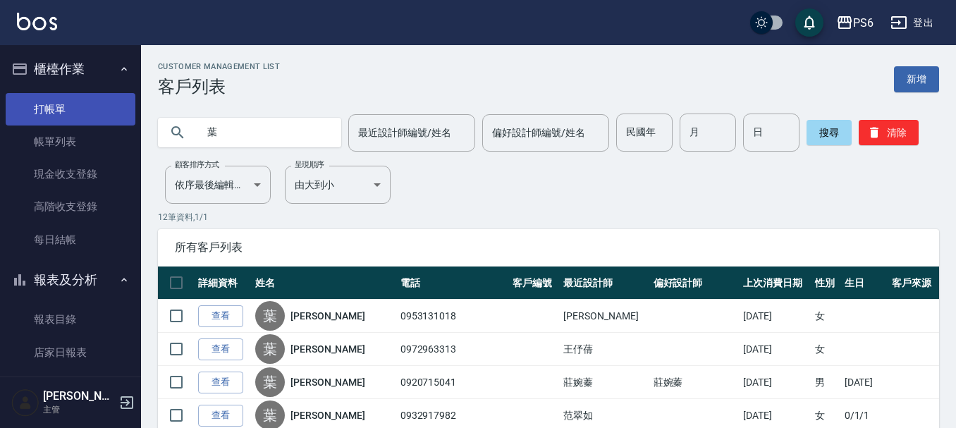
click at [54, 119] on link "打帳單" at bounding box center [71, 109] width 130 height 32
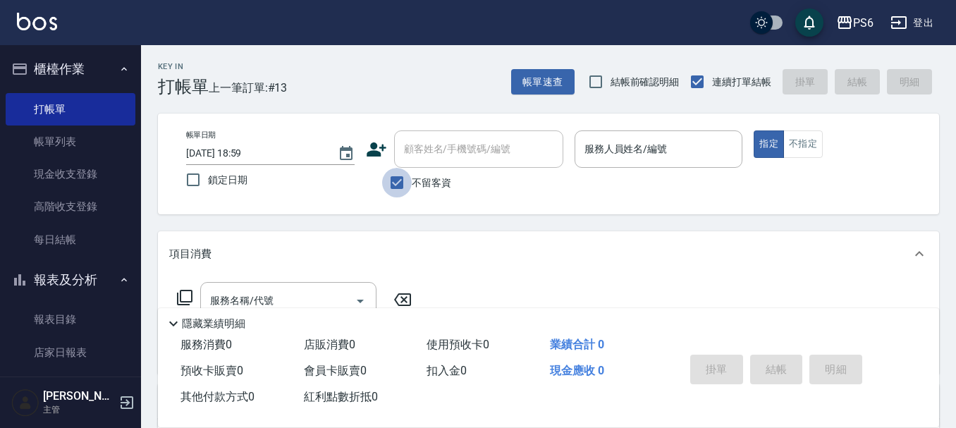
drag, startPoint x: 384, startPoint y: 185, endPoint x: 485, endPoint y: 152, distance: 106.1
click at [404, 185] on input "不留客資" at bounding box center [397, 183] width 30 height 30
checkbox input "false"
drag, startPoint x: 485, startPoint y: 152, endPoint x: 477, endPoint y: 153, distance: 8.5
click at [483, 153] on input "顧客姓名/手機號碼/編號" at bounding box center [467, 149] width 135 height 25
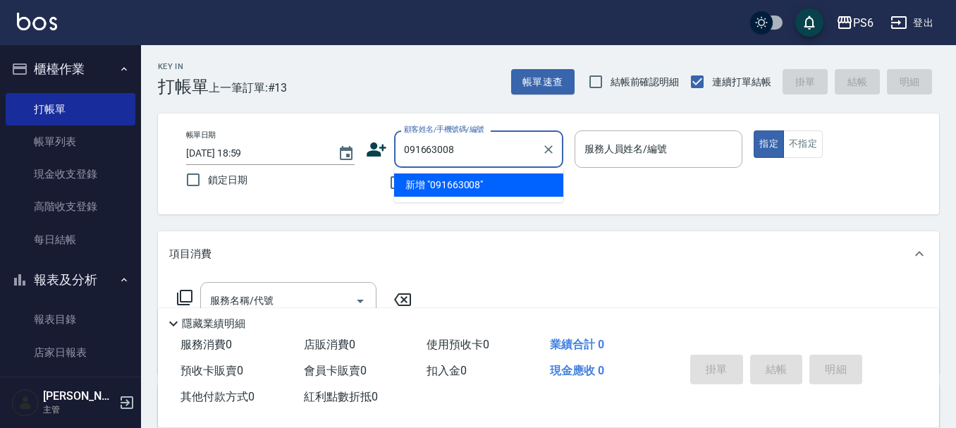
type input "0916630080"
